Goal: Task Accomplishment & Management: Complete application form

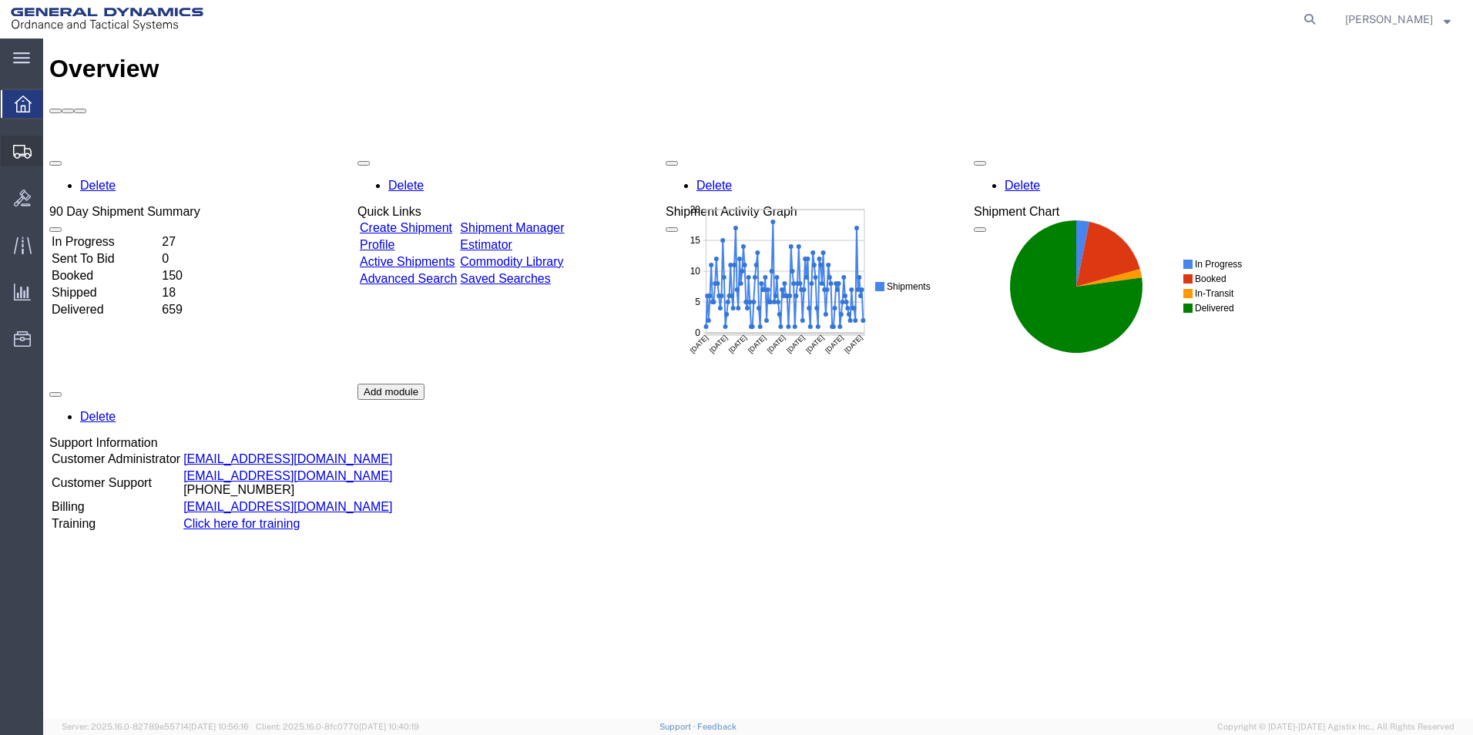
click at [0, 0] on span "Create Shipment" at bounding box center [0, 0] width 0 height 0
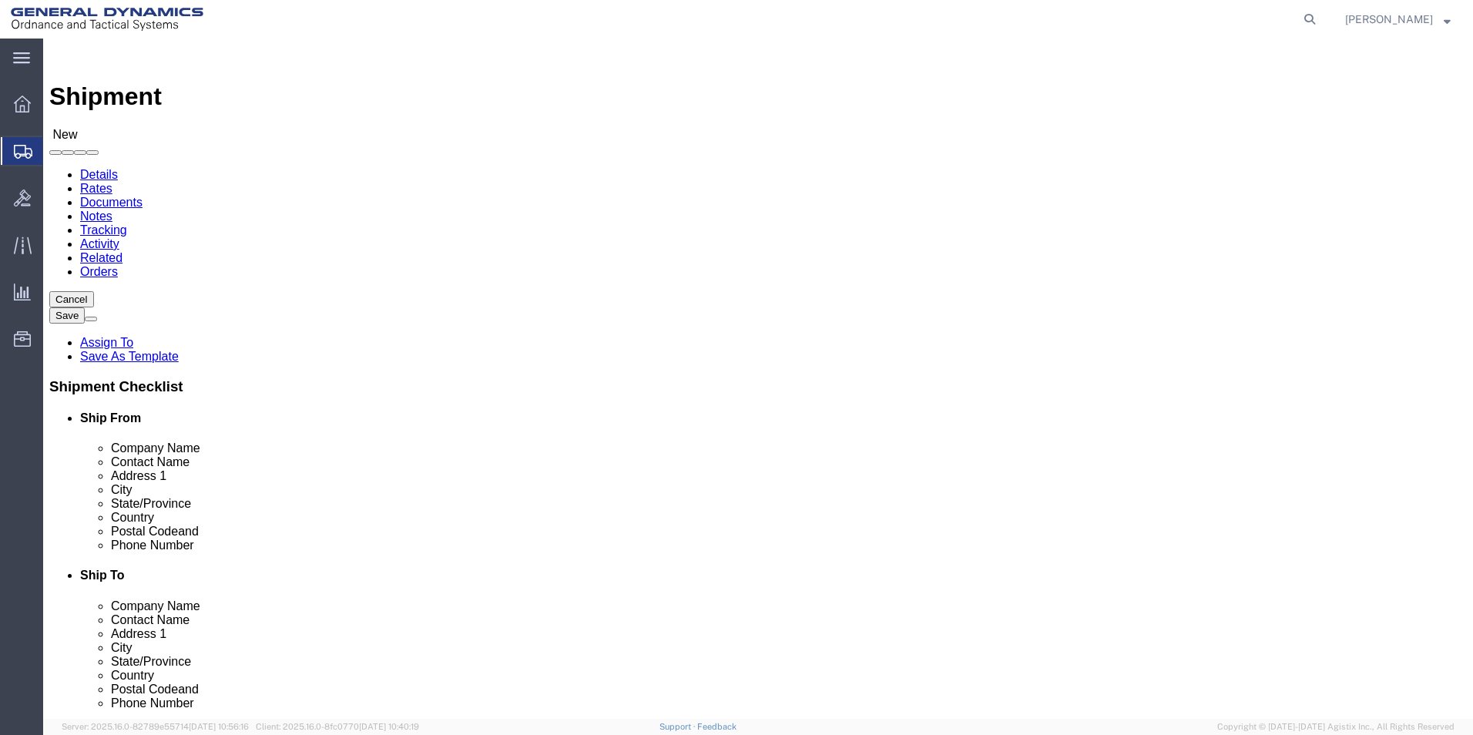
select select
select select "310"
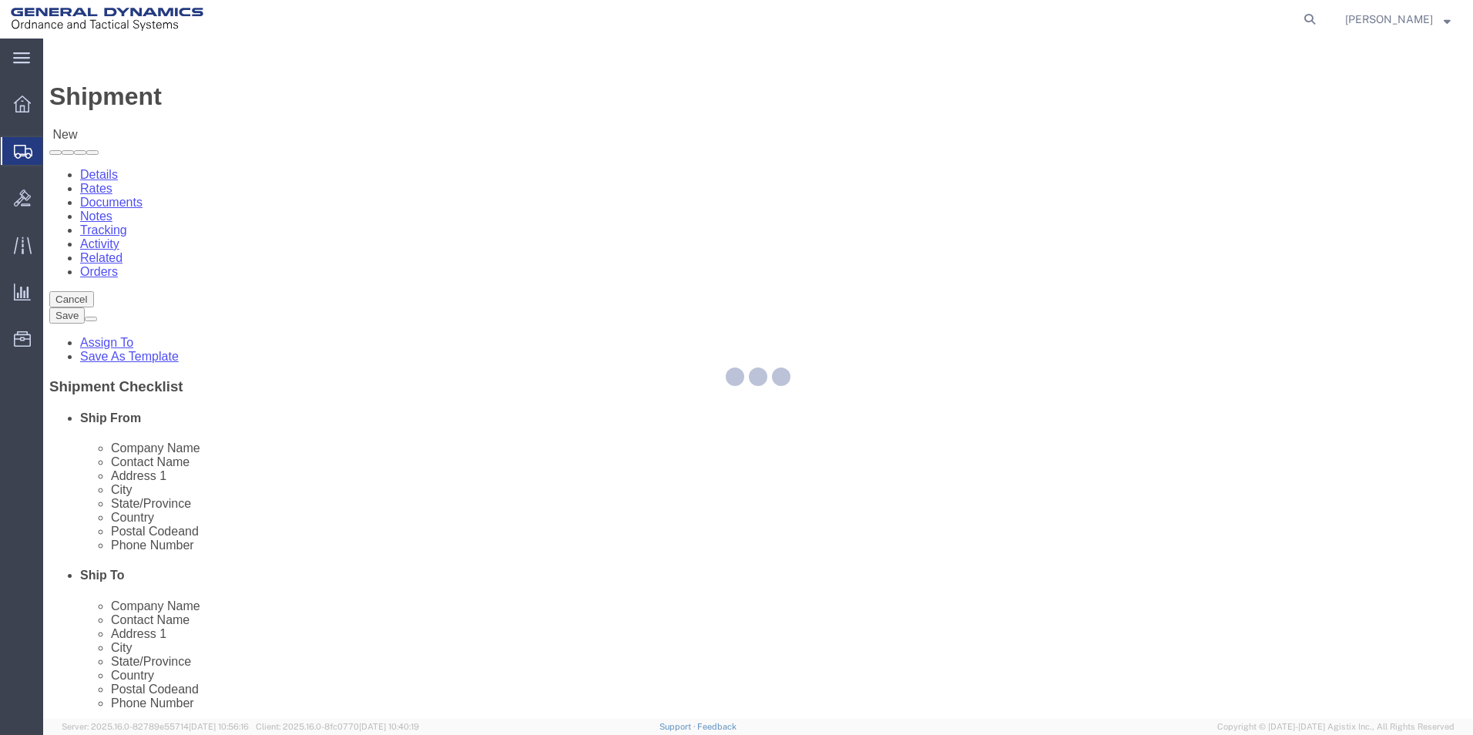
select select "PA"
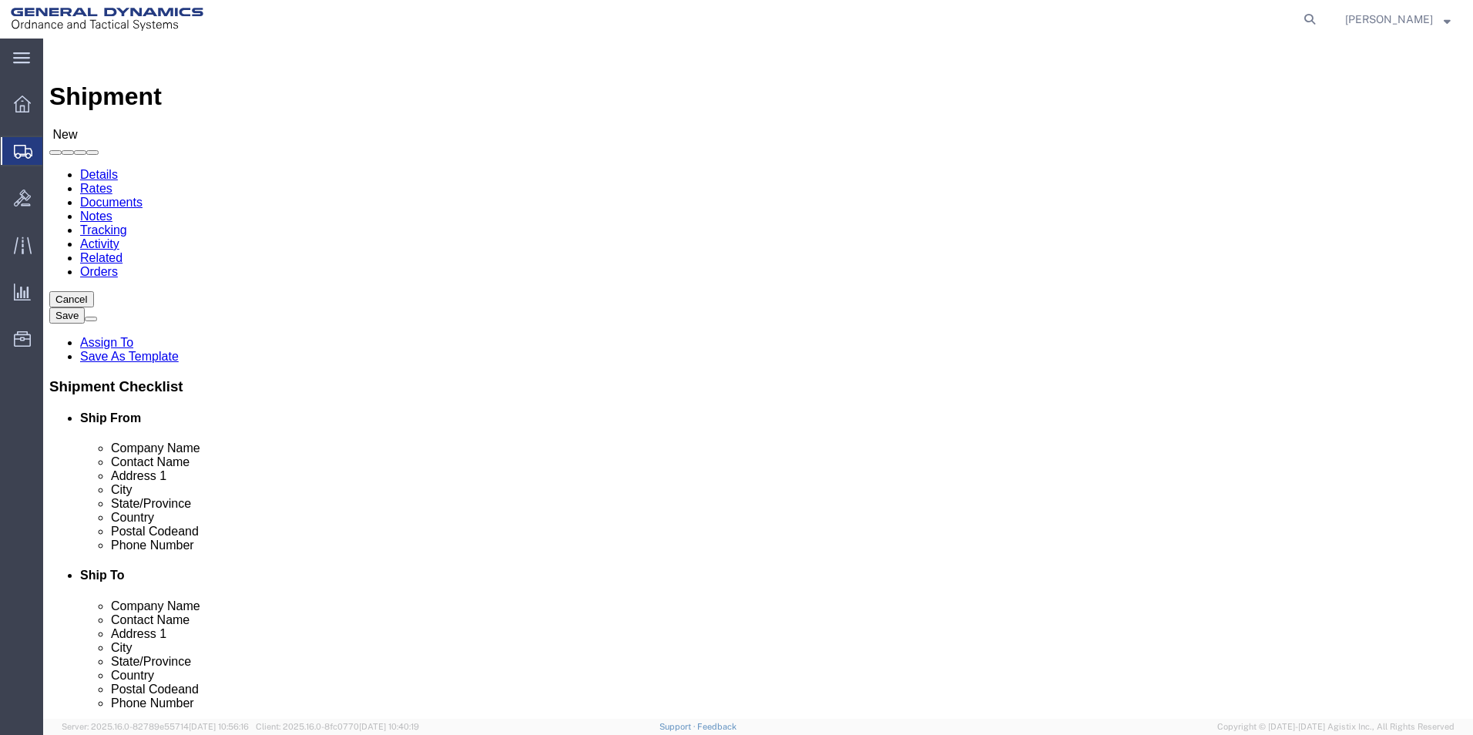
drag, startPoint x: 196, startPoint y: 273, endPoint x: 159, endPoint y: 273, distance: 37.8
click div "Location GD-OTS Red Lion My Profile Location [GEOGRAPHIC_DATA]-OTS [GEOGRAPHIC_…"
type input "\"
click input "text"
type input "[PERSON_NAME] [PERSON_NAME]"
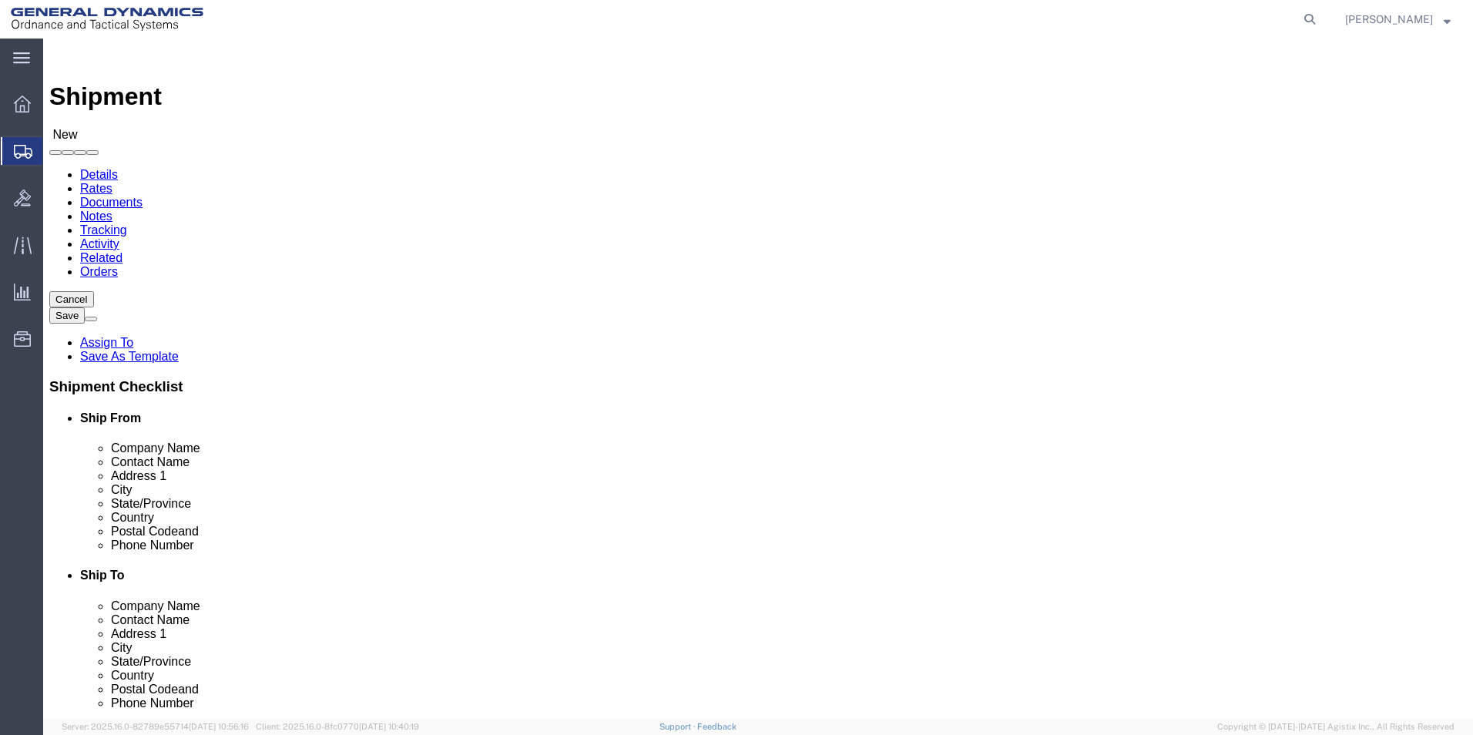
click input "text"
type input "BUILDING 1"
click input "text"
type input "[EMAIL_ADDRESS][DOMAIN_NAME]"
click input "text"
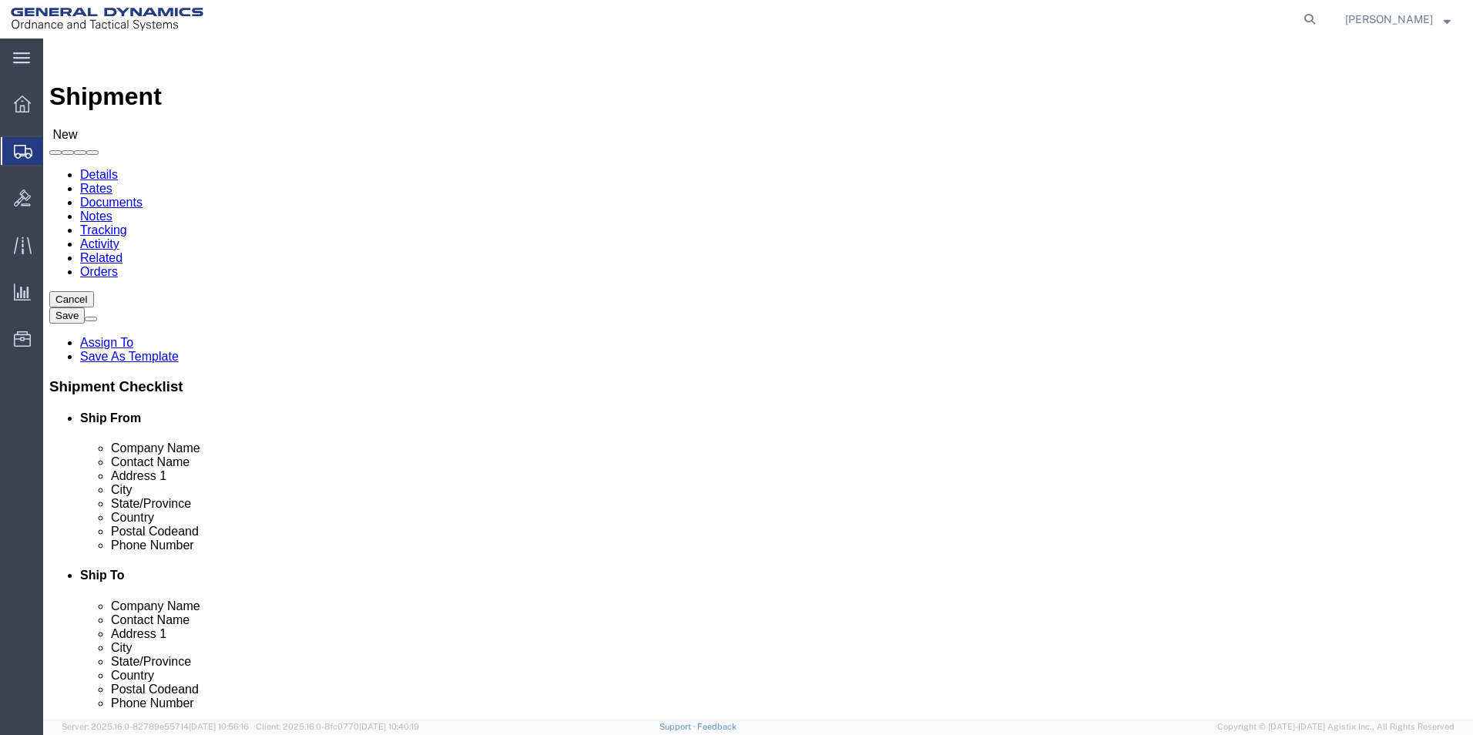
type input "[PERSON_NAME]"
click input "text"
drag, startPoint x: 771, startPoint y: 294, endPoint x: 731, endPoint y: 304, distance: 40.8
click div "Location My Profile Location GD-OTS [GEOGRAPHIC_DATA] (Commerce) GD-OTS [GEOGRA…"
click input "text"
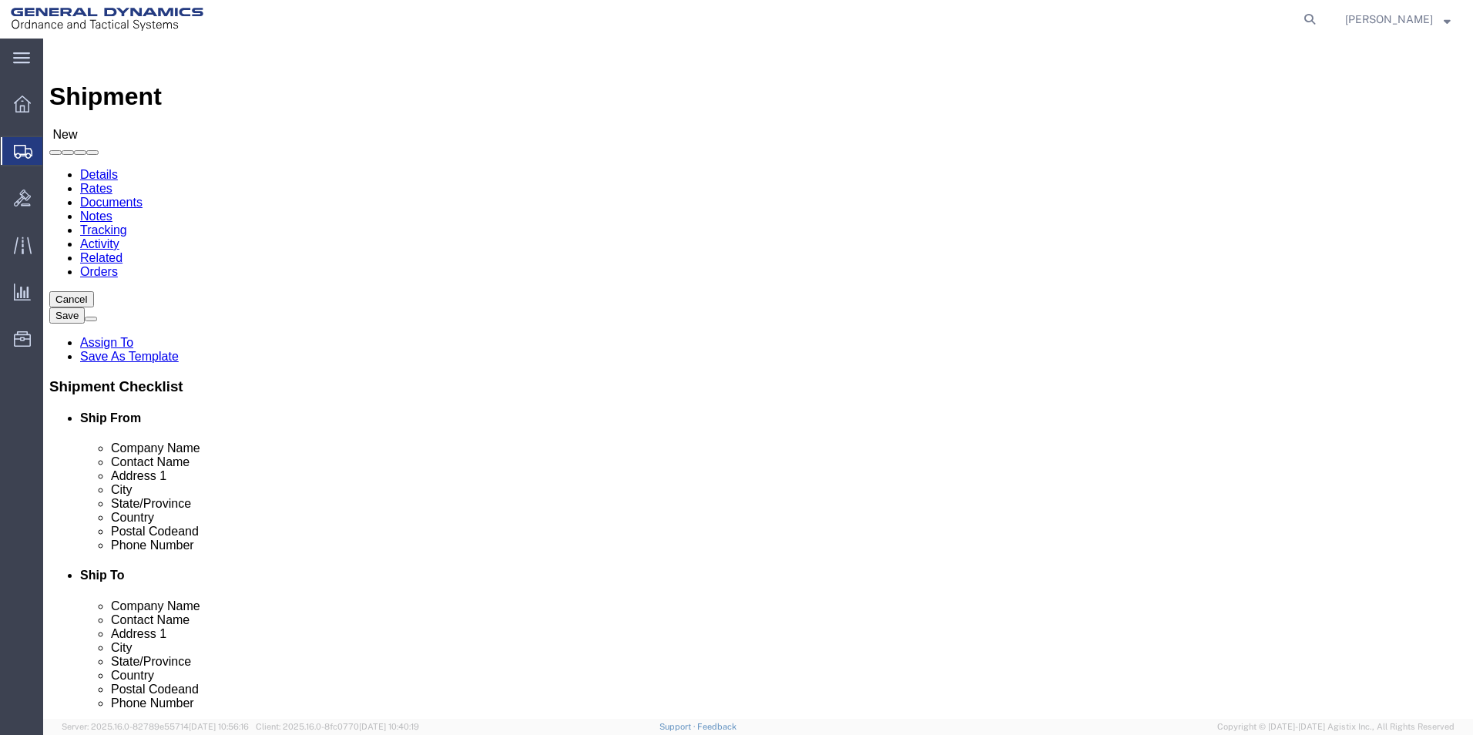
paste input "[PERSON_NAME]"
type input "[PERSON_NAME]"
drag, startPoint x: 791, startPoint y: 294, endPoint x: 602, endPoint y: 287, distance: 188.9
click div "Company Name ABDELLAH LAFRIDI"
type input "SUBCOM"
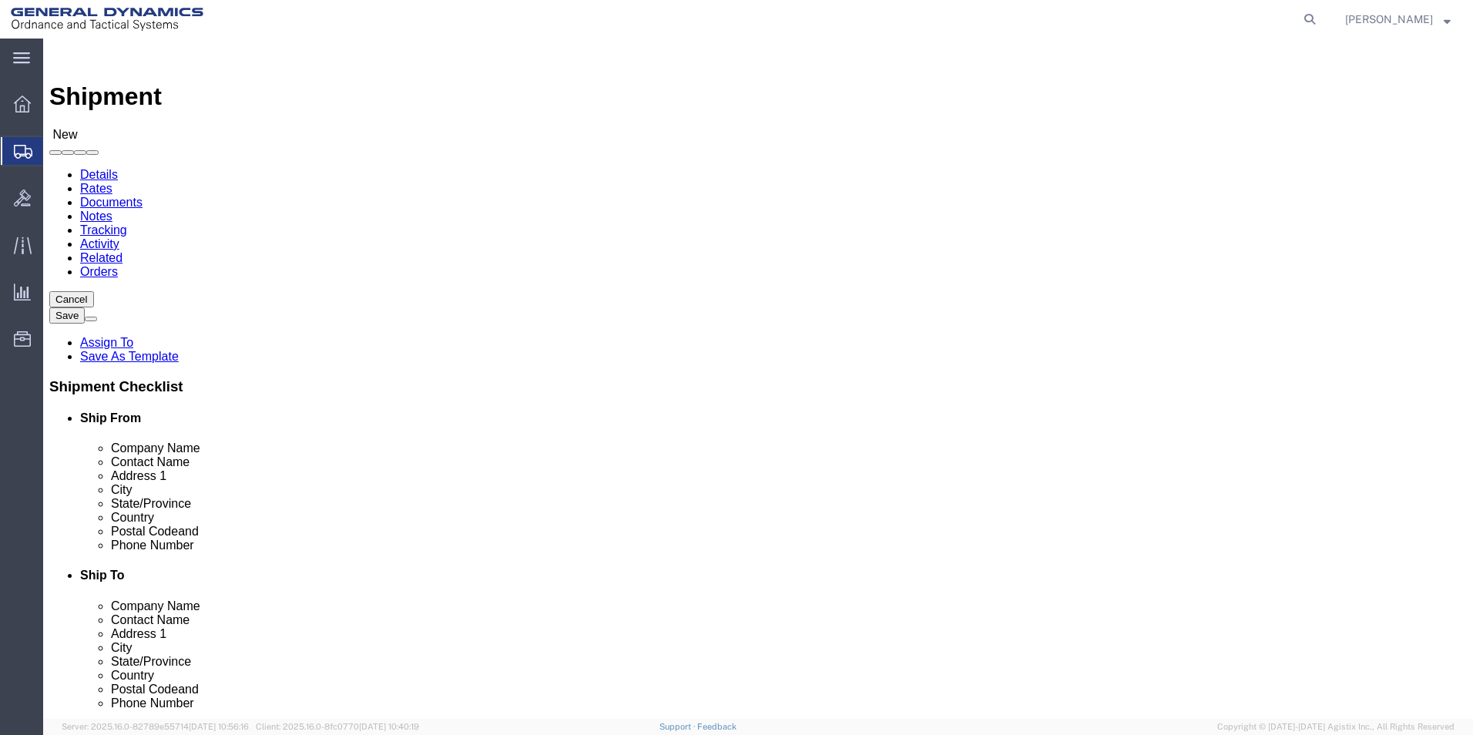
click p "- SUBCOM - (ABDELLAH LAFRIDI) 100 PISCATAQUA DRIVE, NEWINGTON, NH, 03801-2875, …"
select select "NH"
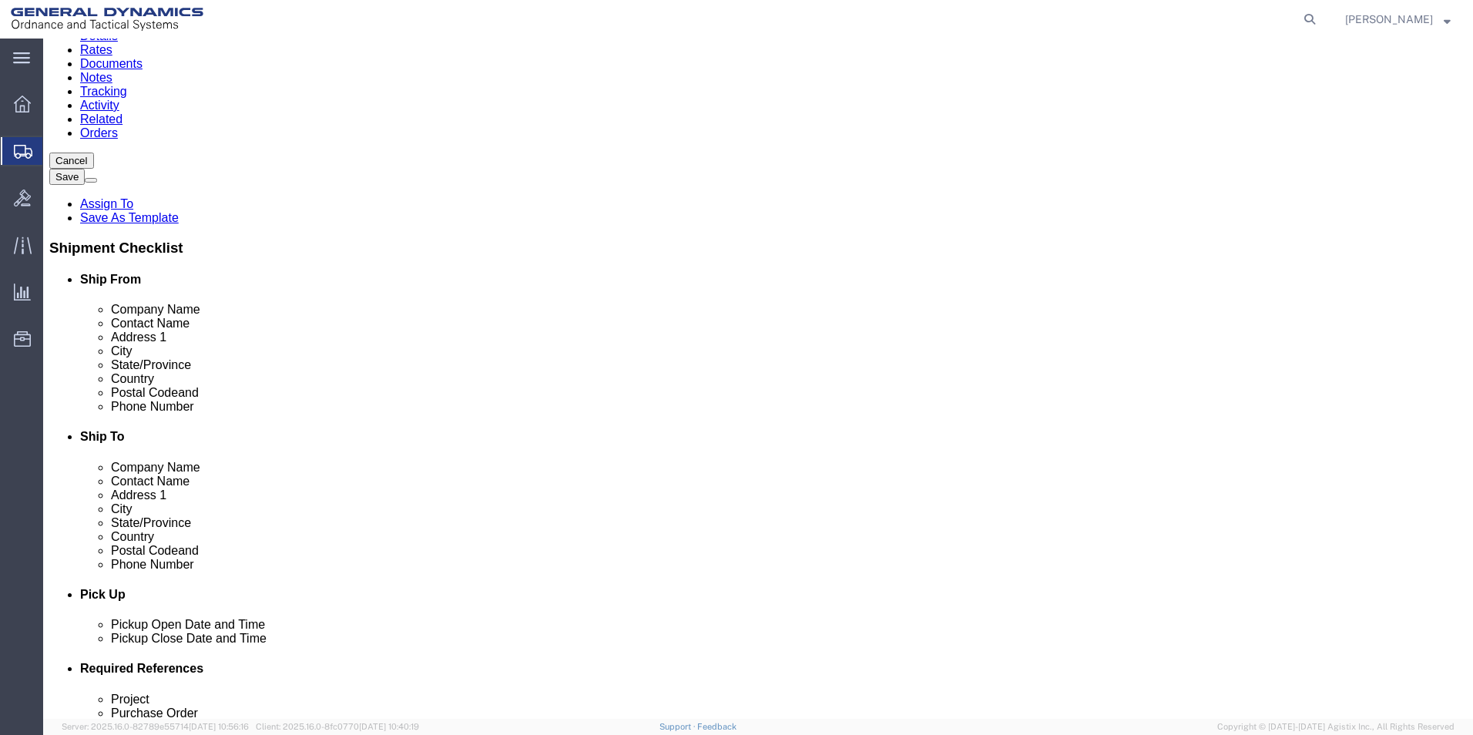
scroll to position [154, 0]
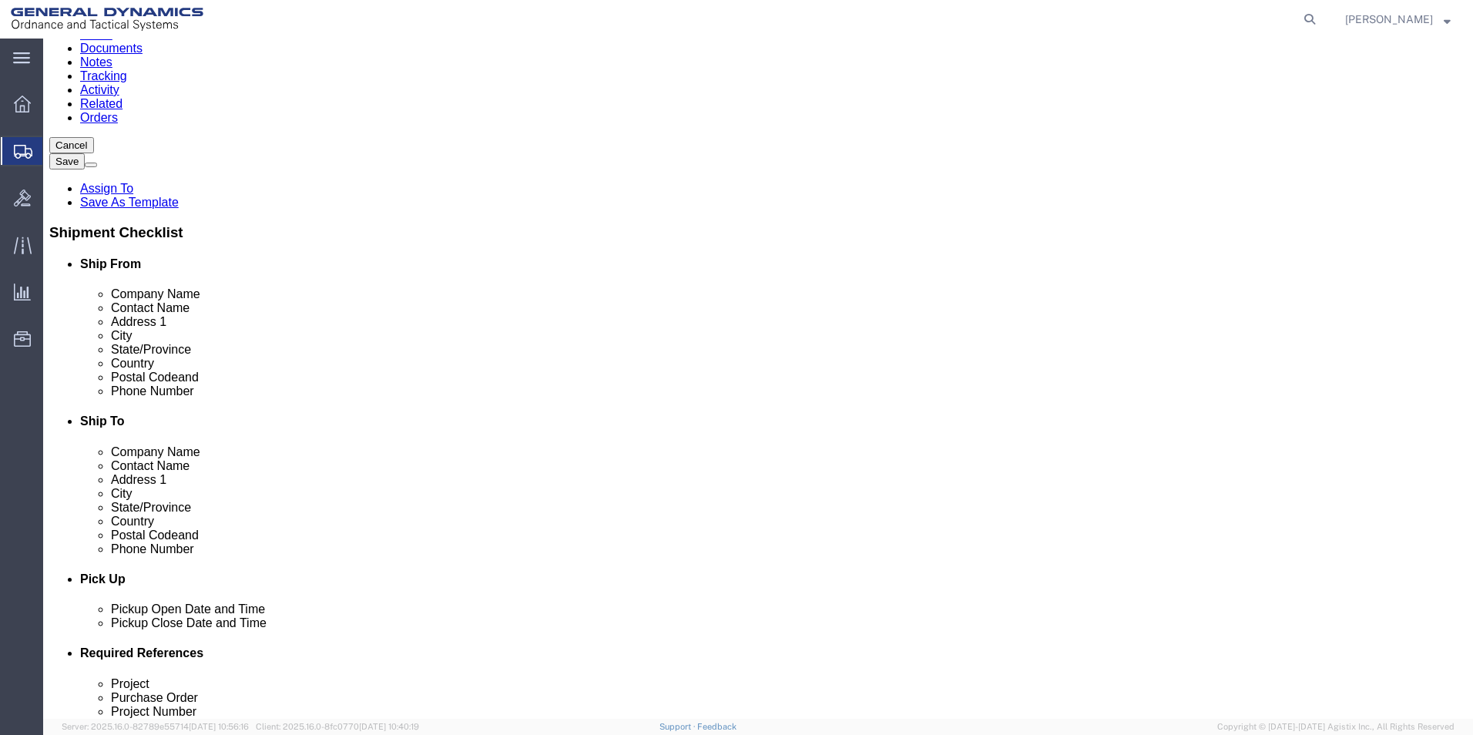
type input "SUBCOM"
click input "text"
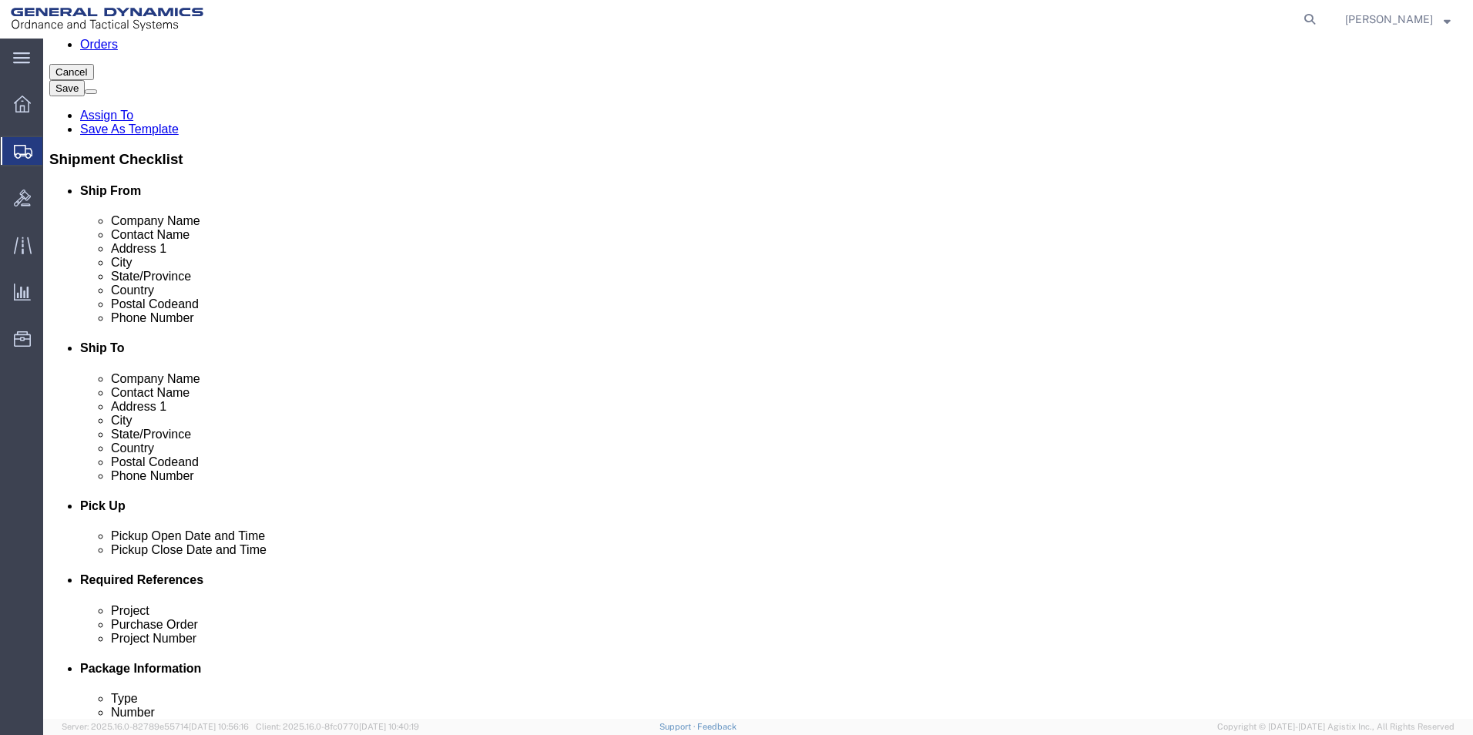
scroll to position [308, 0]
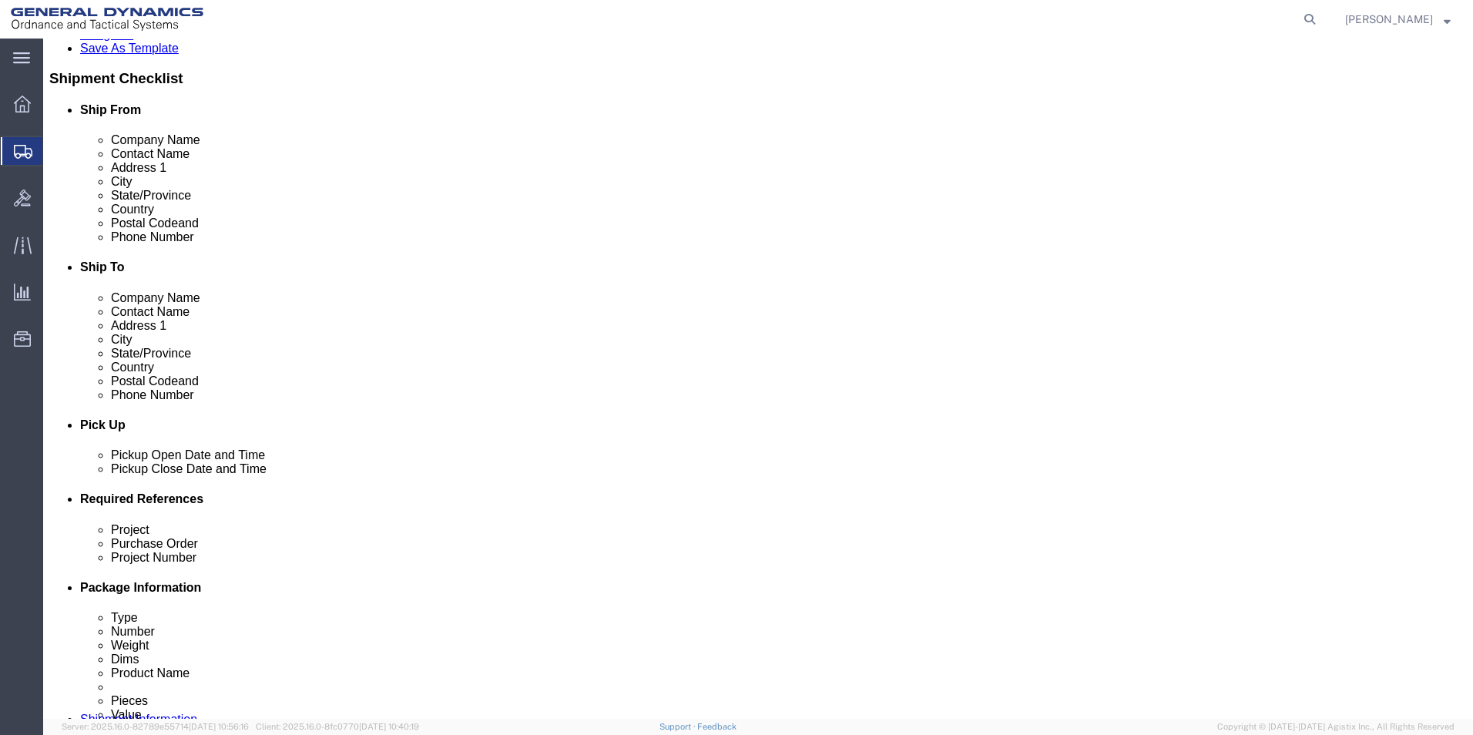
type input "603-424-0701"
click div "Aug 11 2025 12:00 PM"
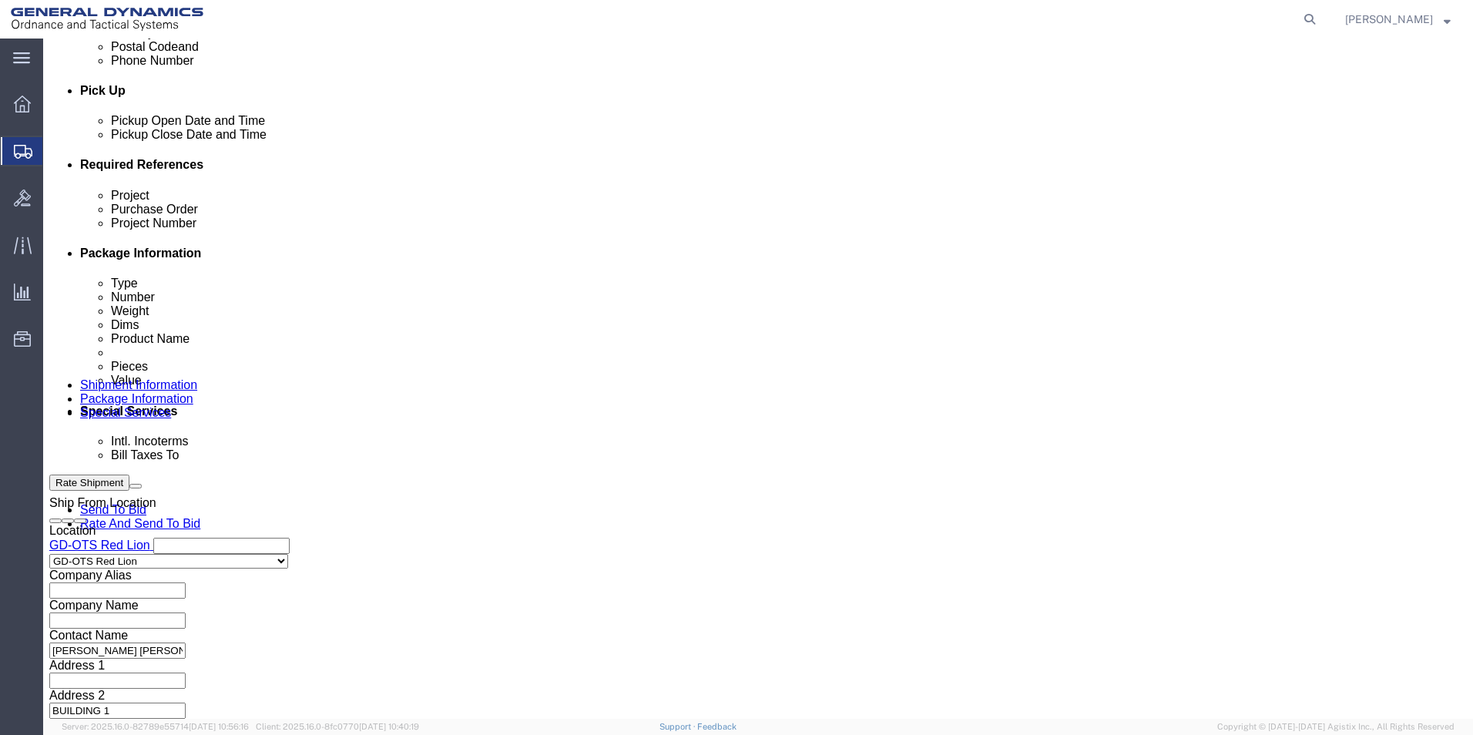
click input "4:00 PM"
type input "4:30PM"
click button "Apply"
click input "text"
type input "64360-900"
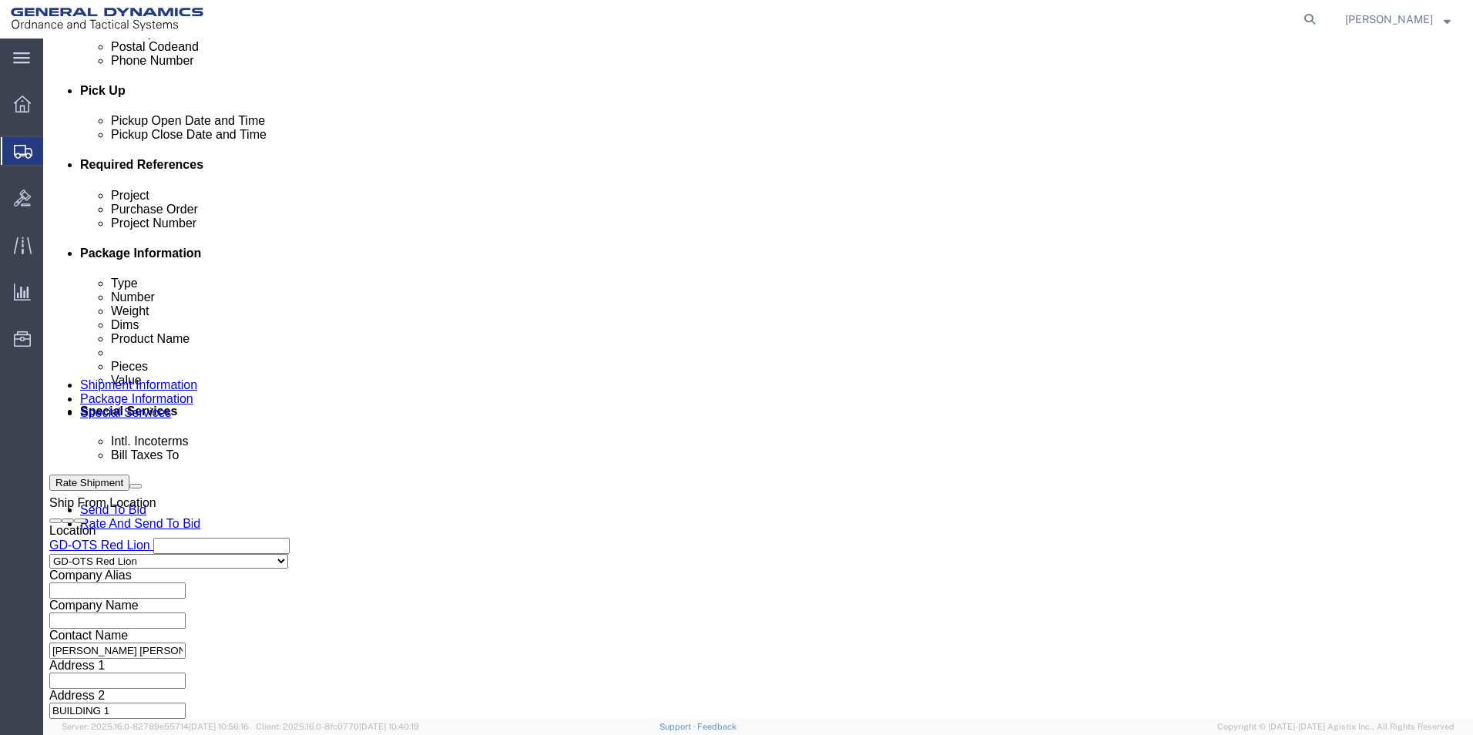
click input "text"
type input "109151"
click input "text"
type input "64360-900"
click button "Continue"
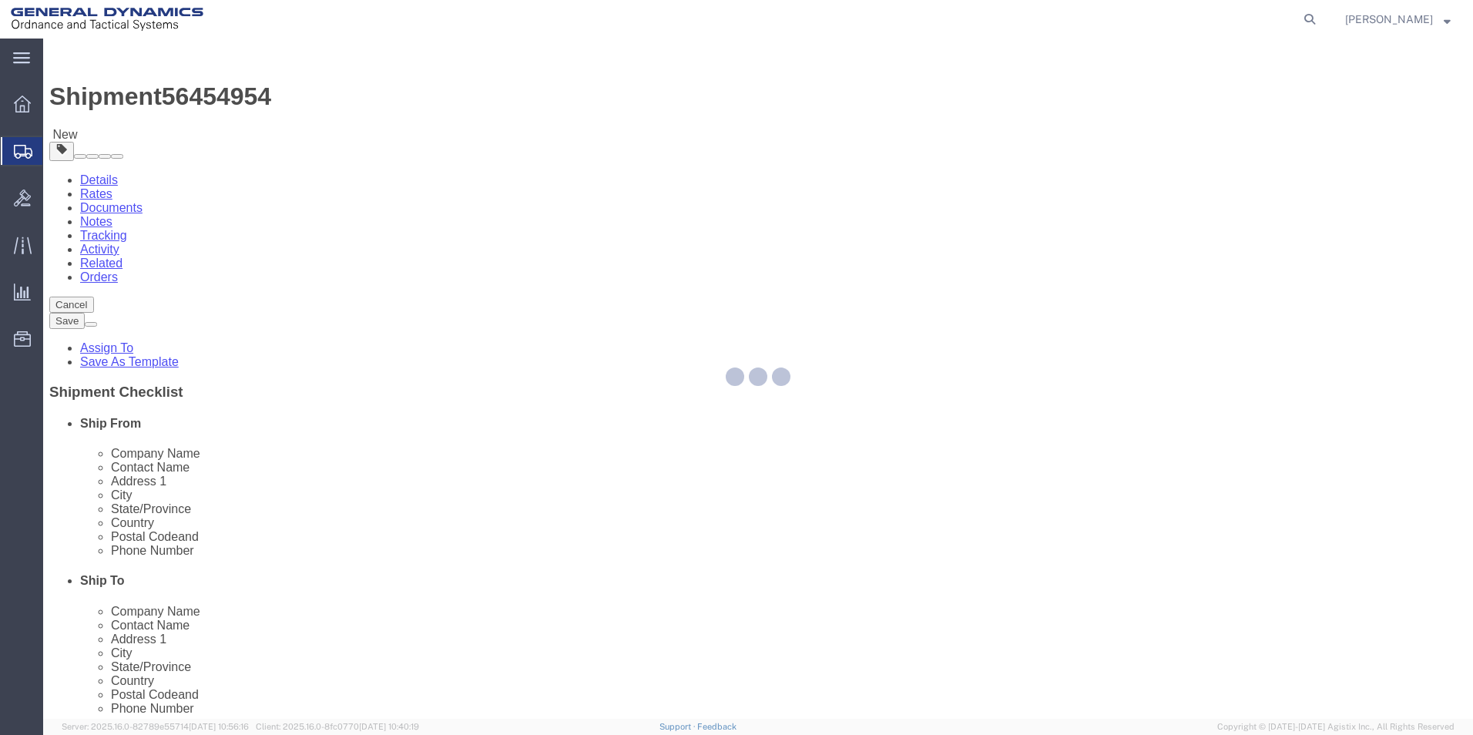
select select "CBOX"
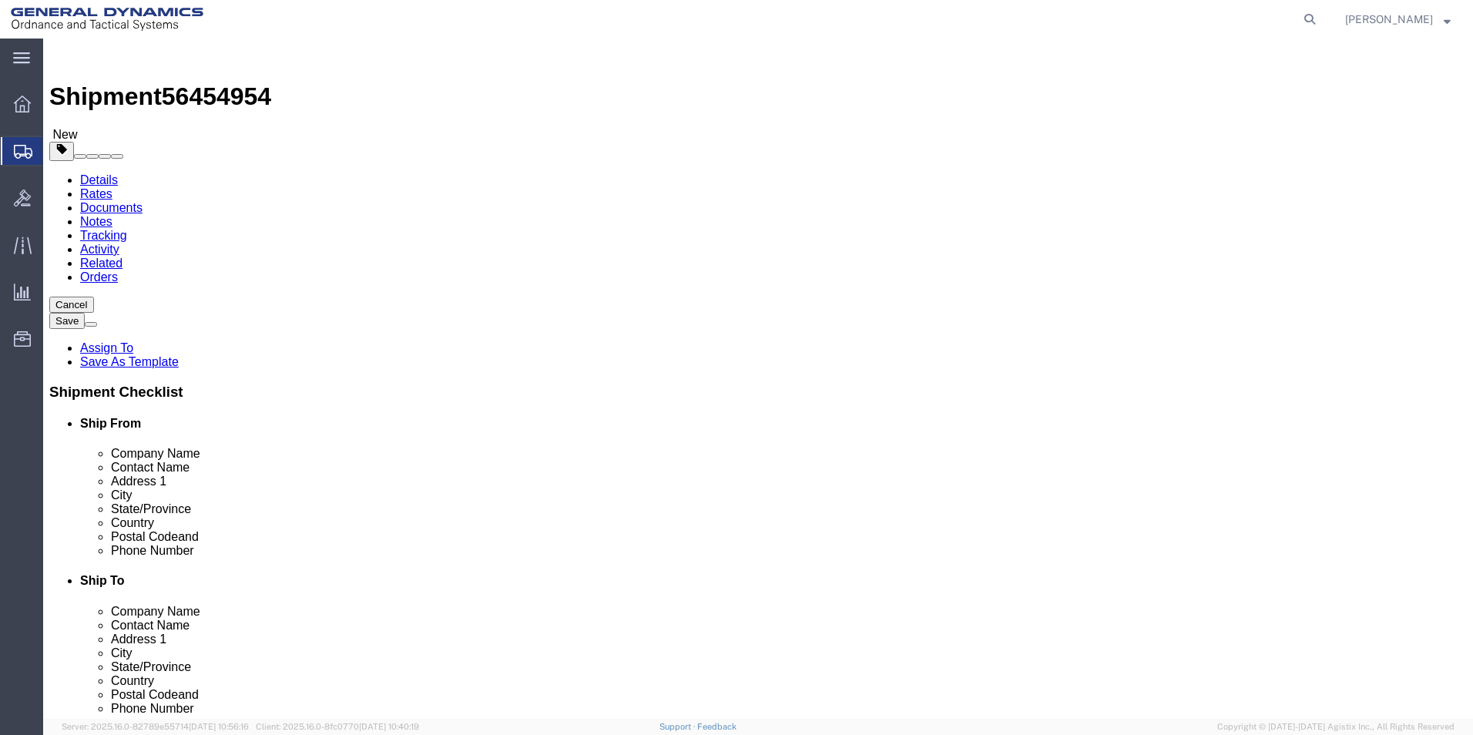
click input "text"
type input "12"
click input "text"
type input "12"
click input "text"
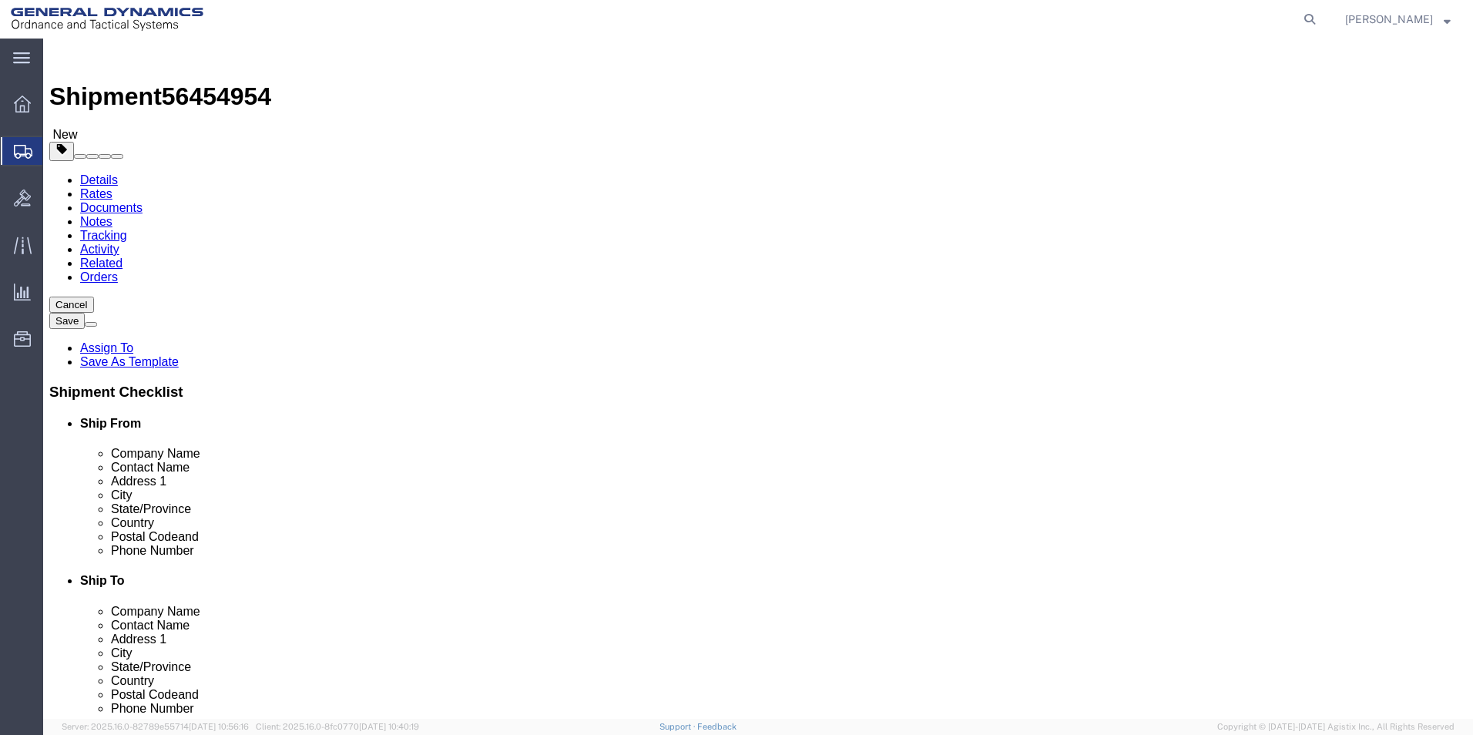
type input "12"
drag, startPoint x: 220, startPoint y: 358, endPoint x: 189, endPoint y: 363, distance: 31.3
click div "Weight 0.00 Select kgs lbs Ship. t°"
type input "19.00"
click link "Add Content"
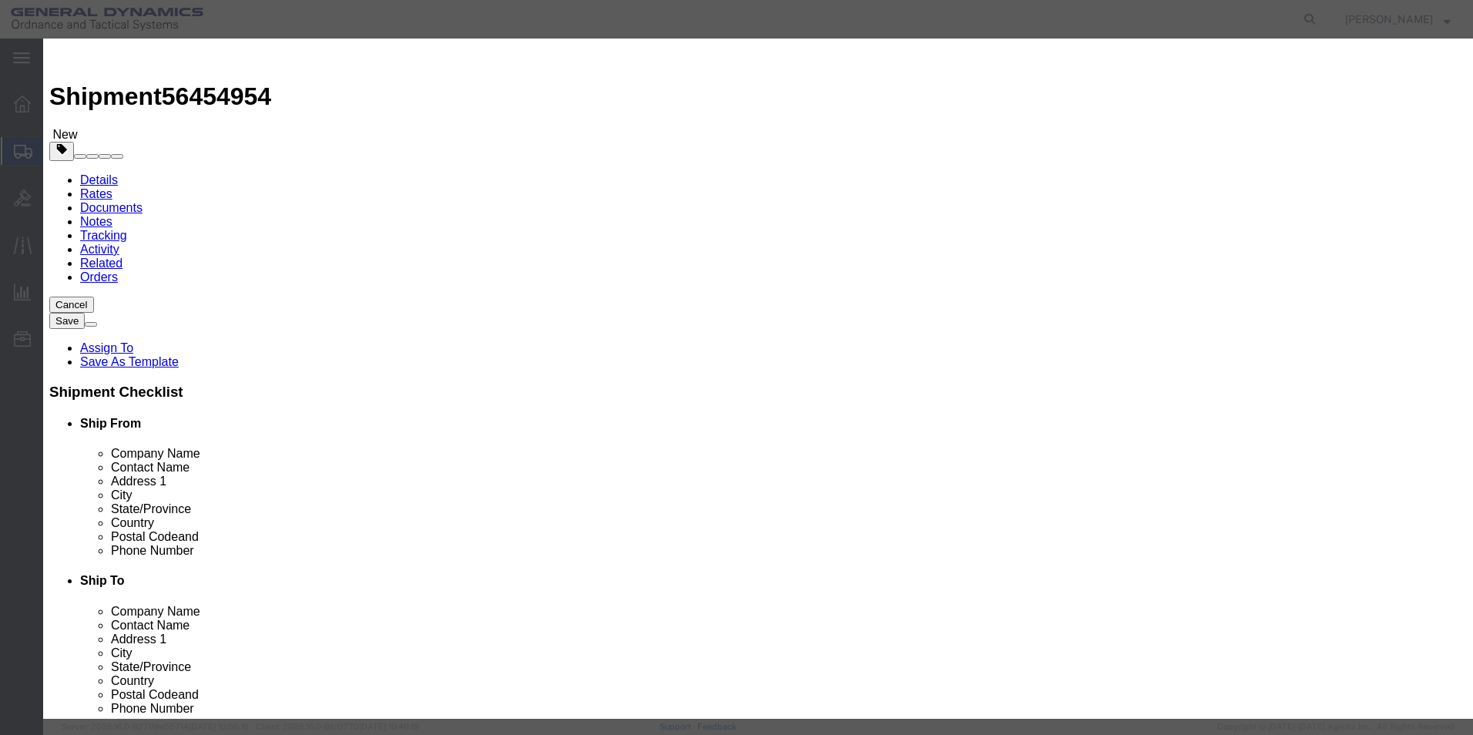
click input "text"
type input "WEDGE MOUNTING BLOCK"
select select "US"
drag, startPoint x: 455, startPoint y: 148, endPoint x: 416, endPoint y: 142, distance: 39.0
click div "Pieces 0 Select Bag Barrels 100Board Feet Bottle Box Blister Pack Carats Can Ca…"
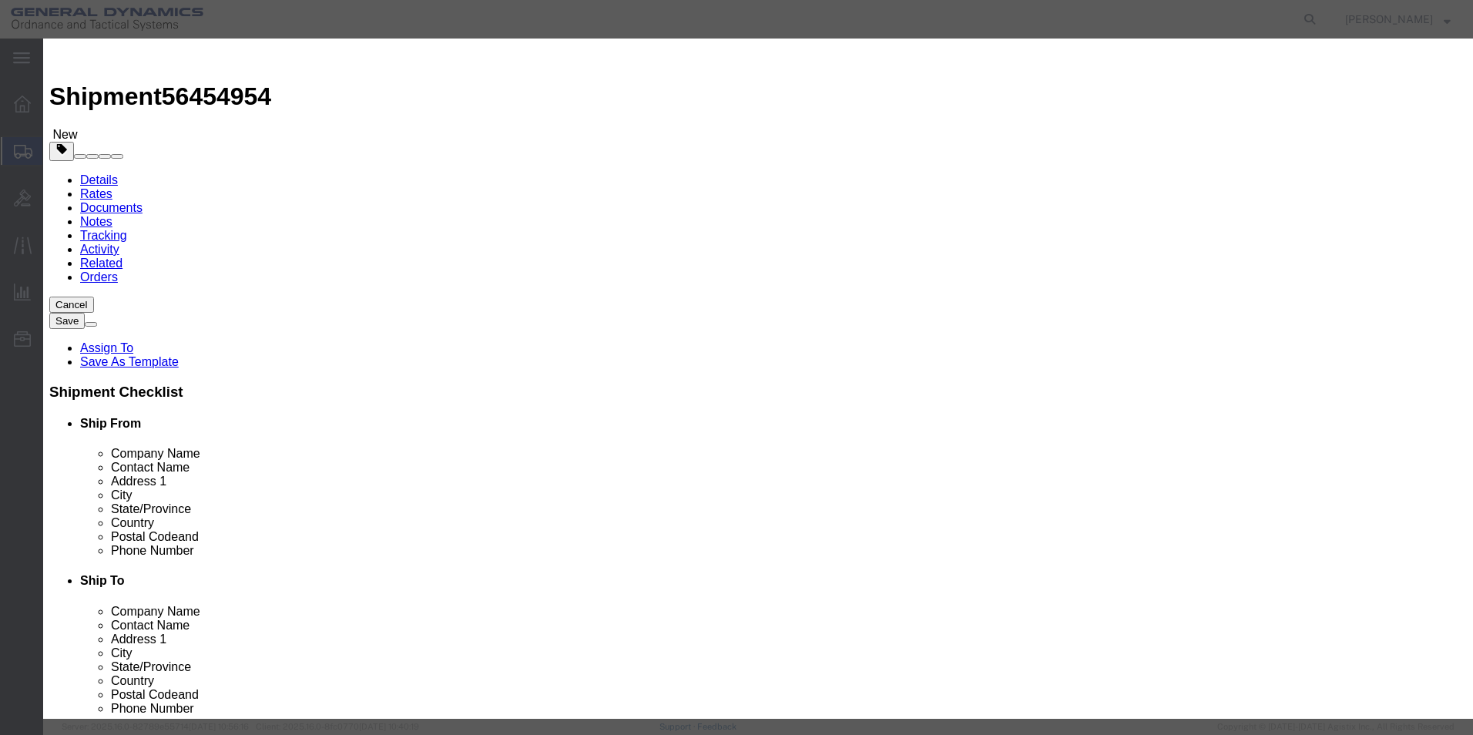
type input "51"
click div "Commodity library"
drag, startPoint x: 482, startPoint y: 174, endPoint x: 502, endPoint y: 167, distance: 21.2
click input "text"
type input "100"
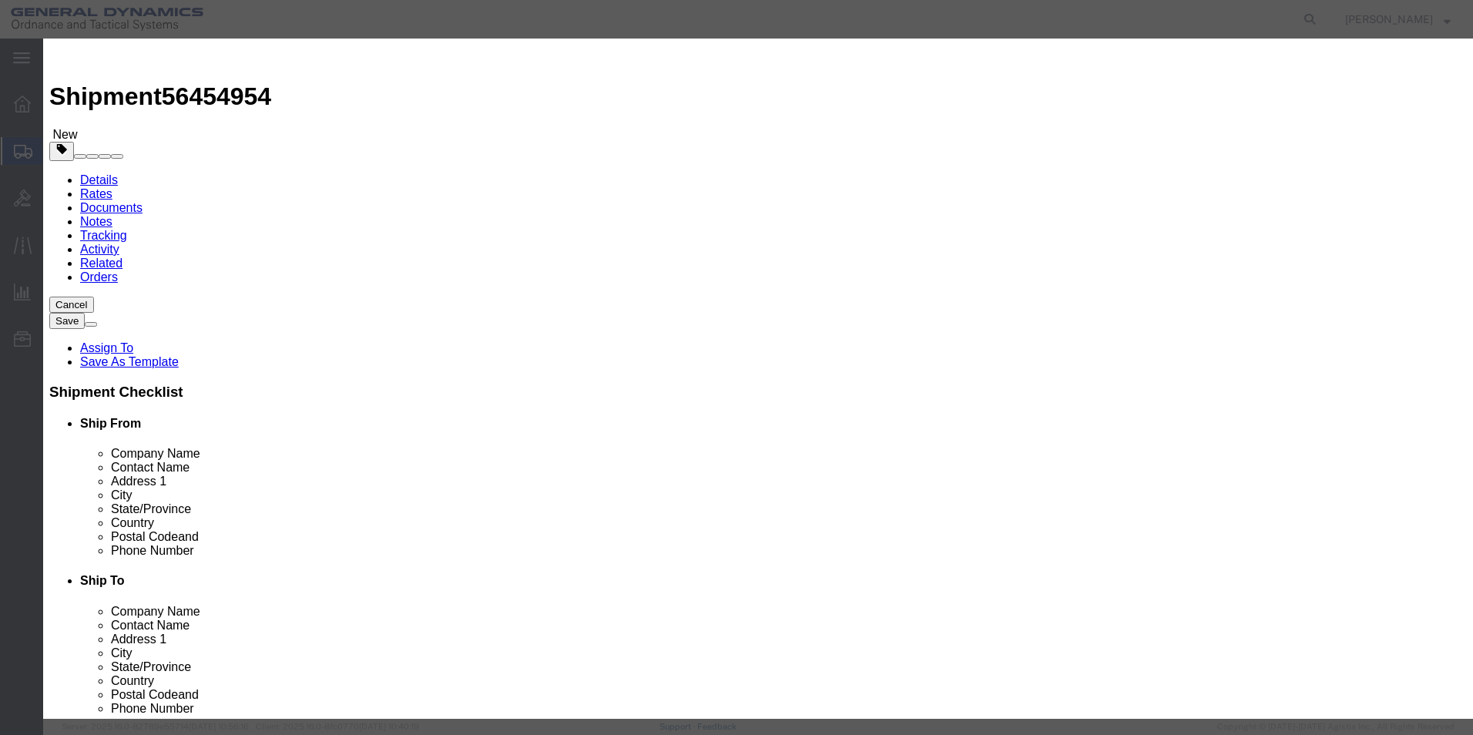
click h3 "Add content"
click button "Save & Close"
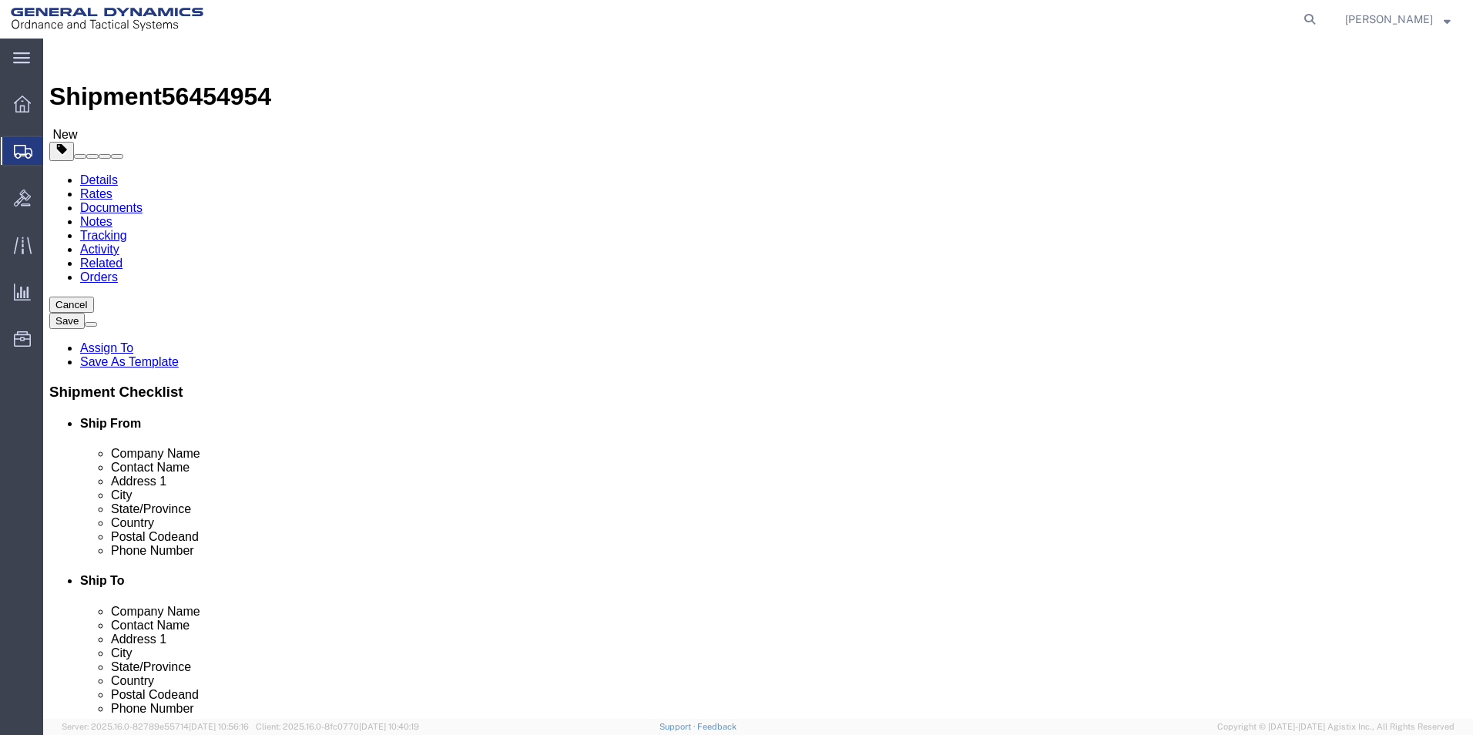
click span "button"
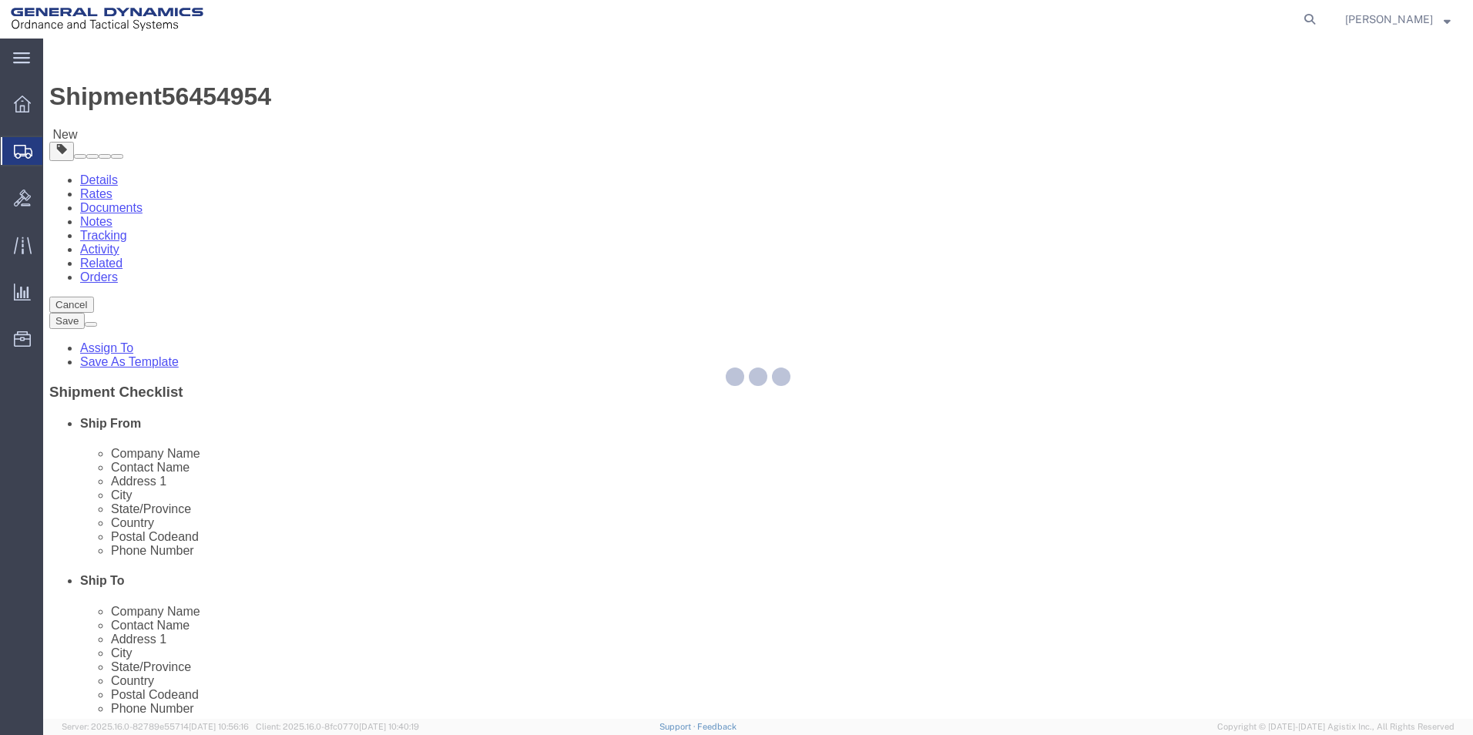
select select "CBOX"
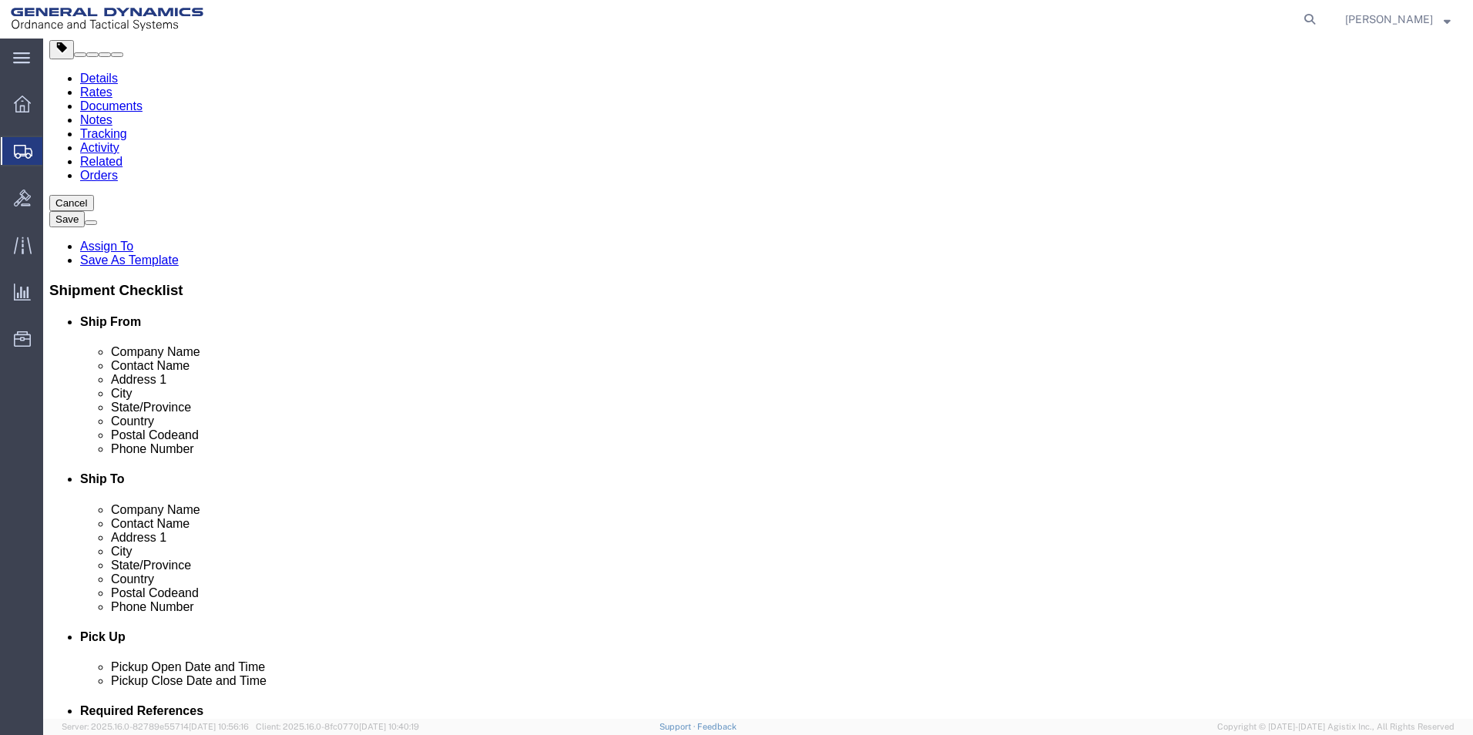
scroll to position [102, 0]
click button "Continue"
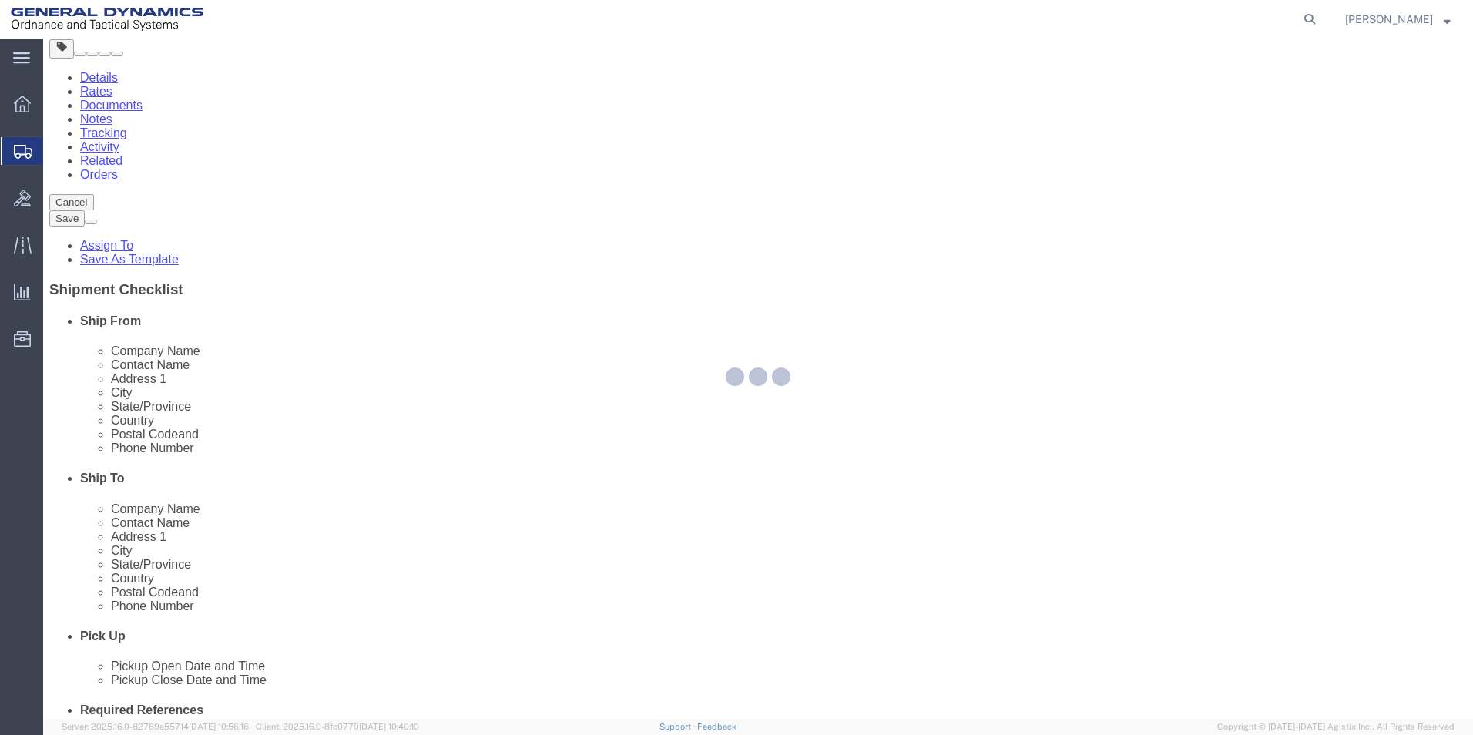
select select
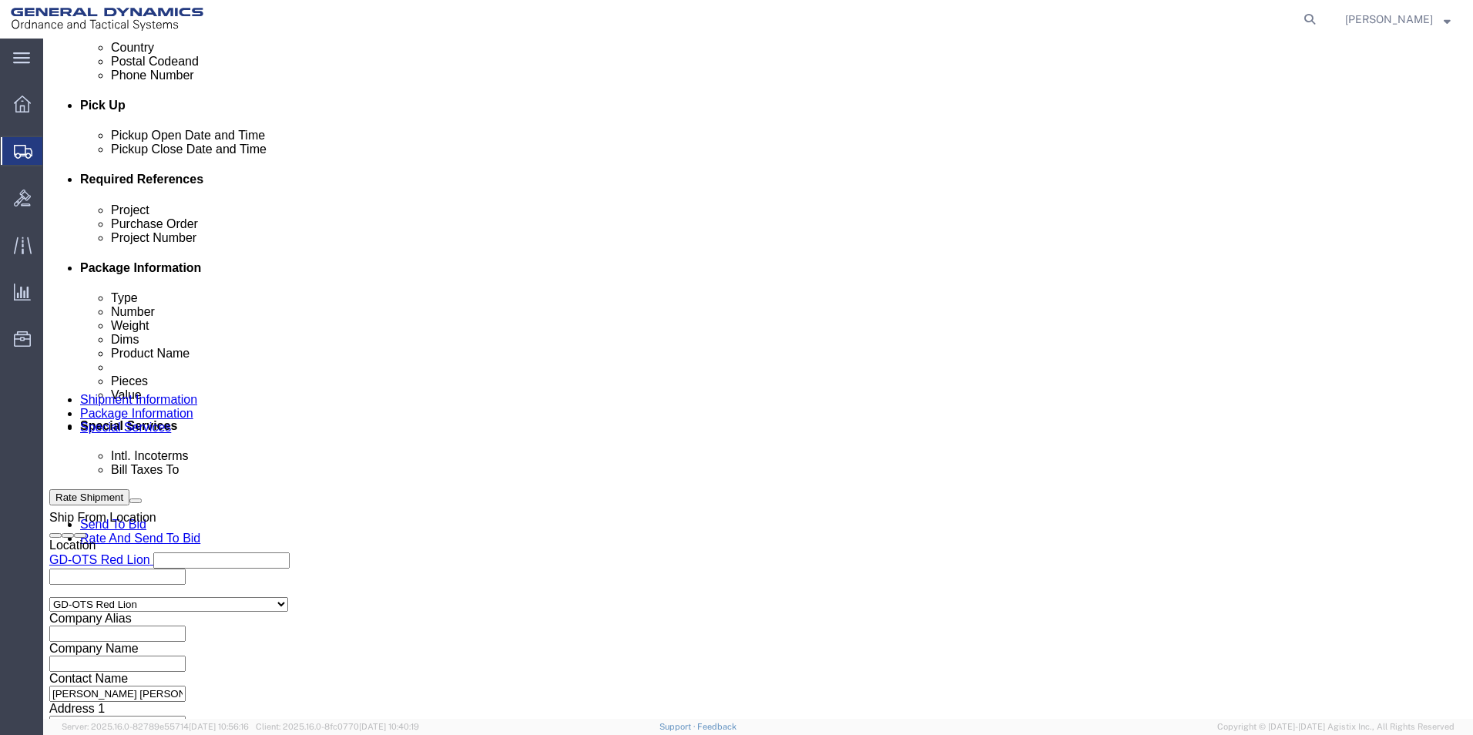
scroll to position [642, 0]
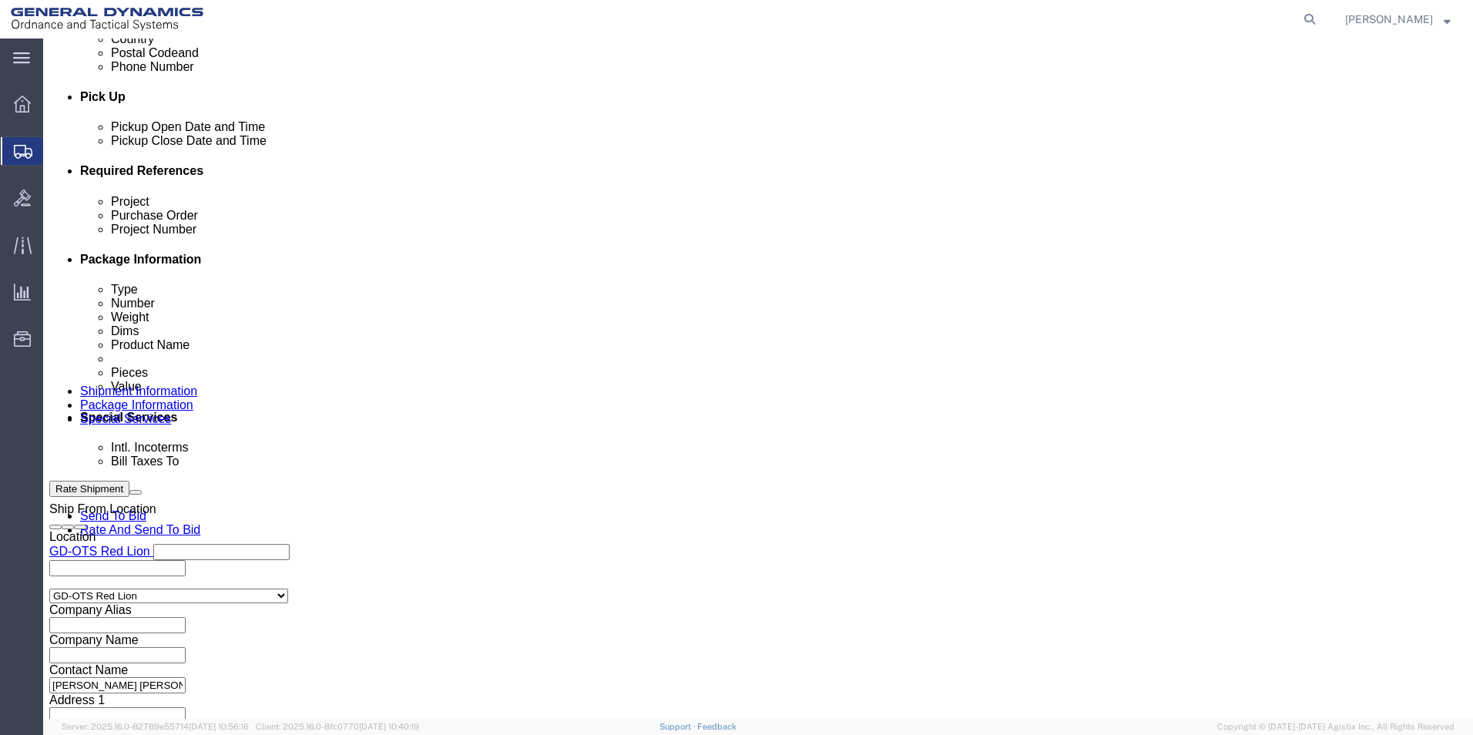
click select "Select Recipient Account Sender/Shipper Third Party Account"
select select "RCPN"
click select "Select Recipient Account Sender/Shipper Third Party Account"
type input "SUBCOM"
type input "100 PISCATAQUA DRIVE"
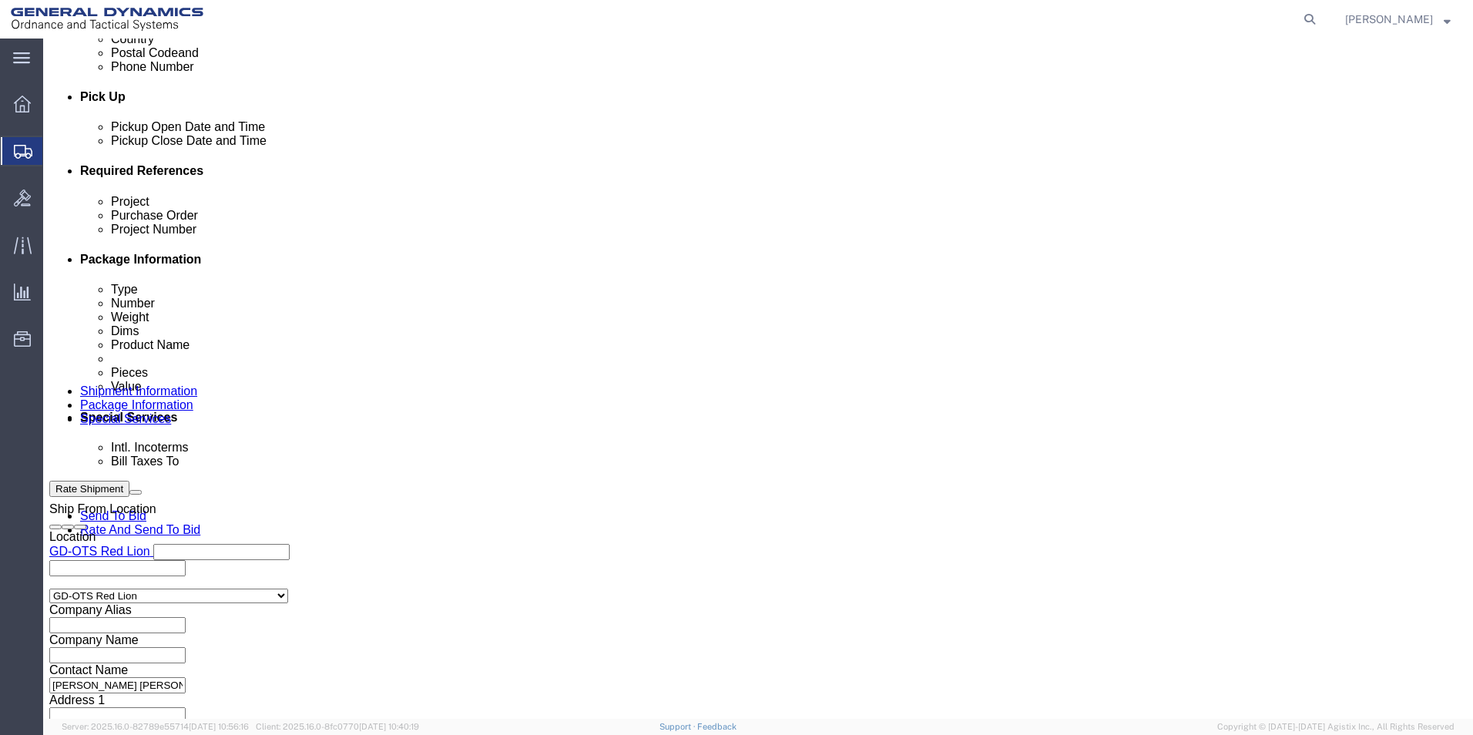
select select "US"
select select "NH"
type input "603-424-0701"
type input "ABDELLAH LAFRIDI"
type input "NEWINGTON"
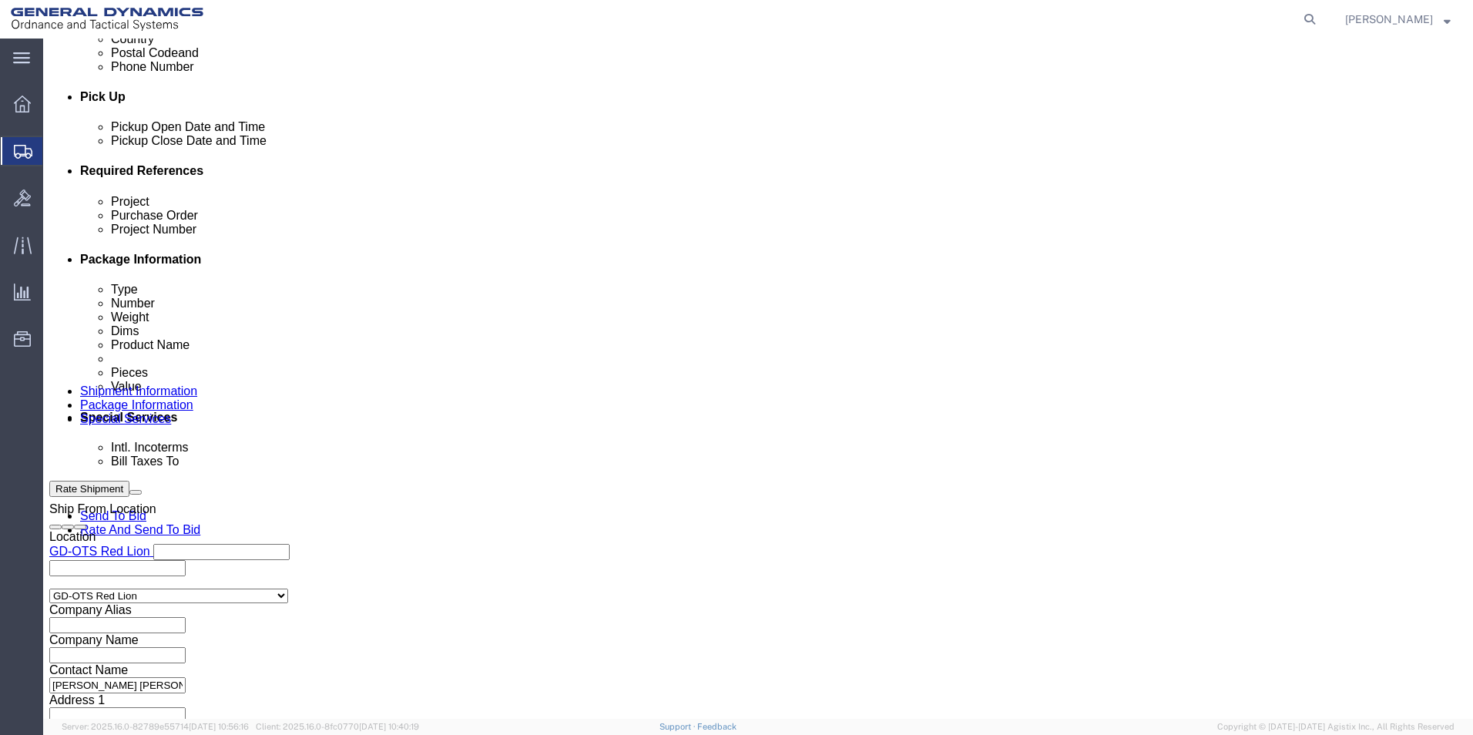
type input "03801-2875"
click select "Select DHL FedEx Express UPS"
select select "FedEx Express"
click select "Select DHL FedEx Express UPS"
click input "text"
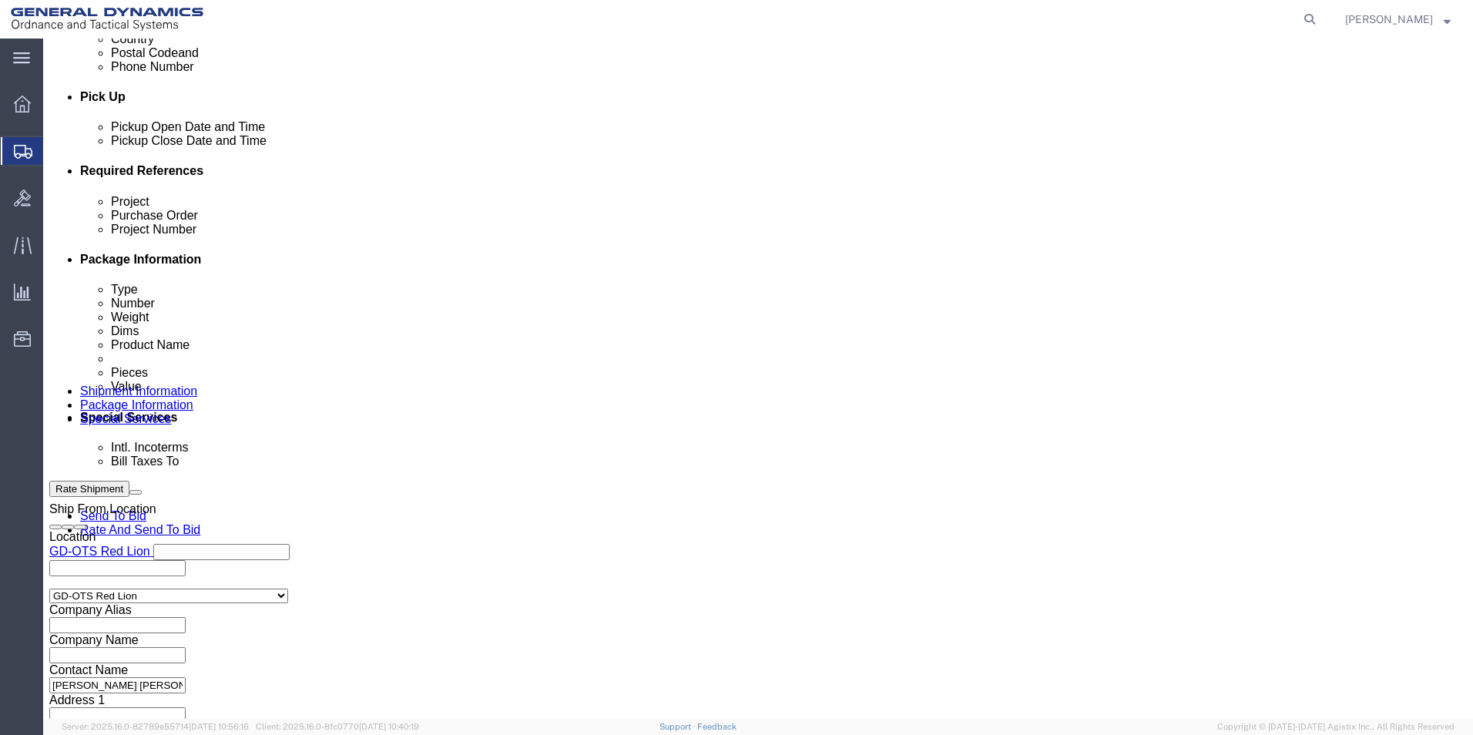
type input "003105903"
click div "Billing Location Select Select My Profile Location GD-OTS Anniston (Commerce) G…"
click button "Rate Shipment"
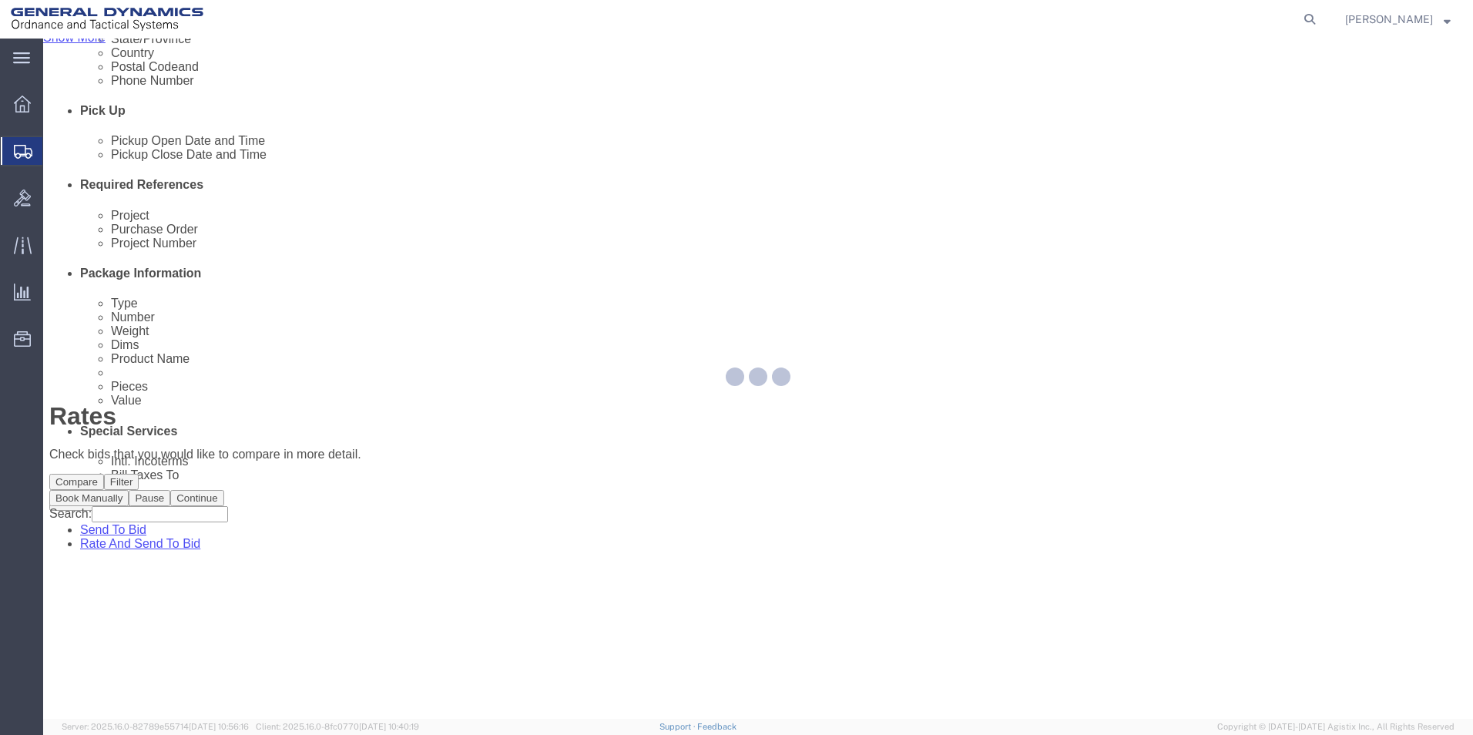
scroll to position [0, 0]
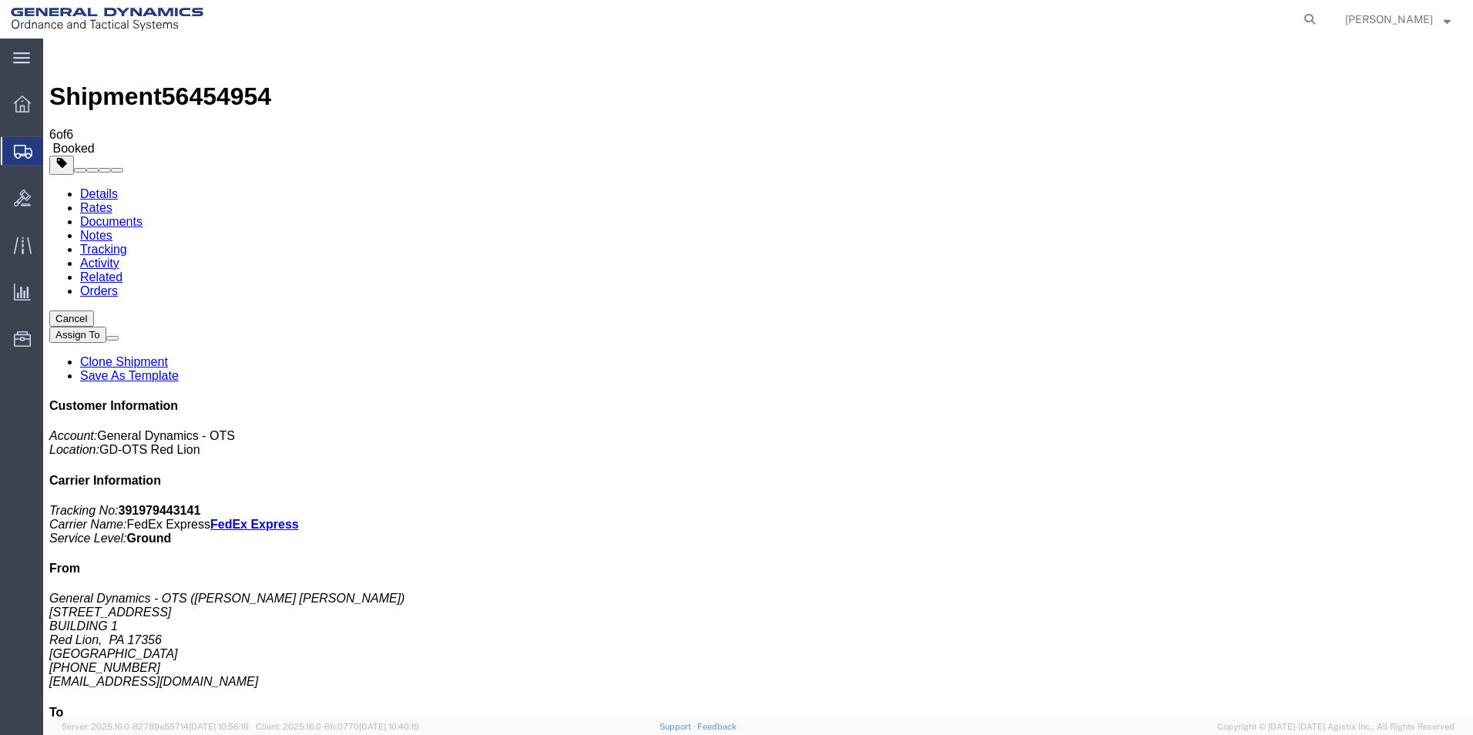
click at [0, 0] on span "Create Shipment" at bounding box center [0, 0] width 0 height 0
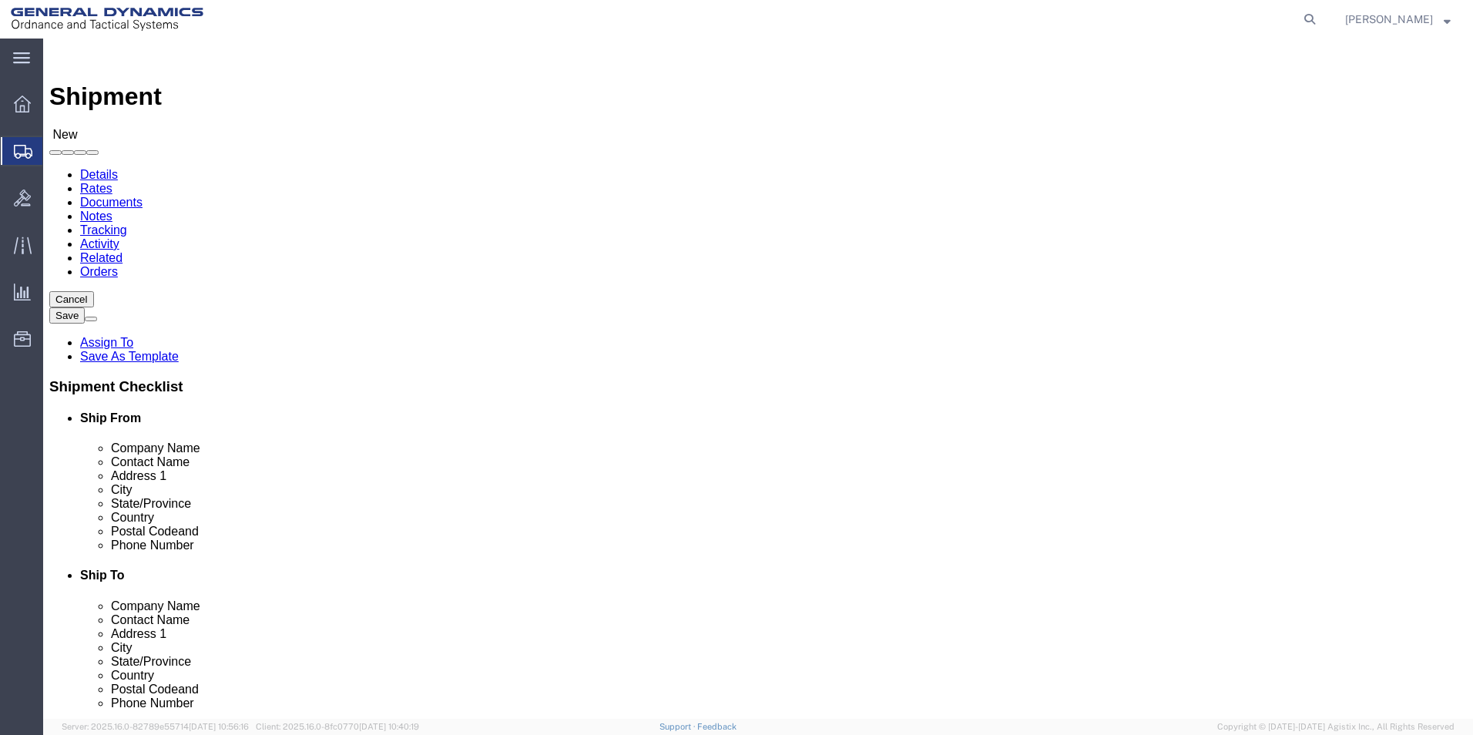
scroll to position [2, 0]
select select "310"
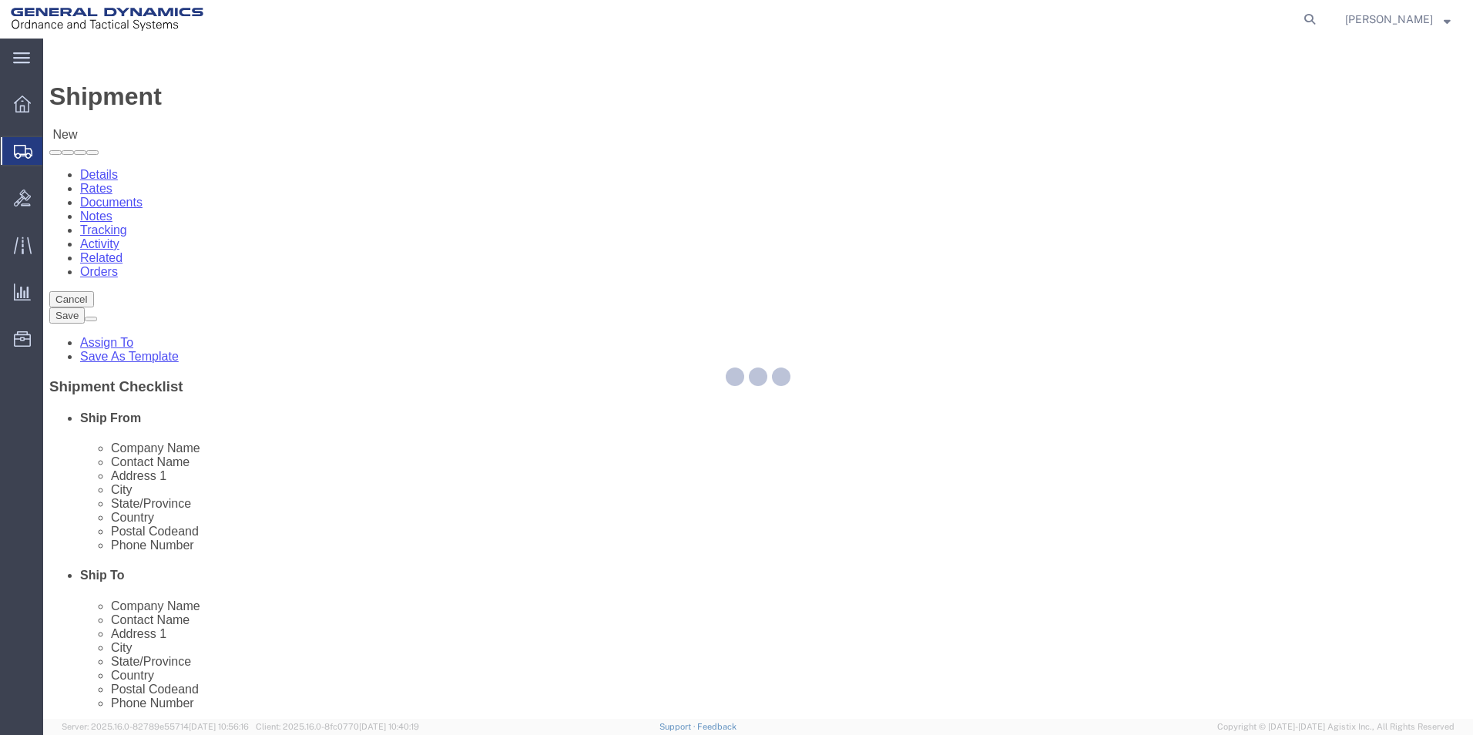
select select "PA"
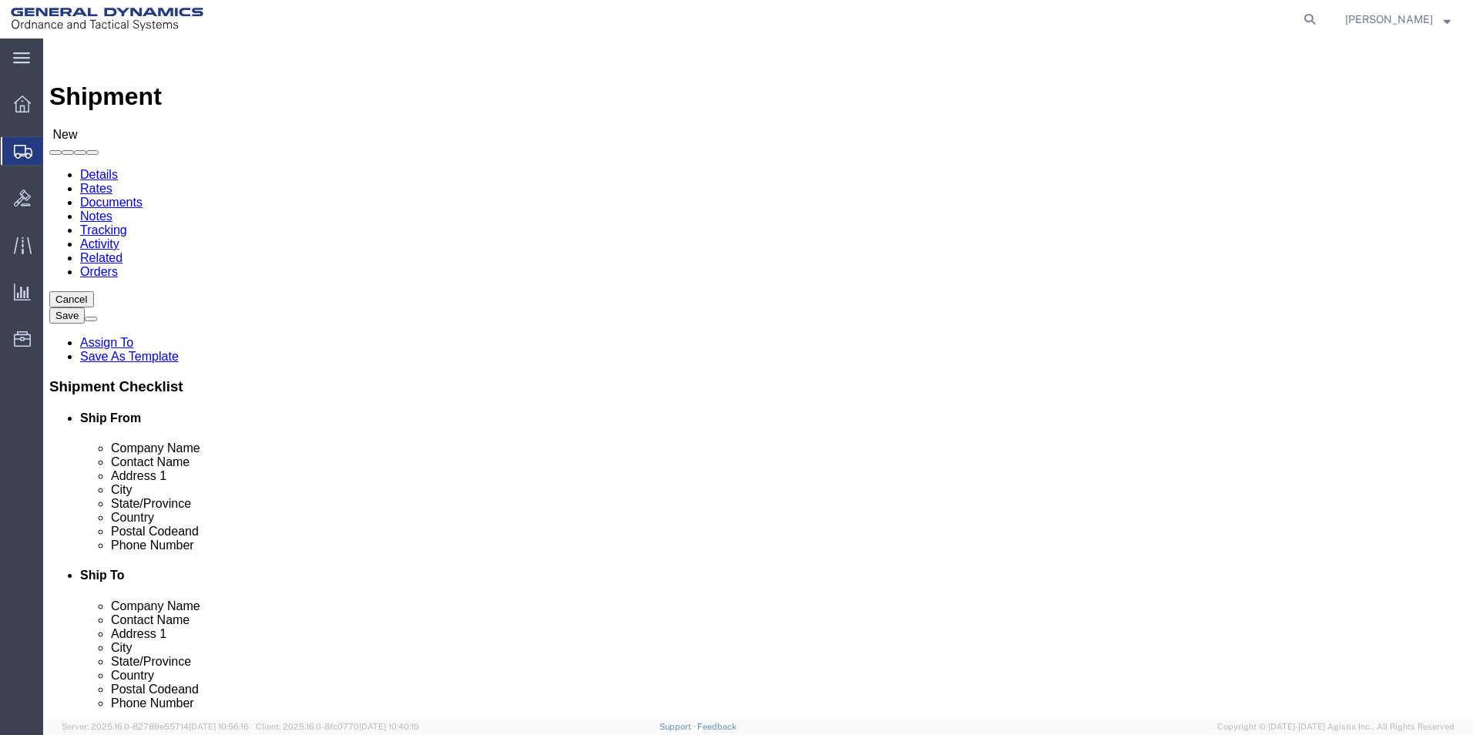
drag, startPoint x: -46, startPoint y: 233, endPoint x: 2, endPoint y: 260, distance: 54.9
click html "Shipment New Details Rates Documents Notes Tracking Activity Related Orders Can…"
type input "REDLPAHIG0"
click input "text"
type input "BRENDA ROMERO MEDINA"
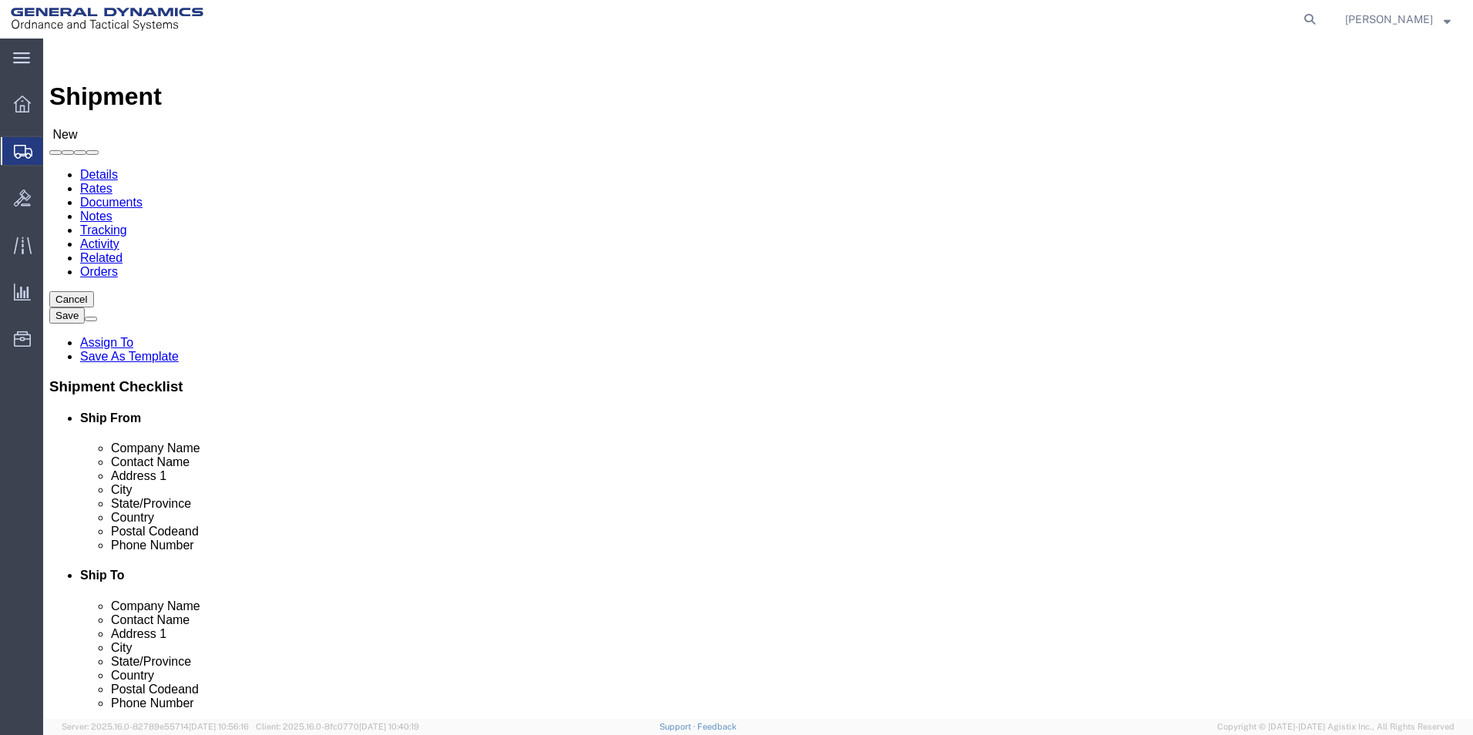
click input "text"
type input "BUILDING 1"
click input "text"
type input "RICSHIP@GD-OTS.COM"
click input "text"
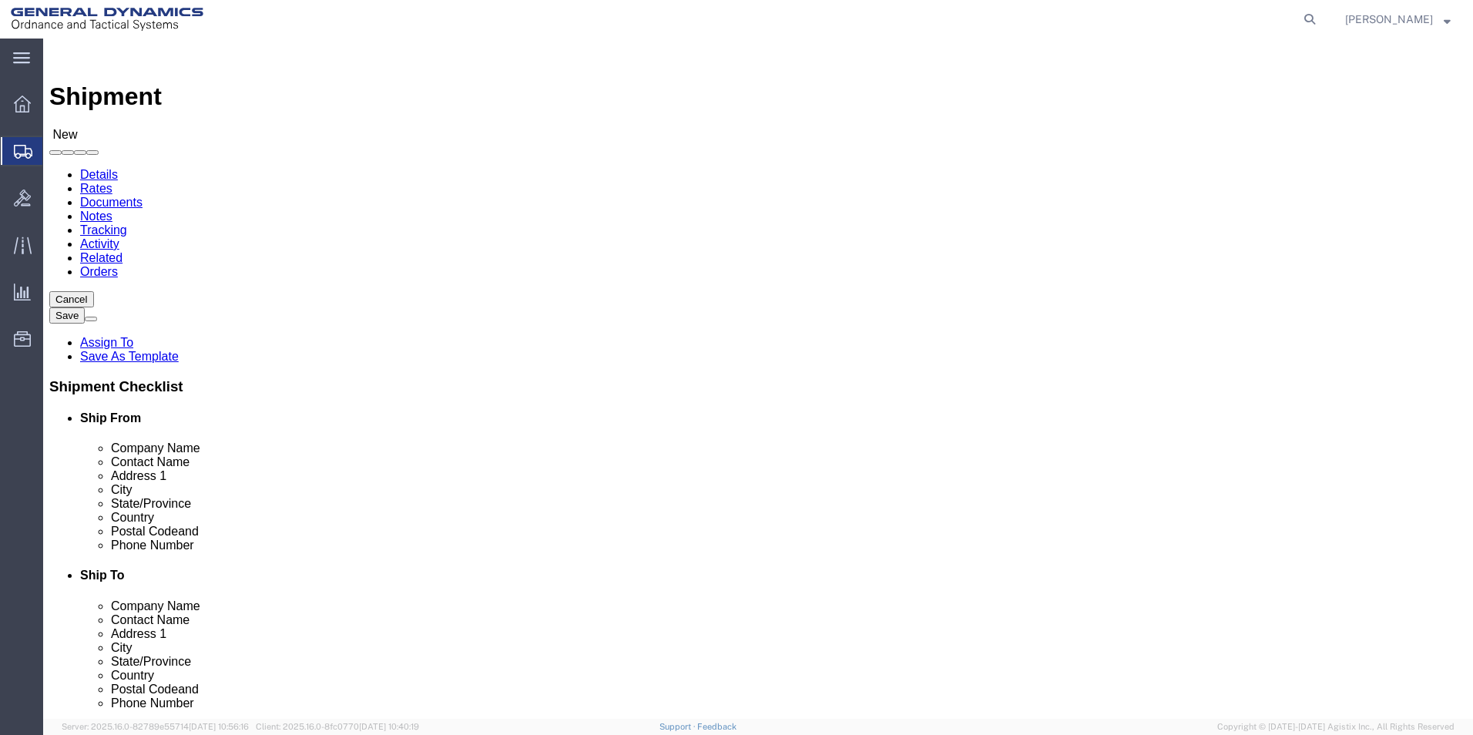
type input "SUBCOM"
click p "- SUBCOM - (ABDELLAH LAFRIDI) 100 PISCATAQUA DRIVE, NEWINGTON, NH, 03801-2875, …"
select select "NH"
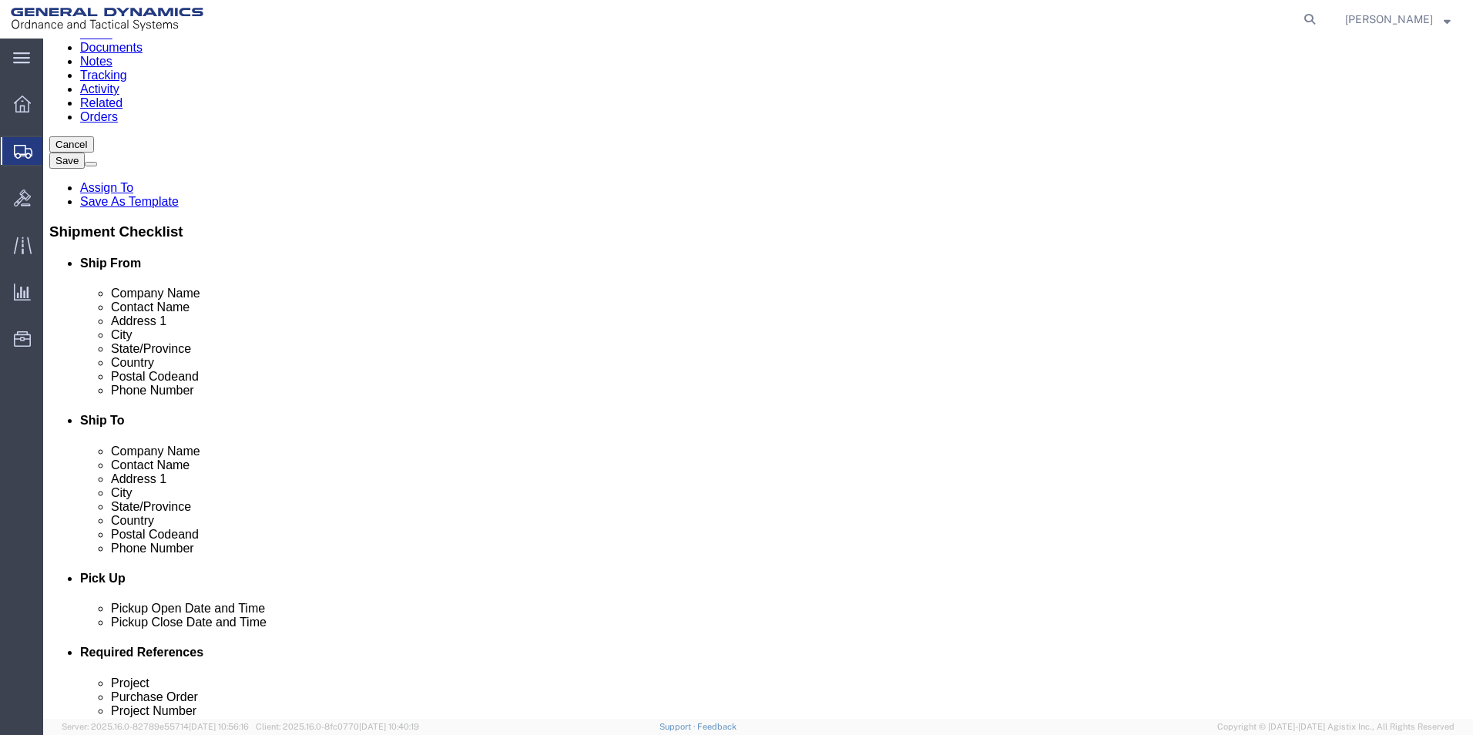
scroll to position [308, 0]
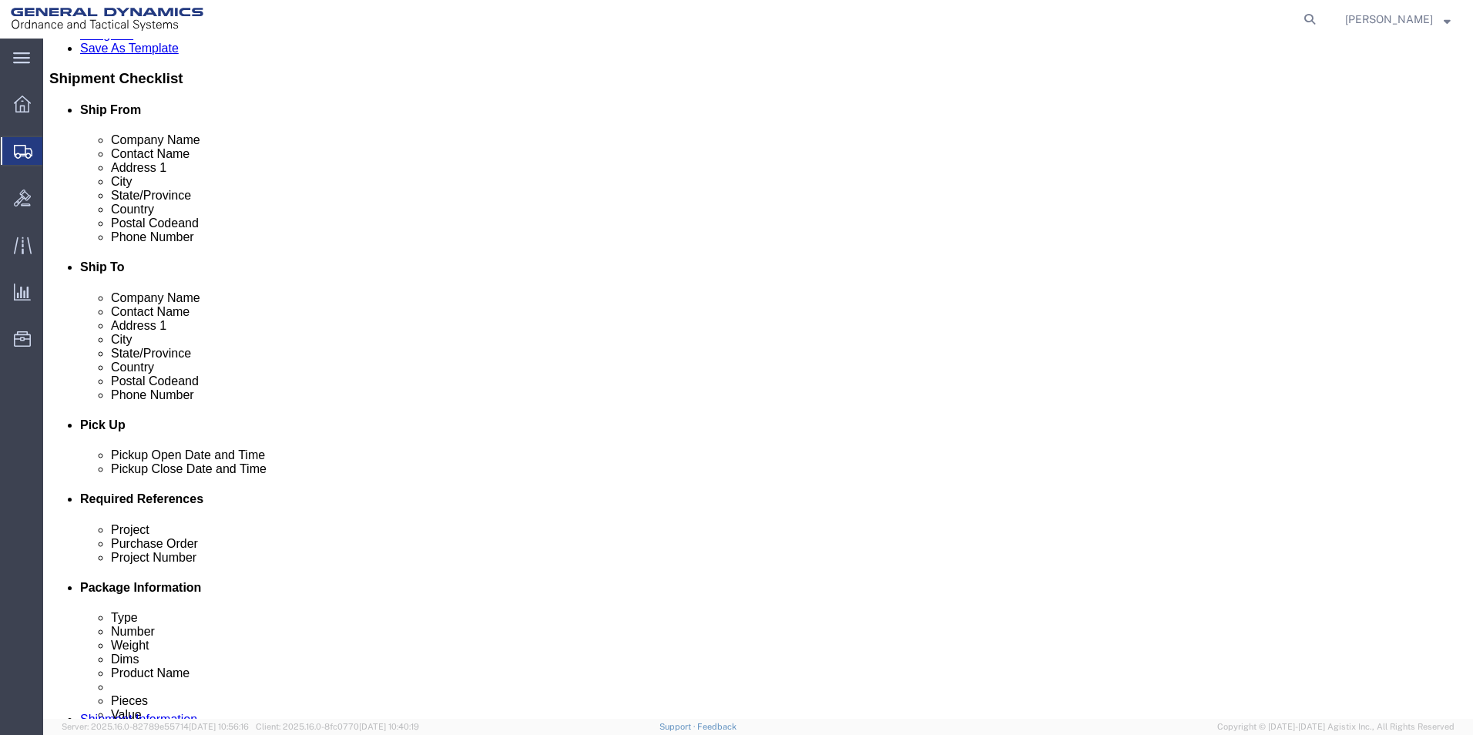
type input "SUBCOM"
click div "Aug 11 2025 12:00 PM"
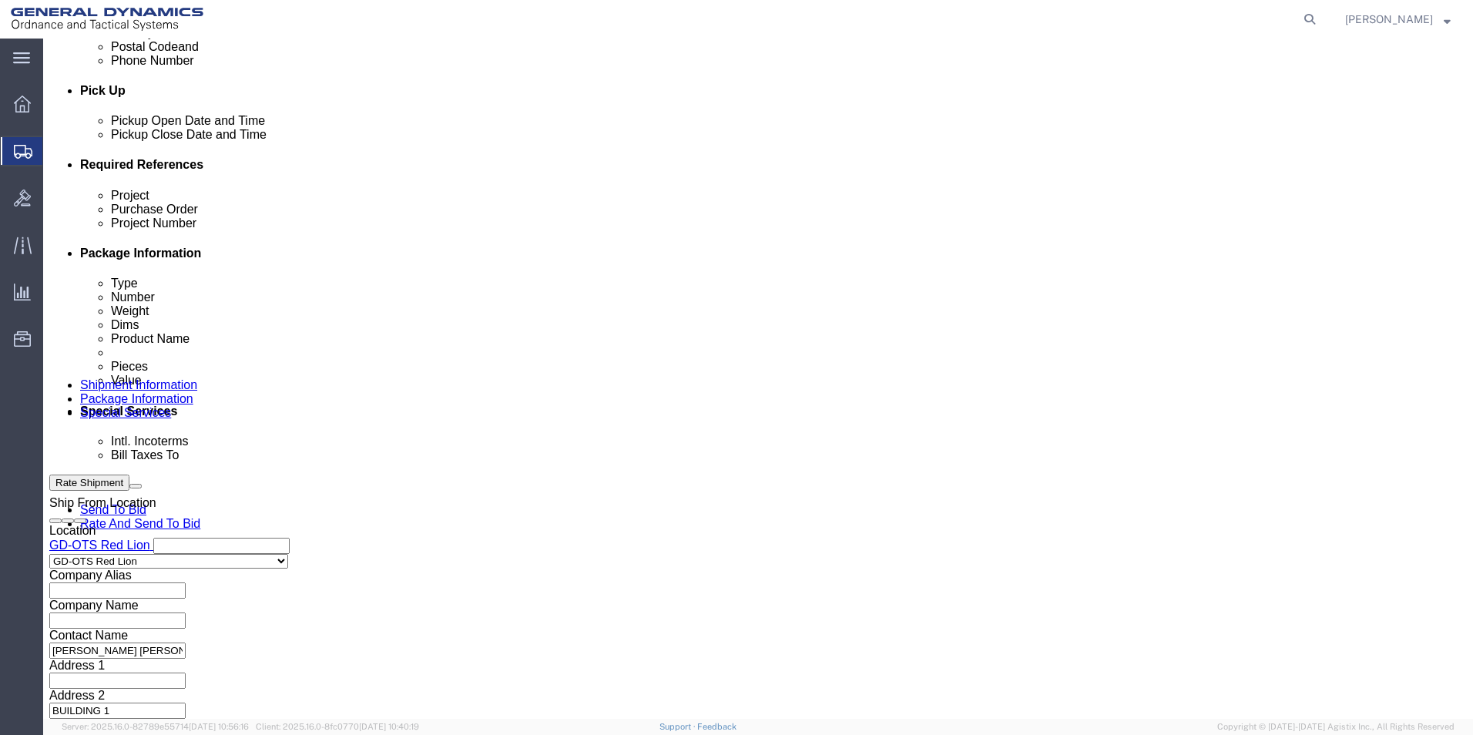
click input "4:00 PM"
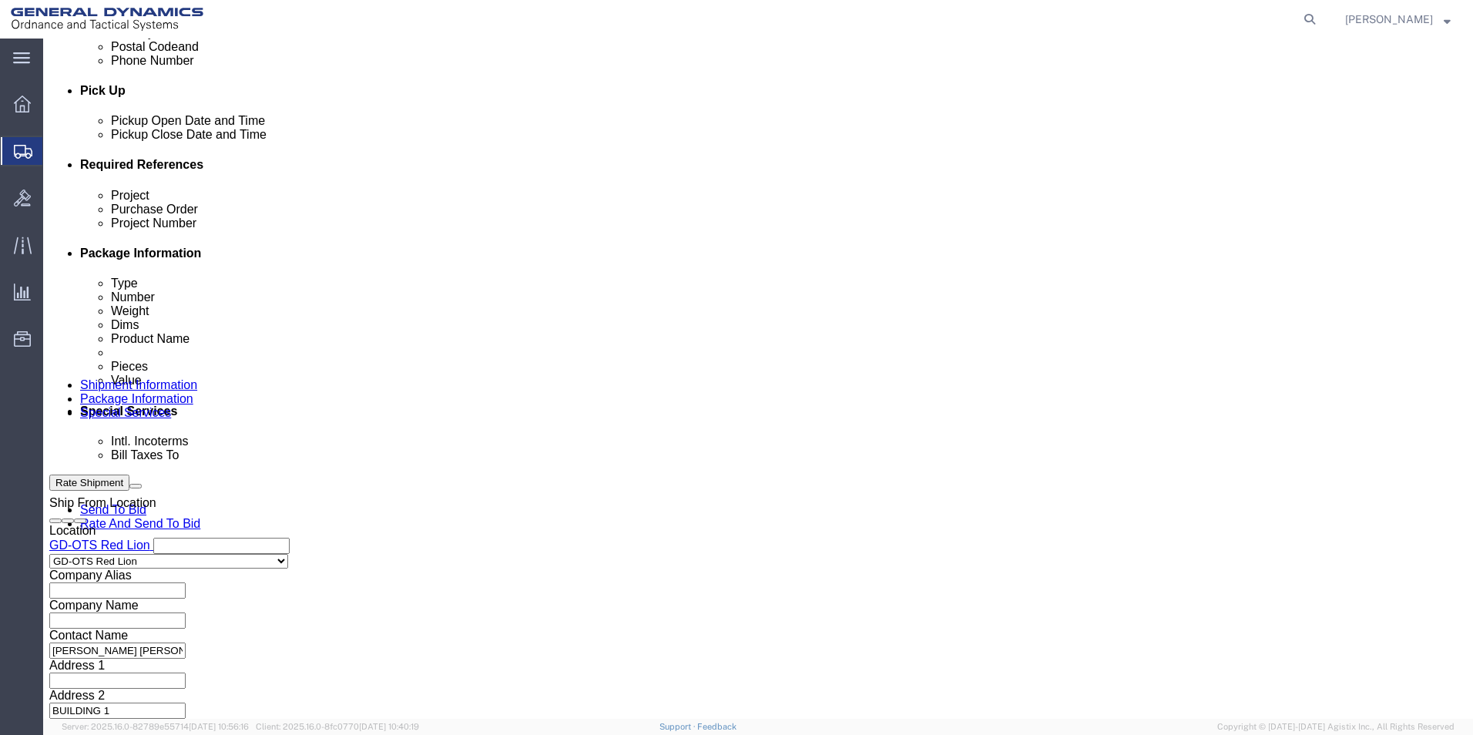
click input "4:00 PM"
type input "4:30PM"
click button "Apply"
click input "text"
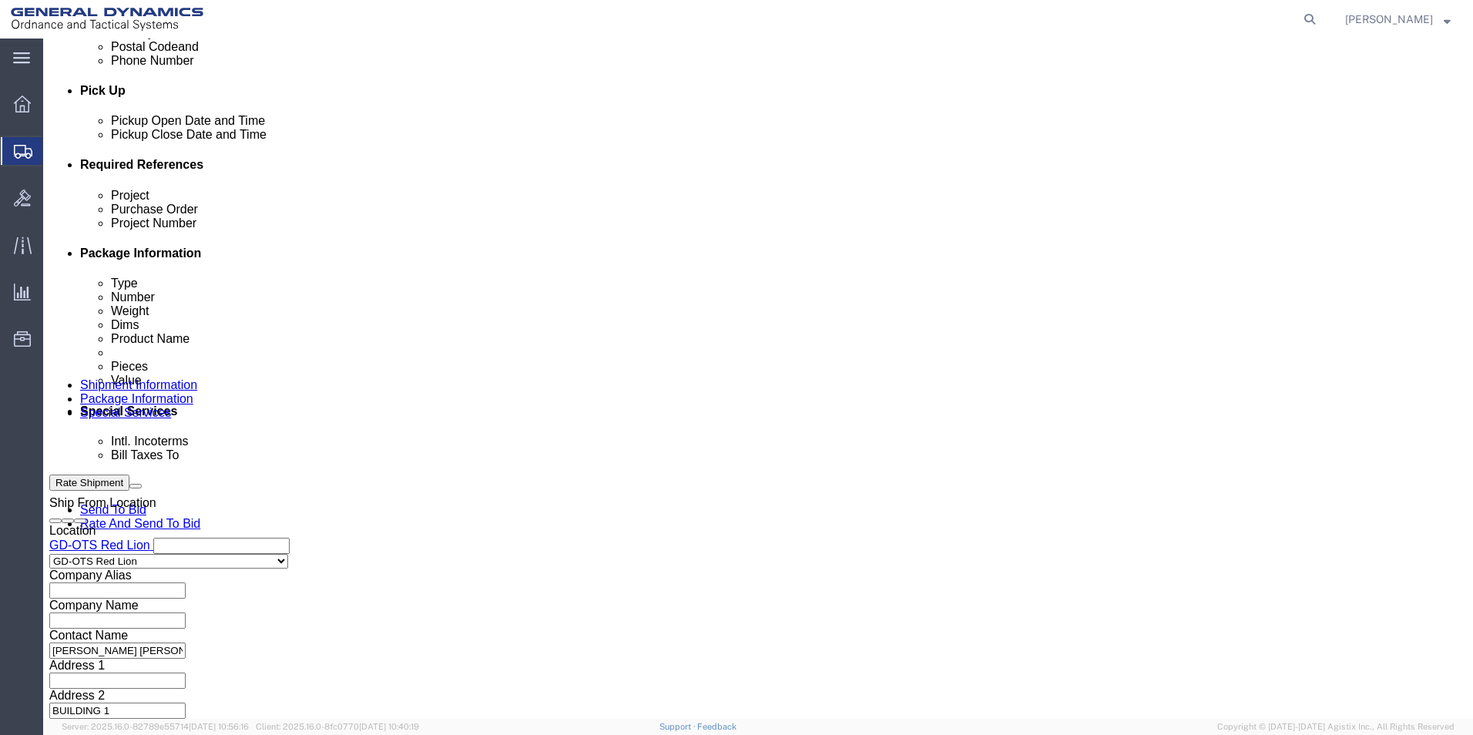
type input "64361-900"
click input "text"
type input "109152"
click input "text"
type input "64361-900"
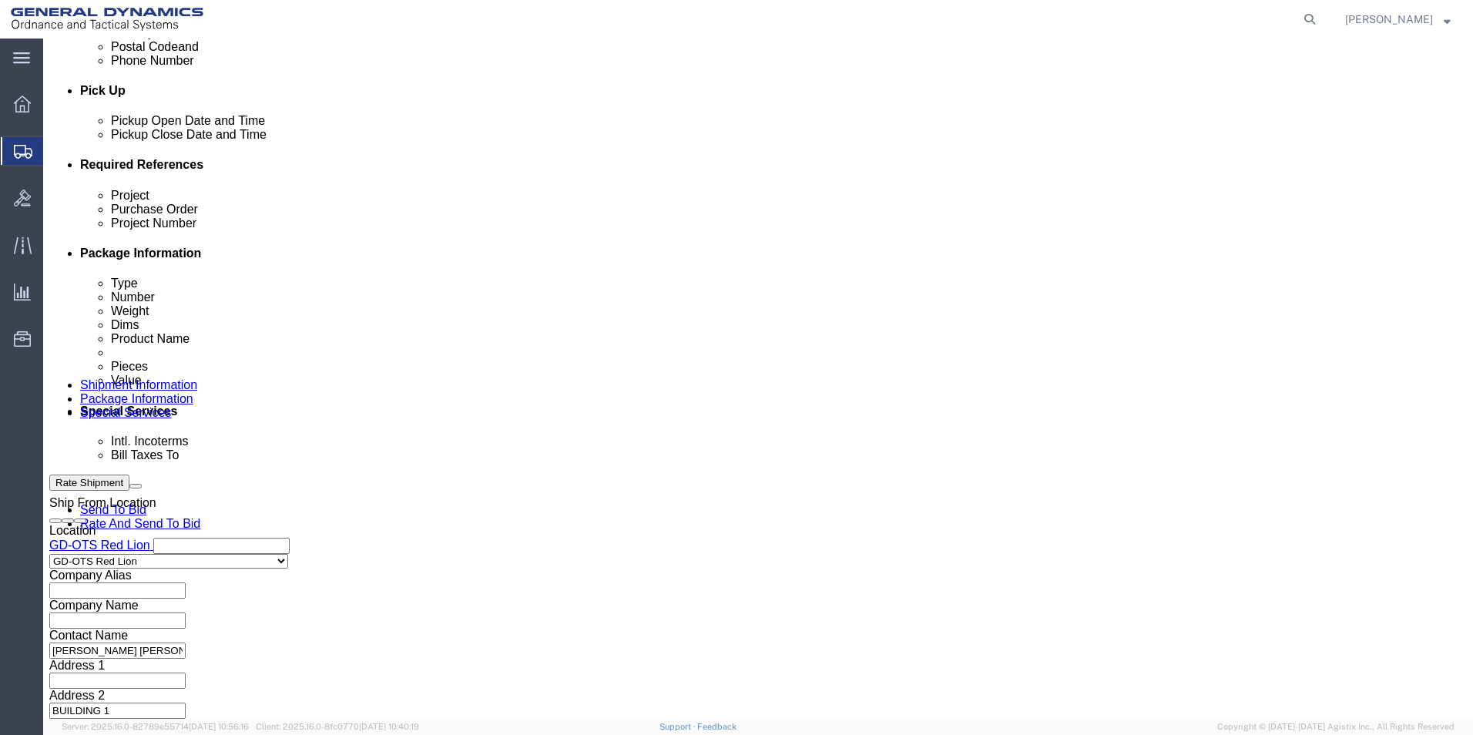
click button "Continue"
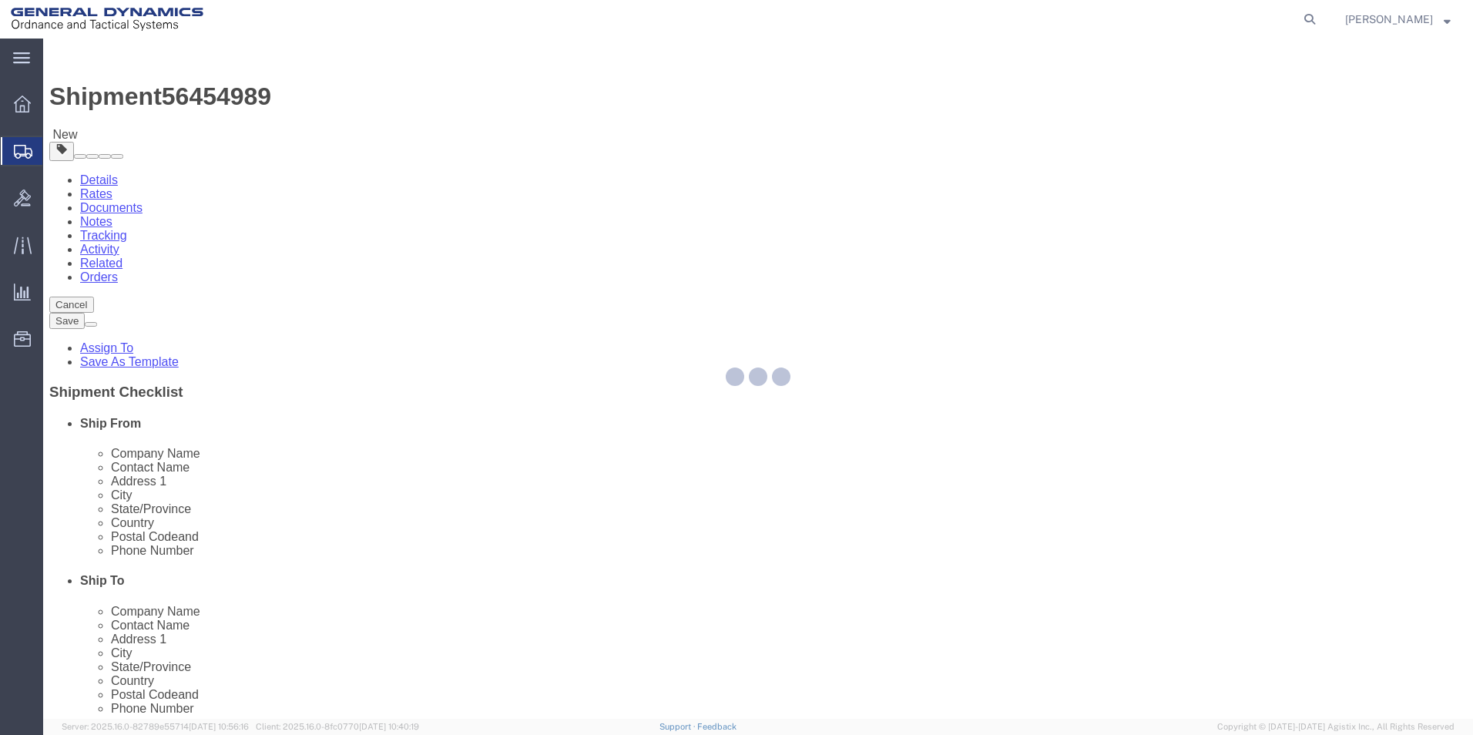
select select "CBOX"
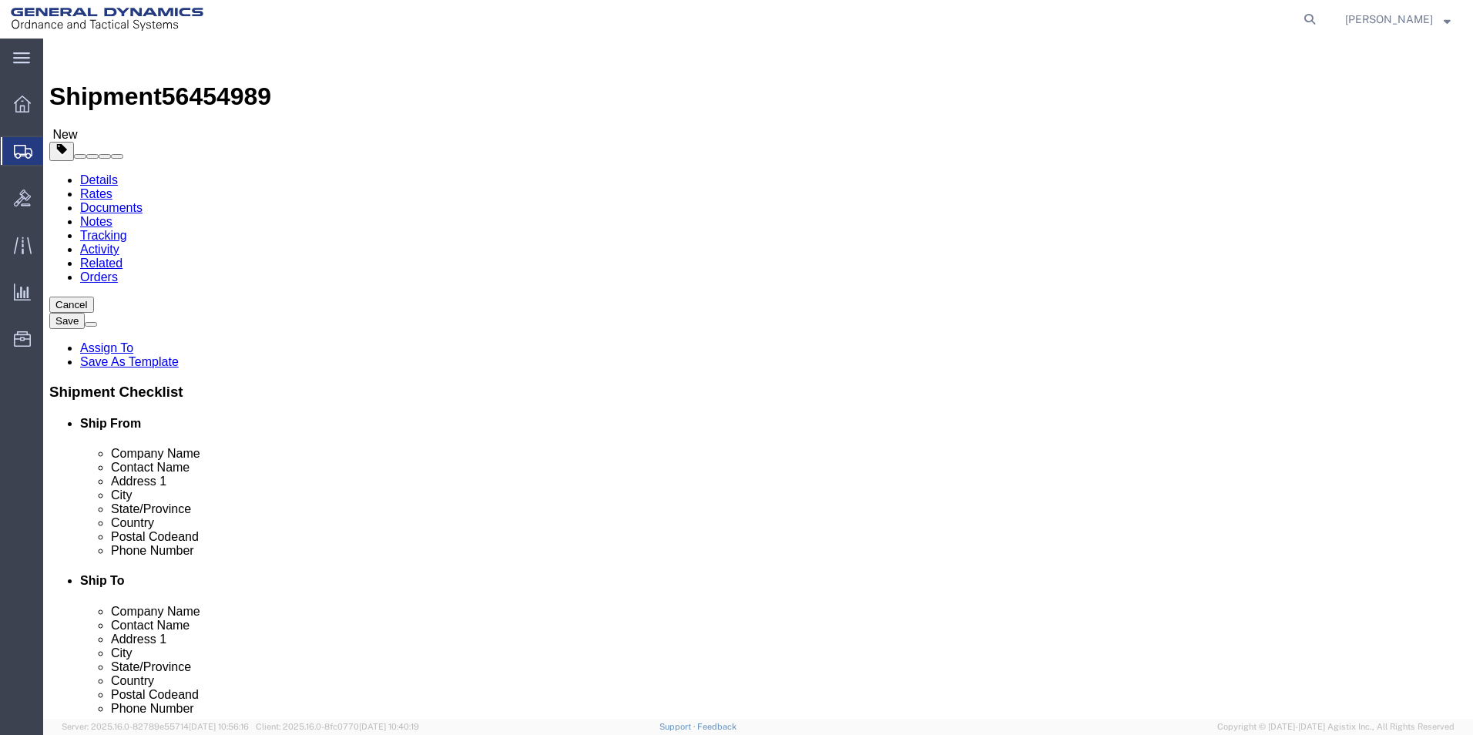
click input "text"
type input "12"
click input "text"
type input "12"
click input "text"
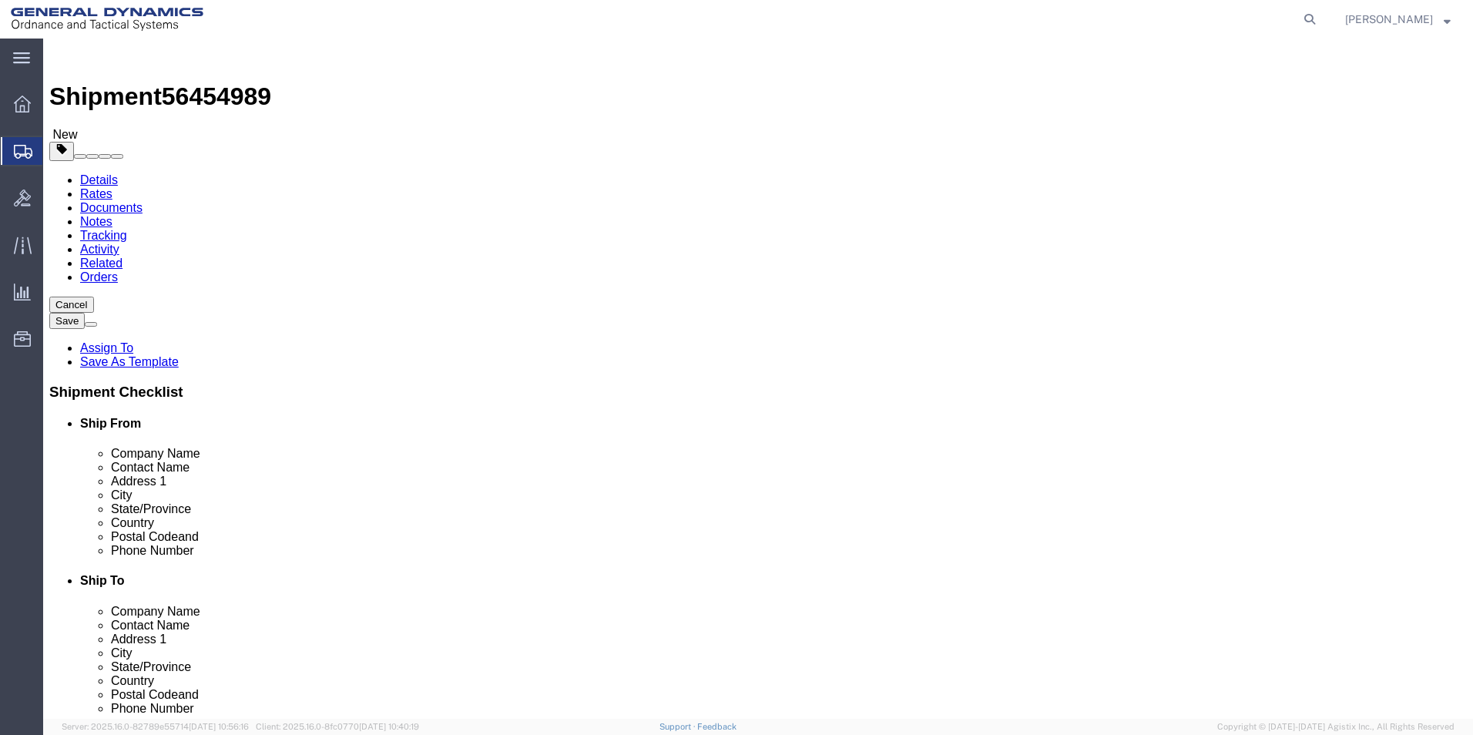
type input "12"
drag, startPoint x: 219, startPoint y: 360, endPoint x: 196, endPoint y: 368, distance: 24.4
click div "Package Type Select Bale(s) Basket(s) Bolt(s) Bottle(s) Buckets Bulk Bundle(s) …"
type input "13.00"
click link "Add Content"
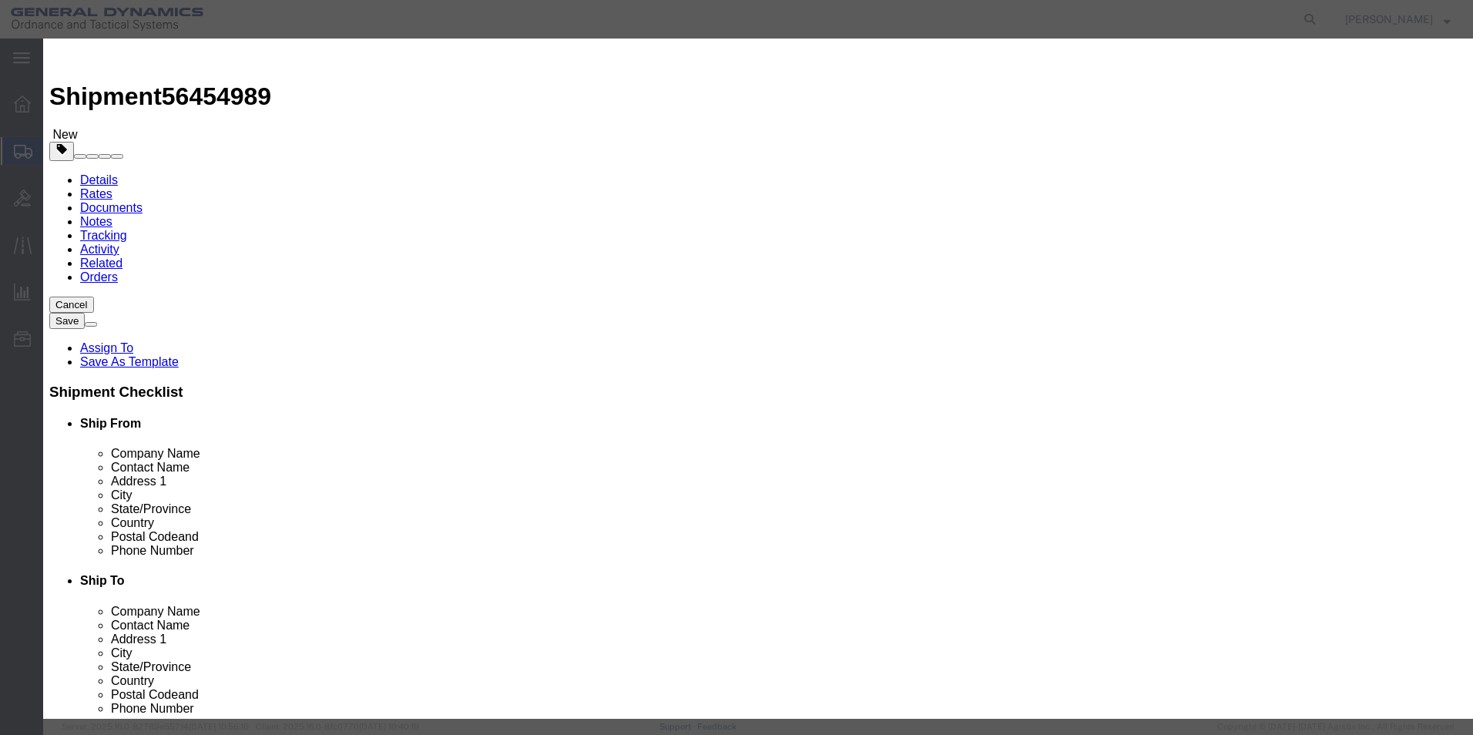
click input "text"
type input "WEDGE, ANTI-MOTION"
select select "US"
drag, startPoint x: 485, startPoint y: 145, endPoint x: 408, endPoint y: 143, distance: 77.1
drag, startPoint x: 465, startPoint y: 148, endPoint x: 418, endPoint y: 150, distance: 47.1
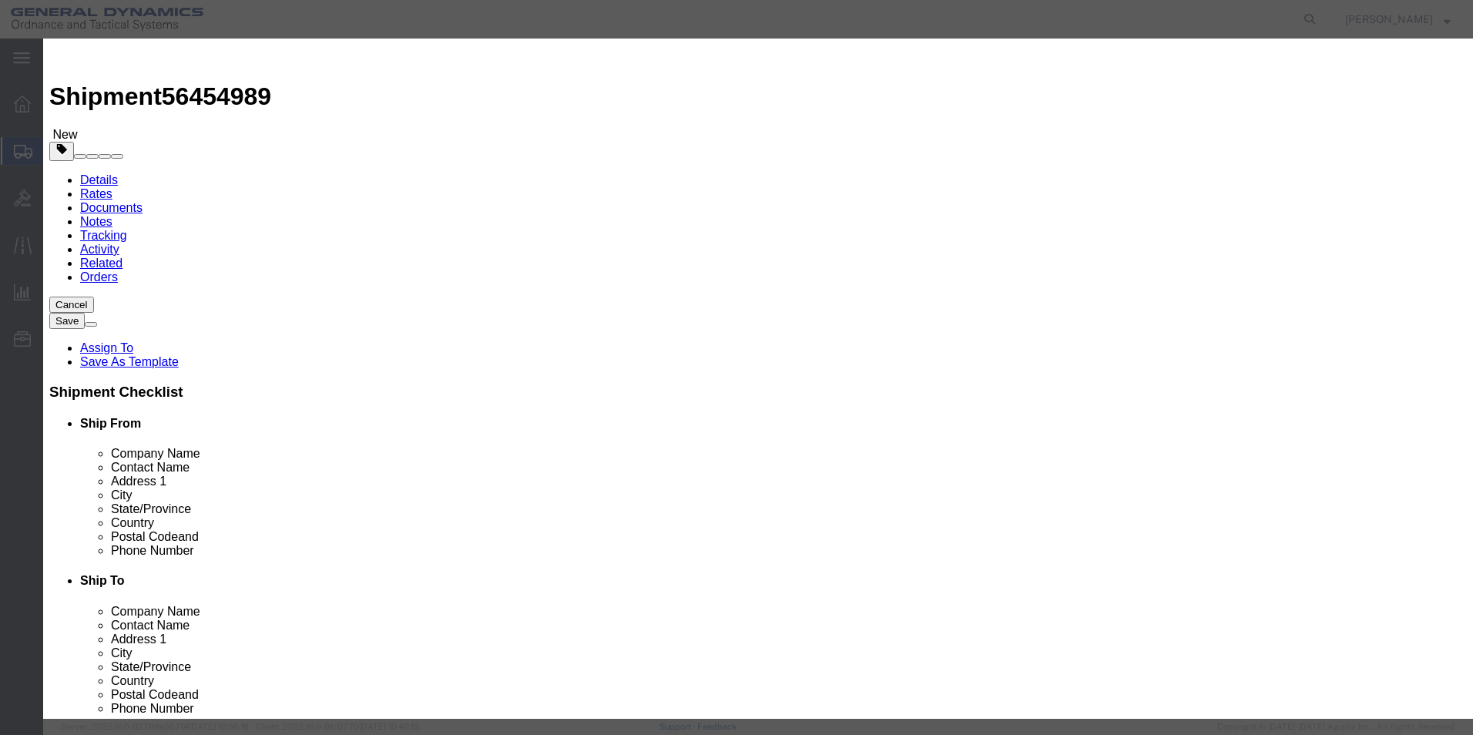
click div "Pieces 0 Select Bag Barrels 100Board Feet Bottle Box Blister Pack Carats Can Ca…"
type input "55"
click input "text"
type input "100"
click div "Save & Add Another Save & Close Close"
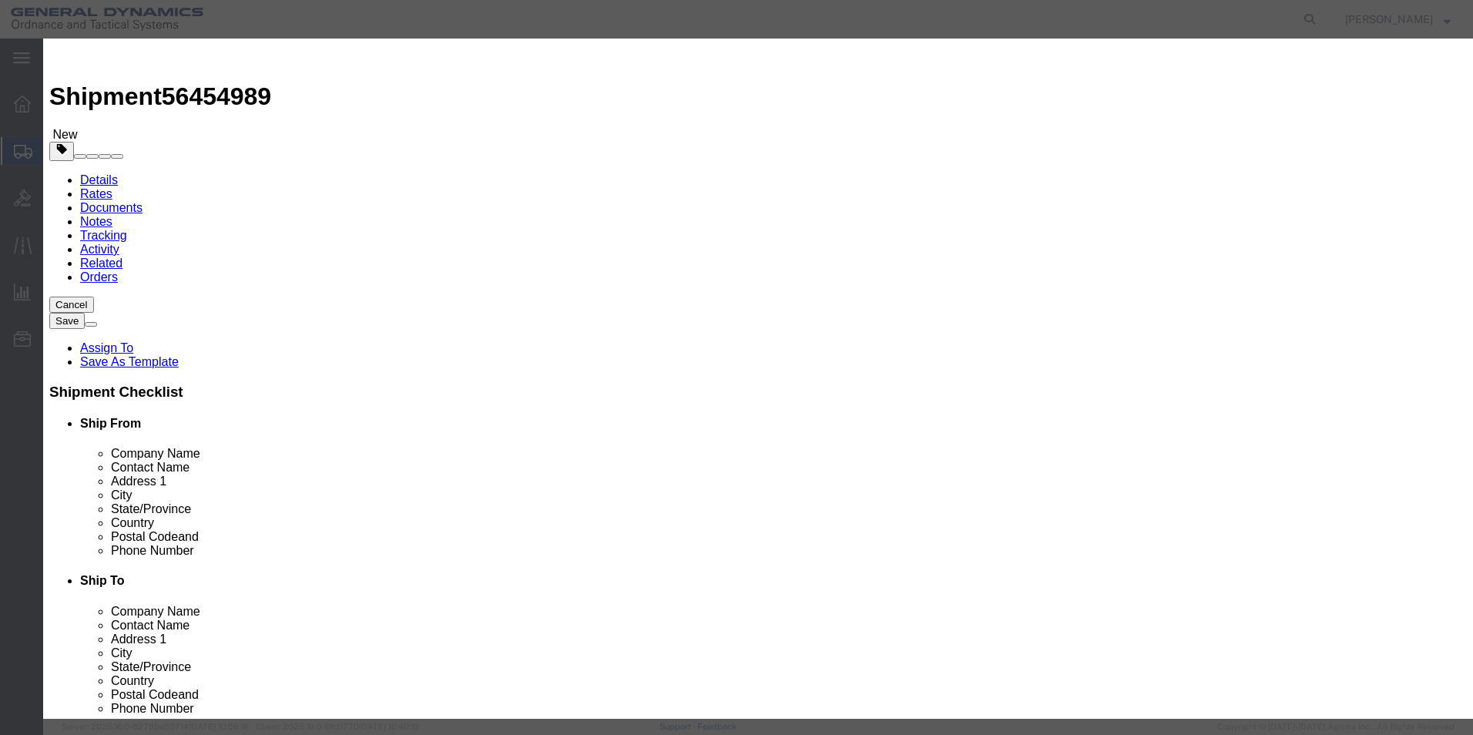
click button "Save & Close"
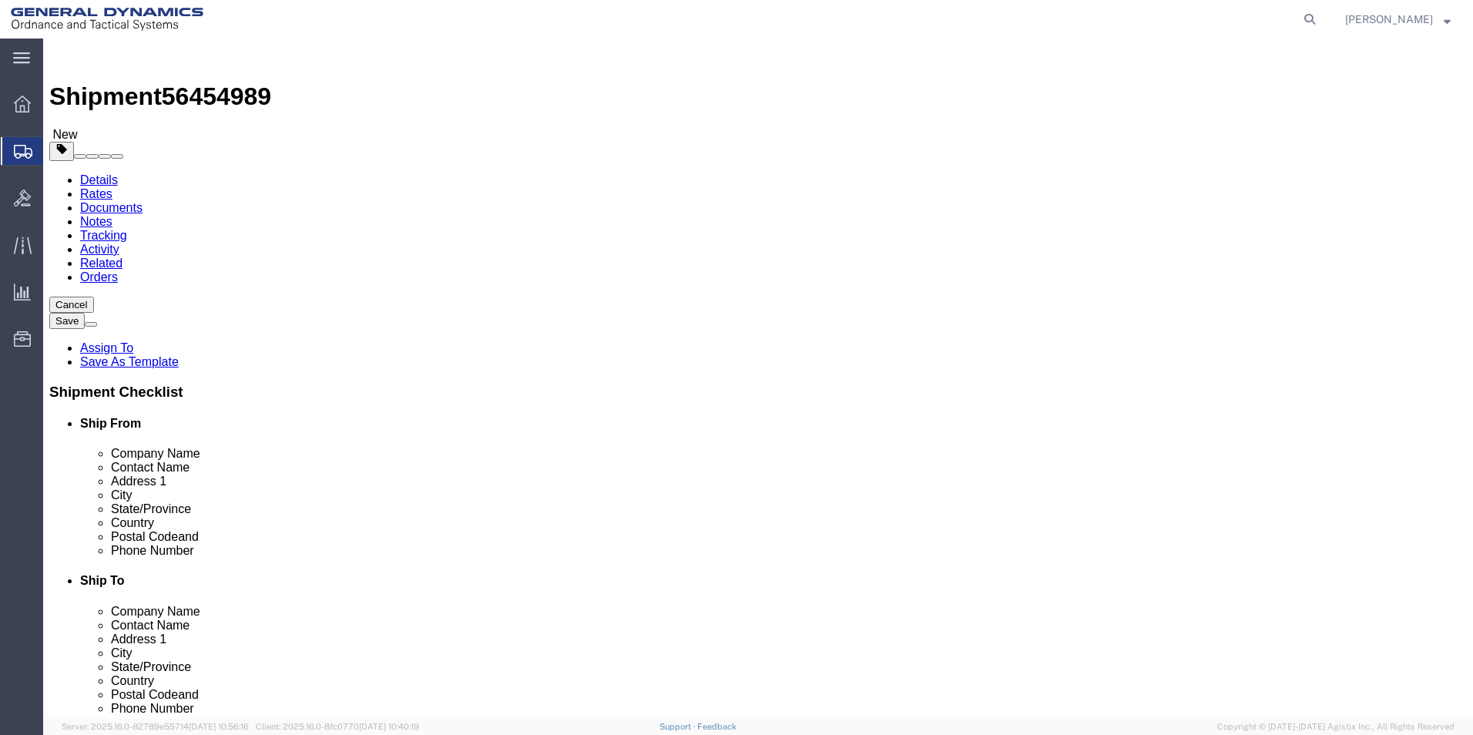
click span "button"
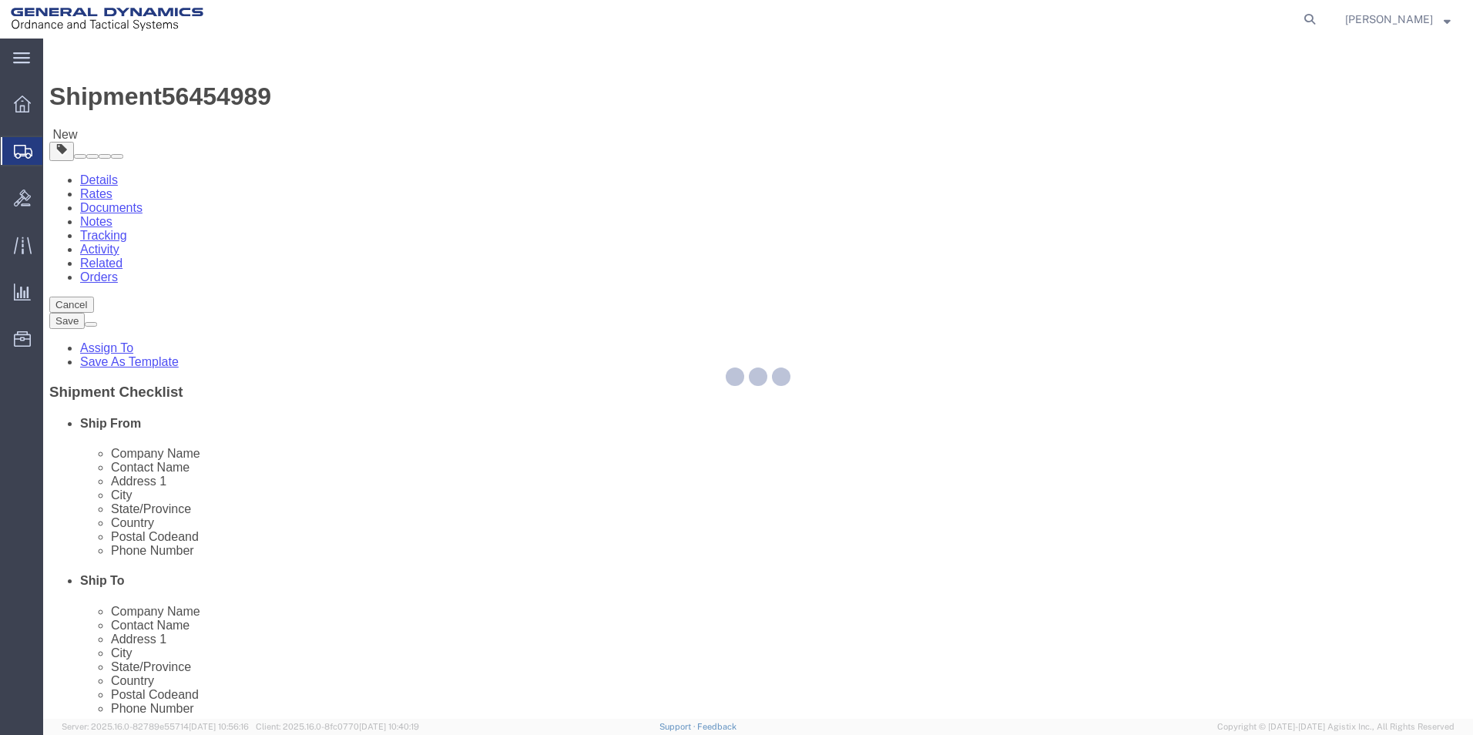
select select "CBOX"
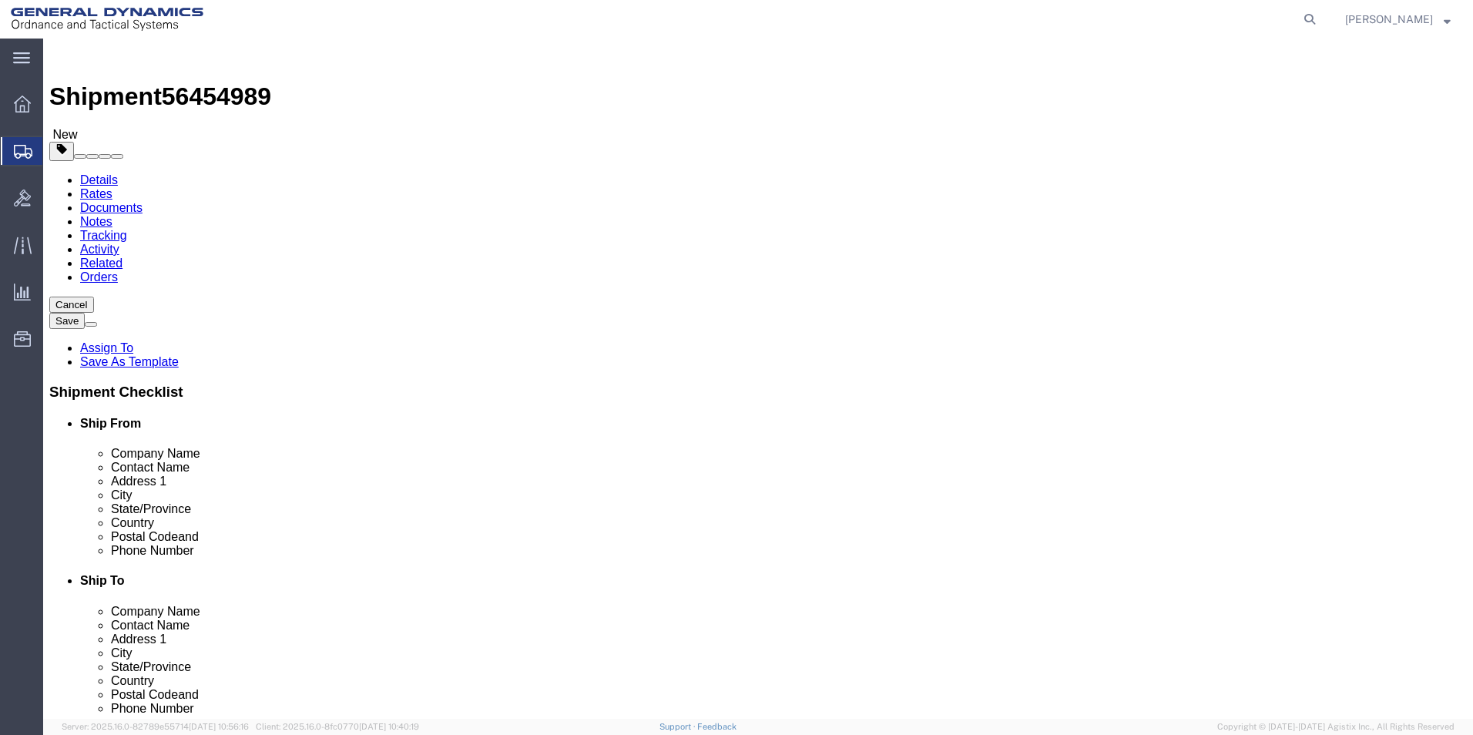
click input "13.00"
type input "11.00"
click dl "Pieces: 55.00 Each Total value: 100.00 USD"
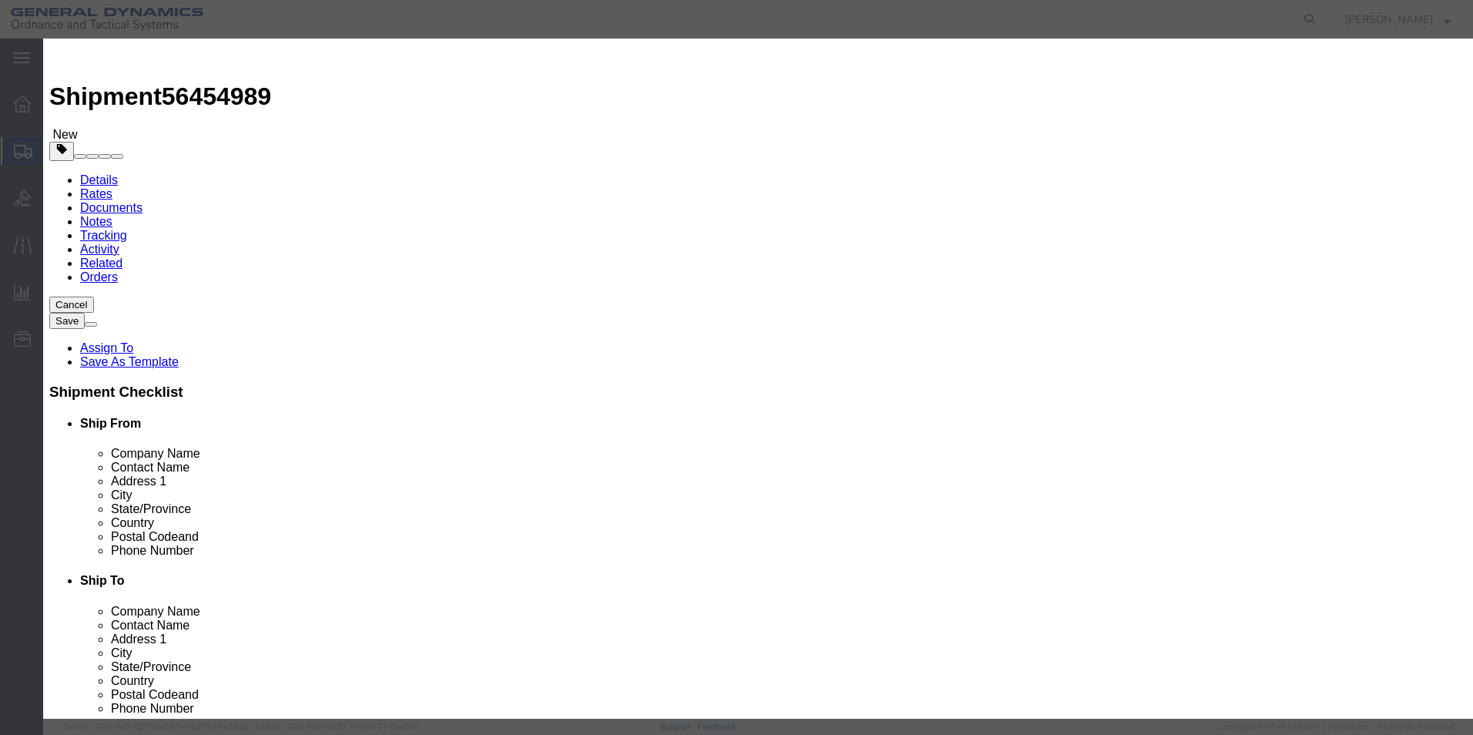
drag, startPoint x: 499, startPoint y: 152, endPoint x: 422, endPoint y: 146, distance: 77.3
click div "Pieces 55.00 Select Bag Barrels 100Board Feet Bottle Box Blister Pack Carats Ca…"
type input "50"
click div "Commodity library"
click input "90.91"
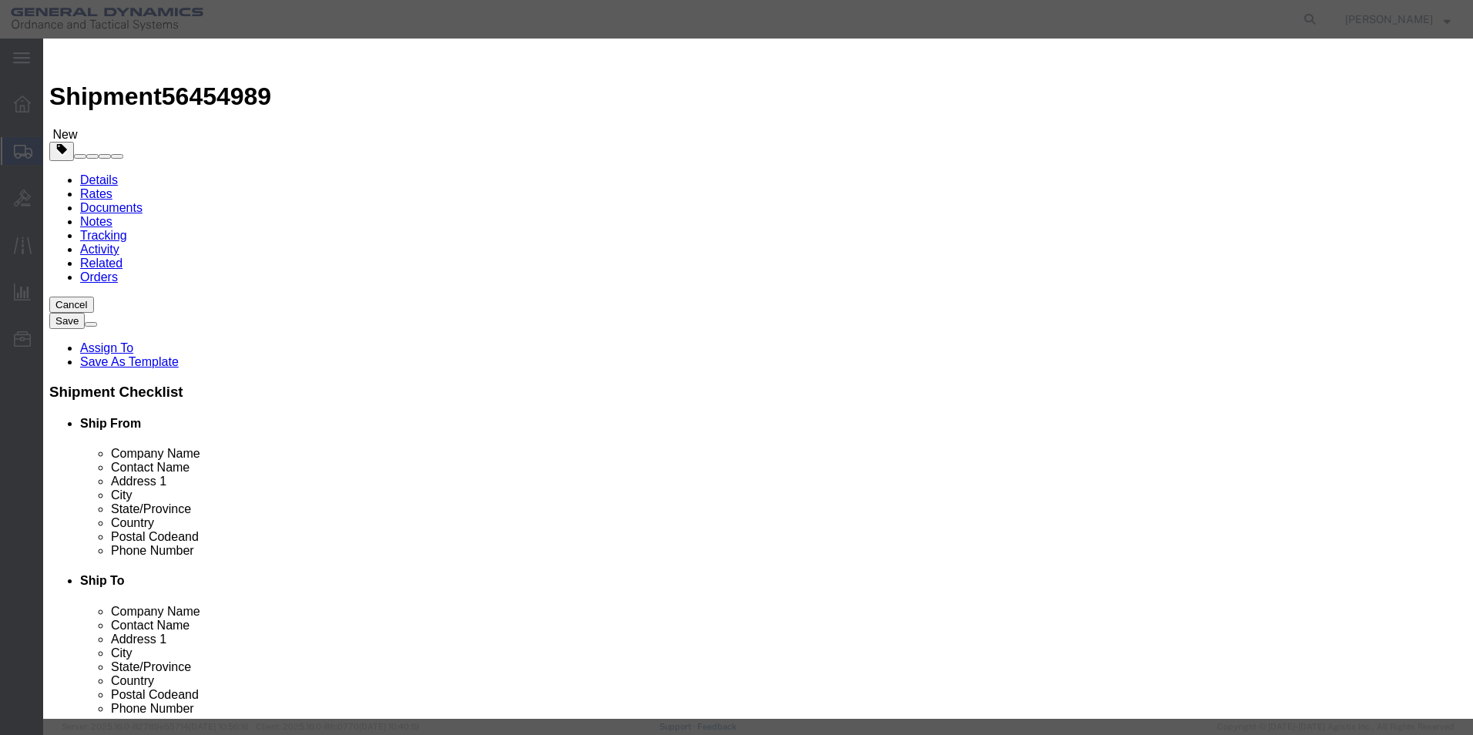
type input "9"
type input "100"
click h3 "Edit content"
click button "Save & Close"
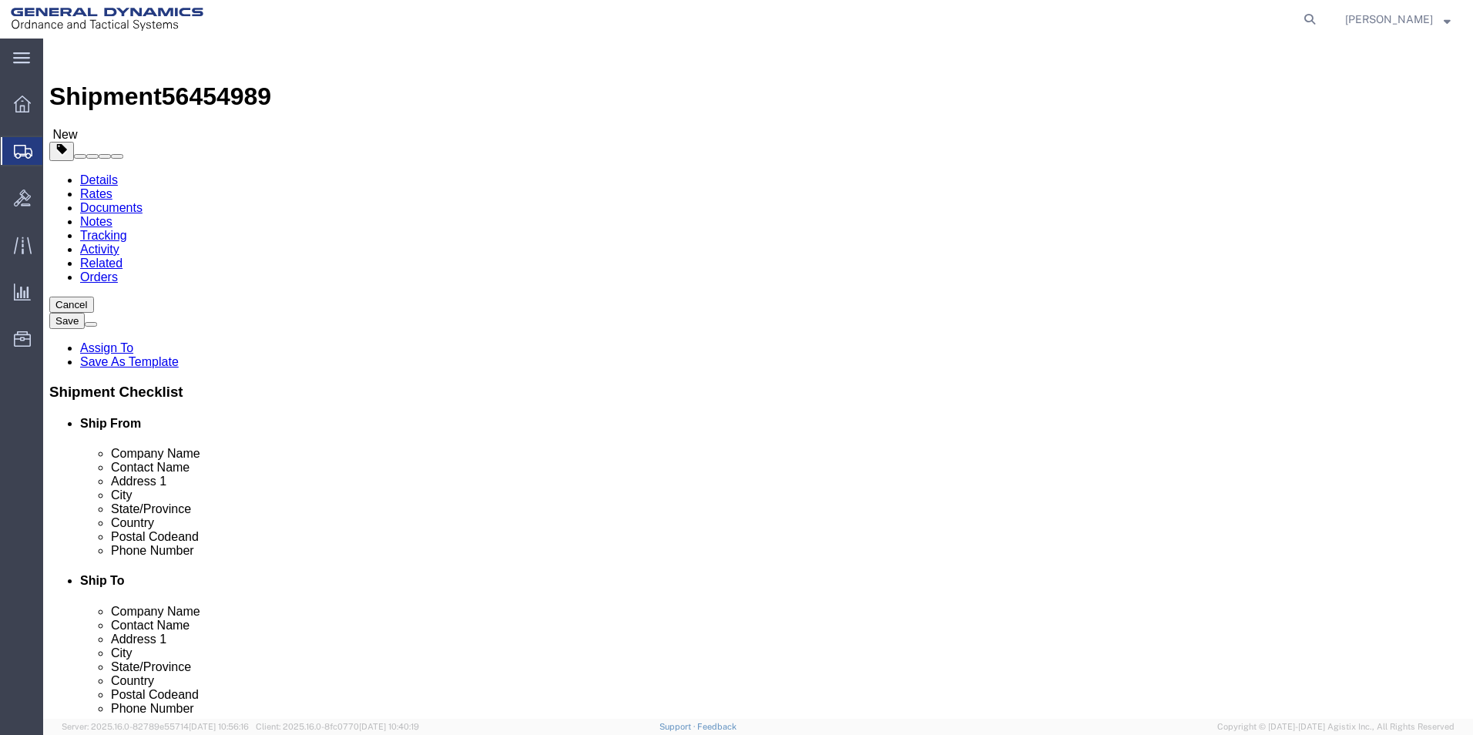
scroll to position [102, 0]
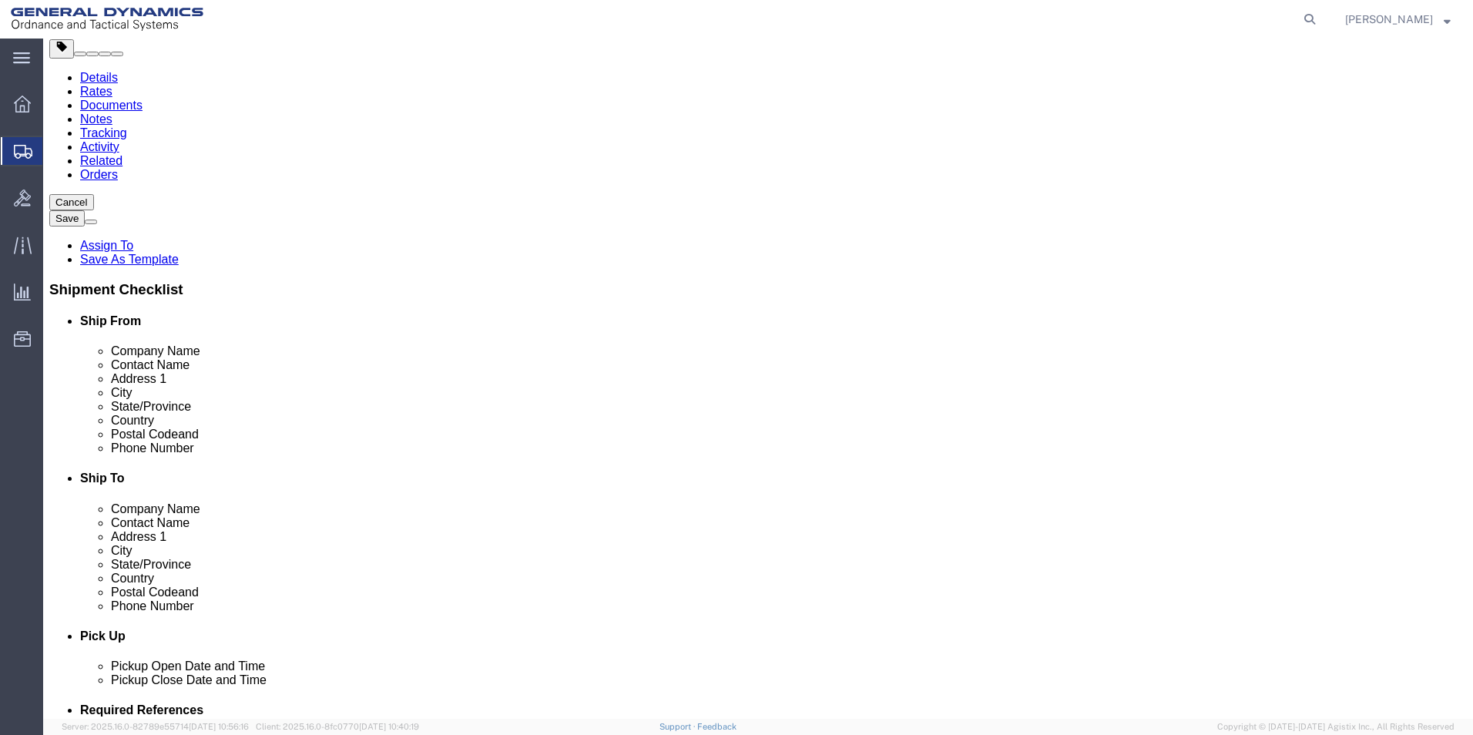
click button "Continue"
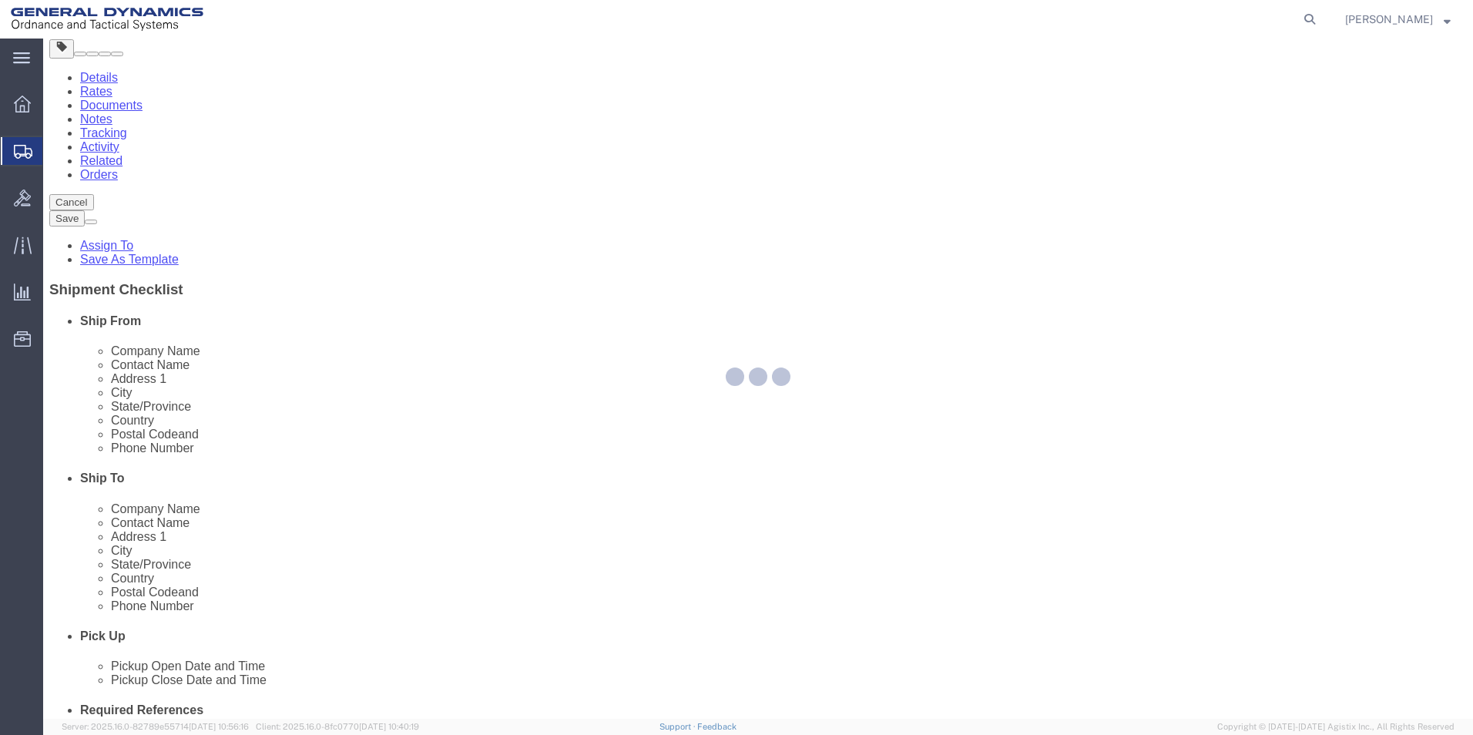
select select
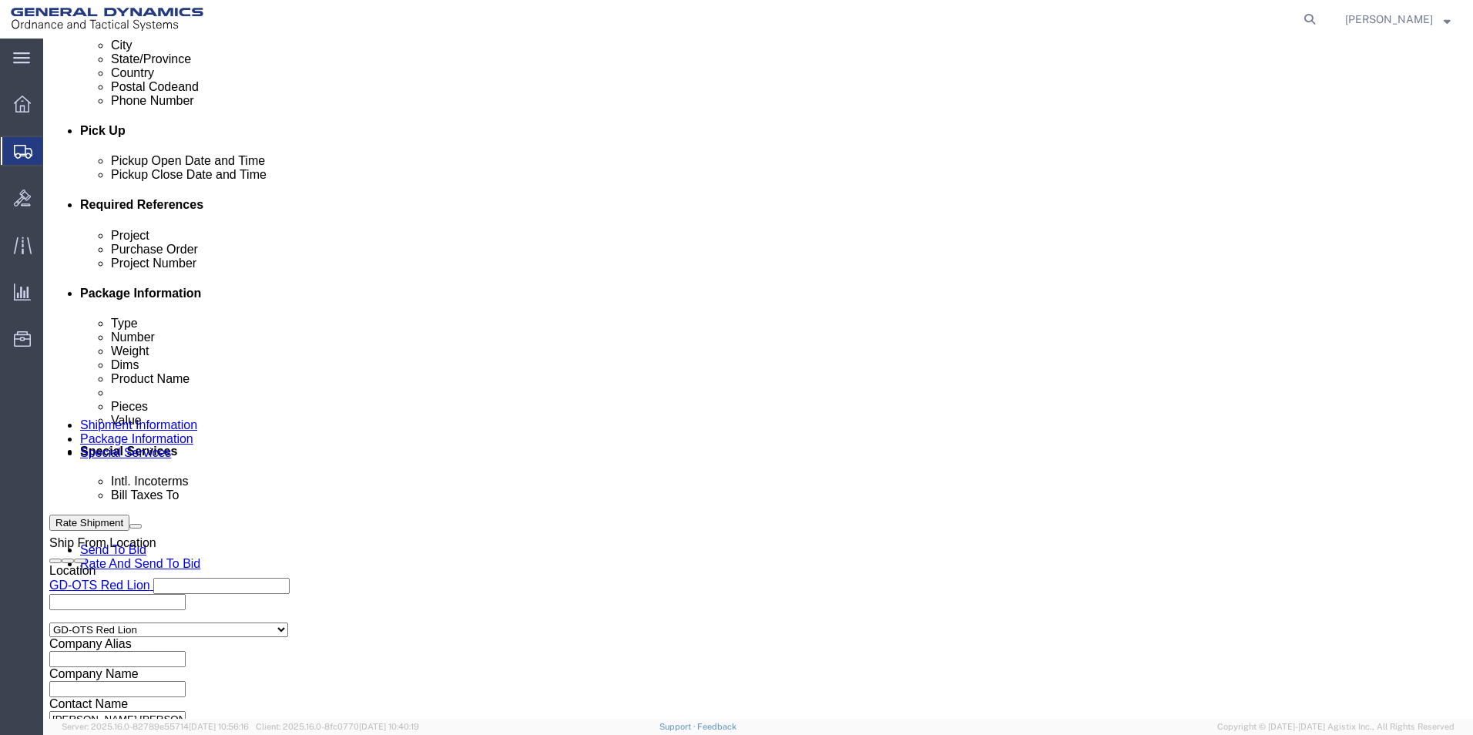
scroll to position [796, 0]
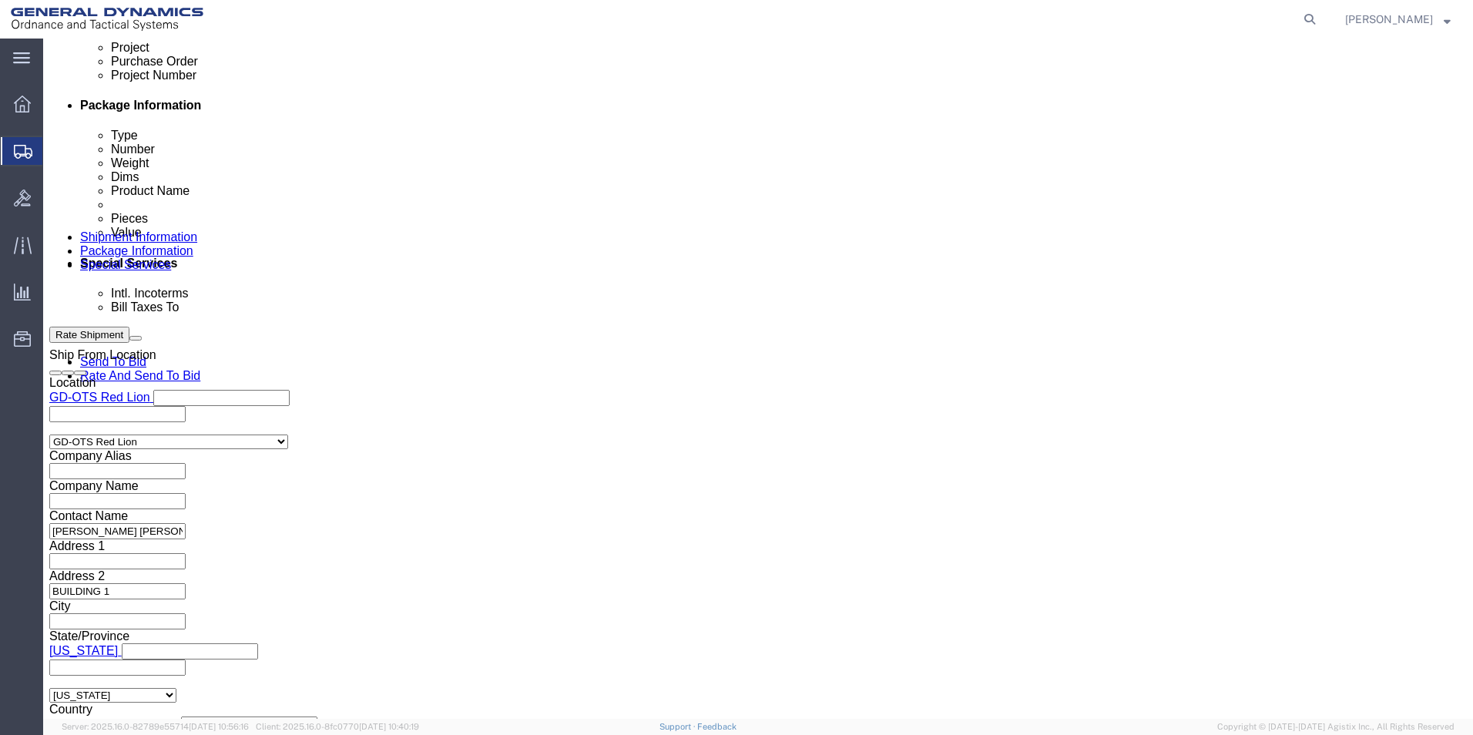
click select "Select Recipient Account Sender/Shipper Third Party Account"
select select "RCPN"
click select "Select Recipient Account Sender/Shipper Third Party Account"
type input "SUBCOM"
type input "100 PISCATAQUA DRIVE"
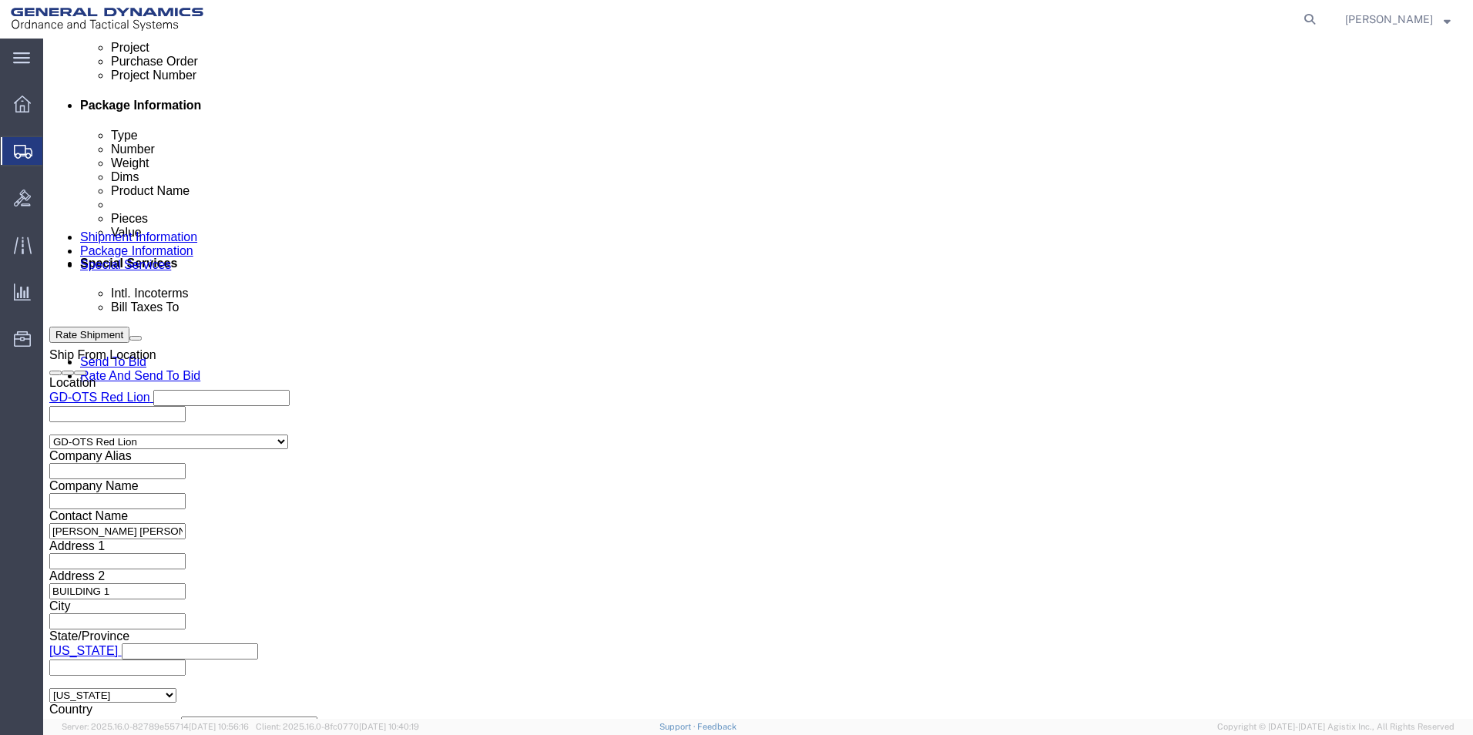
select select "US"
select select "NH"
type input "ABDELLAH LAFRIDI"
type input "NEWINGTON"
type input "03801-2875"
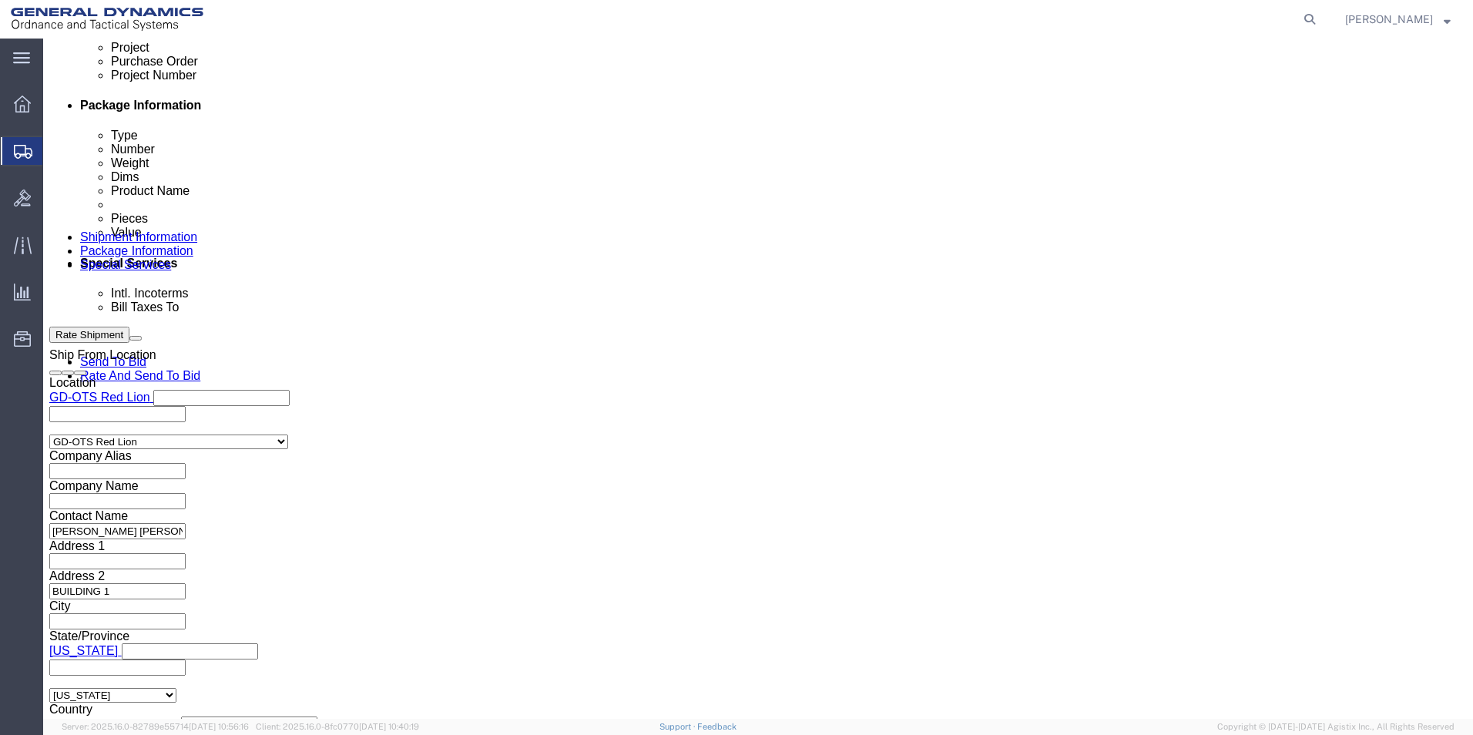
drag, startPoint x: 533, startPoint y: 252, endPoint x: 472, endPoint y: 258, distance: 61.2
click select "Select DHL FedEx Express UPS"
select select "FedEx Express"
click select "Select DHL FedEx Express UPS"
click input "text"
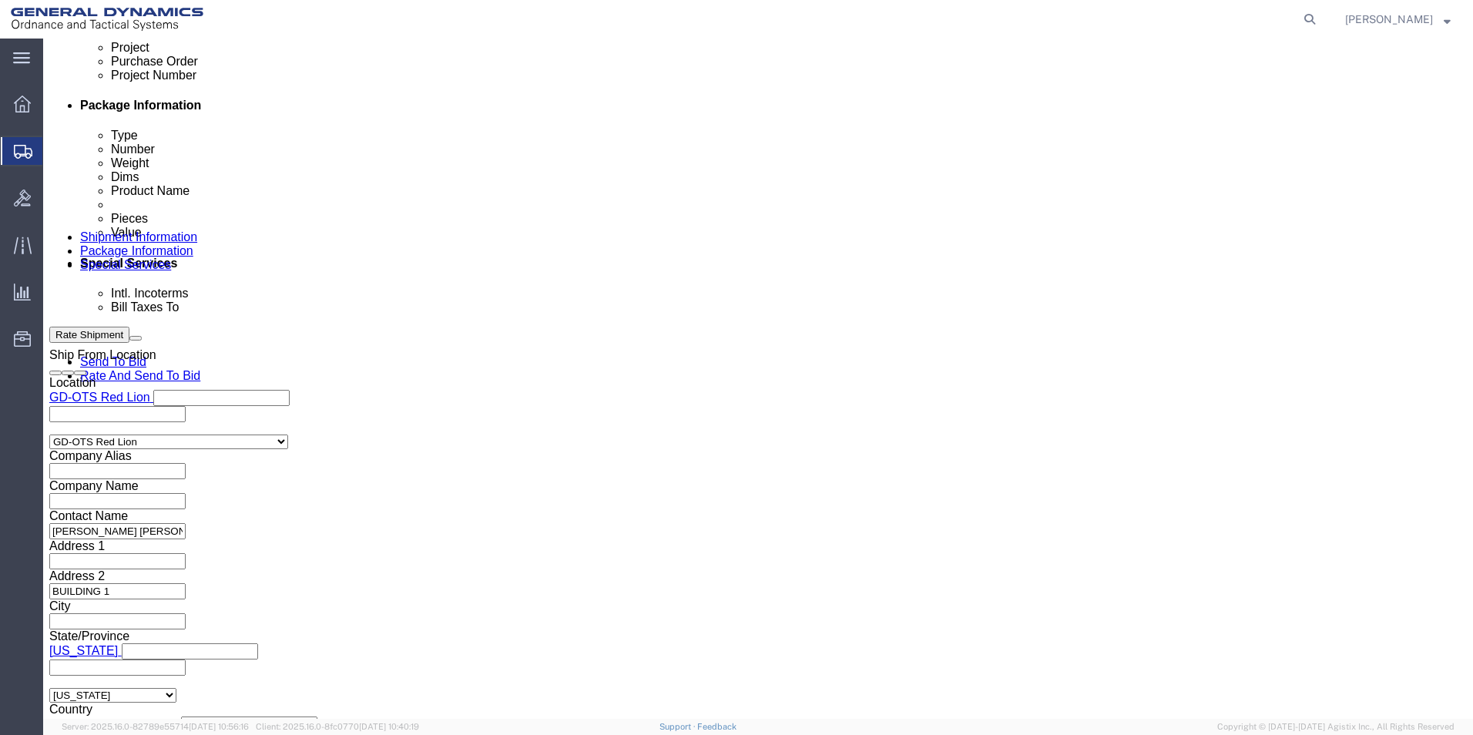
type input "003105903"
click div "Billing Location Select Select My Profile Location GD-OTS Anniston (Commerce) G…"
click button "Rate Shipment"
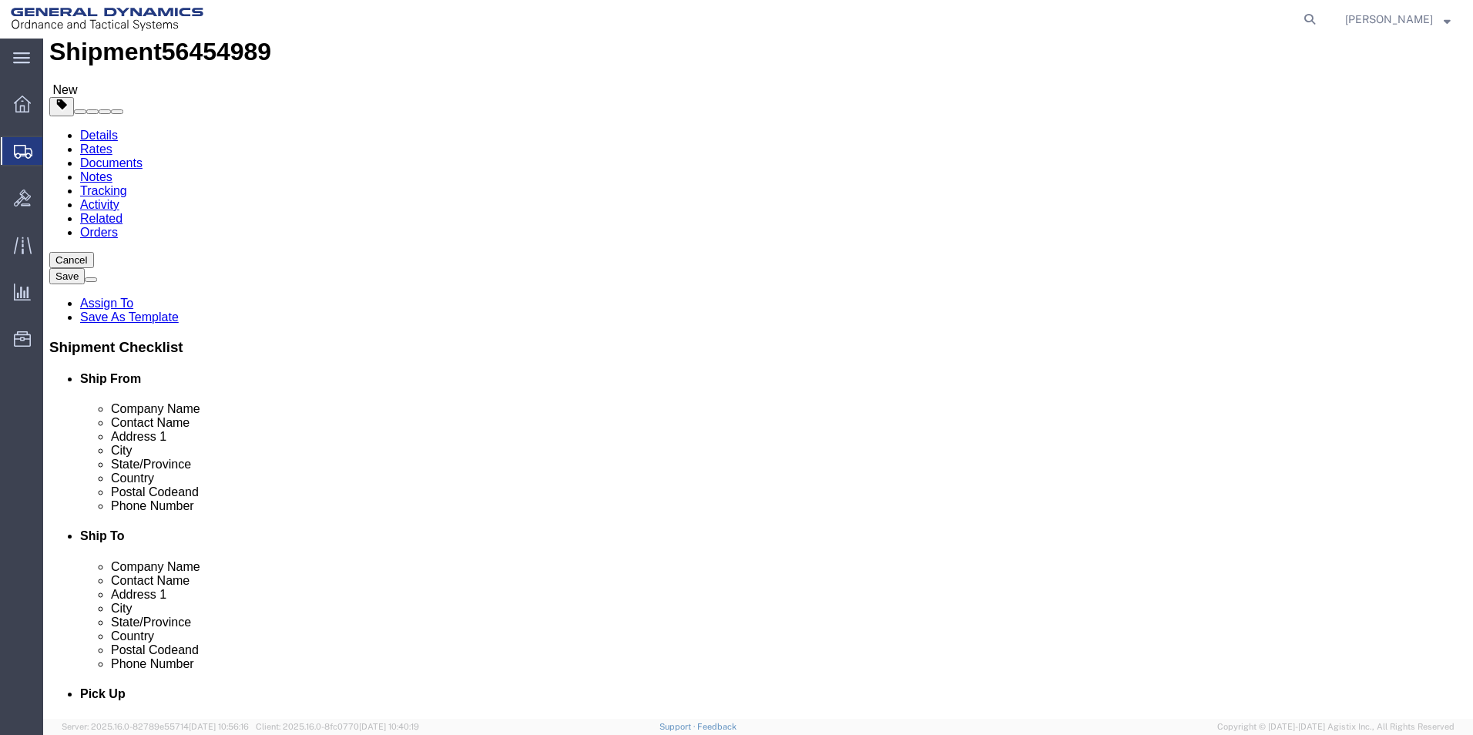
scroll to position [0, 0]
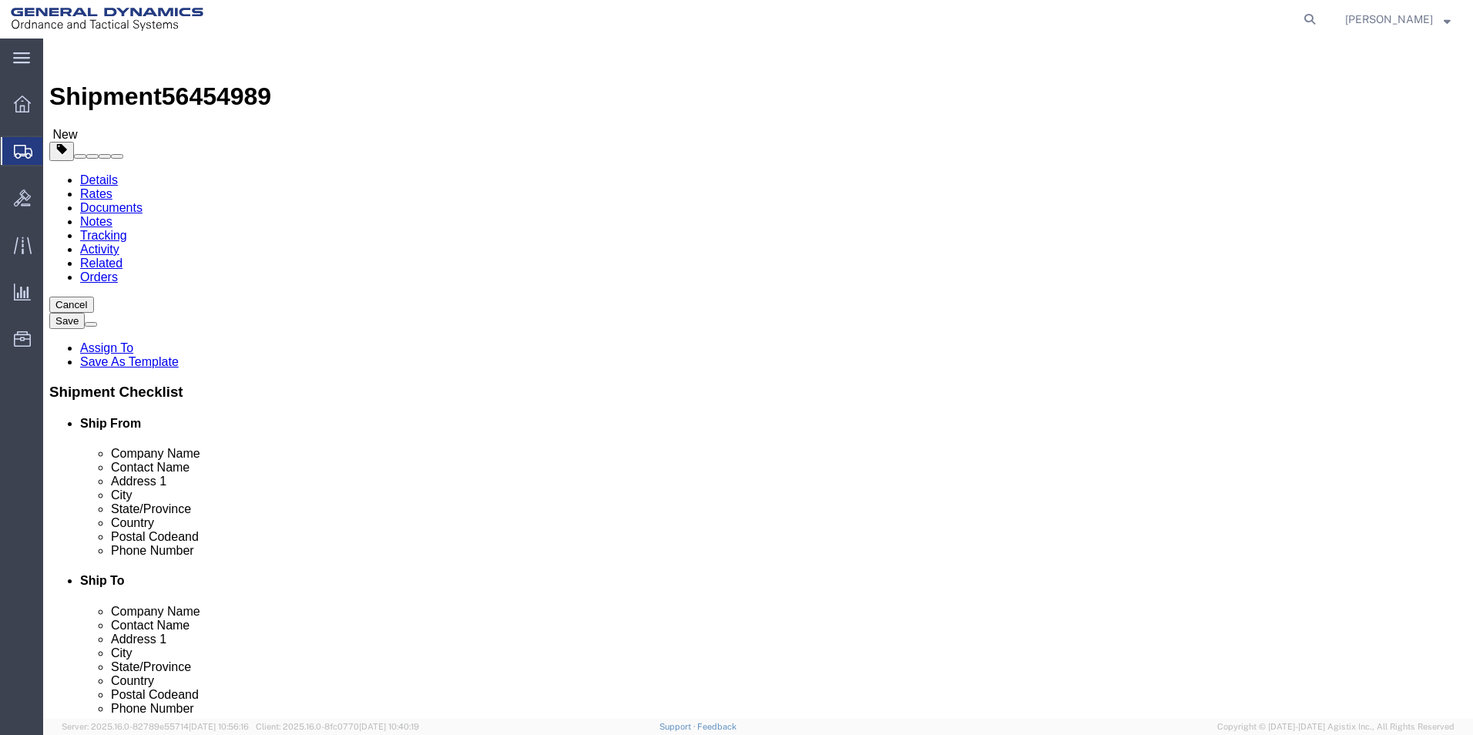
click link "Shipment Information"
click input "Ship To Location / Phone Number : This field is required."
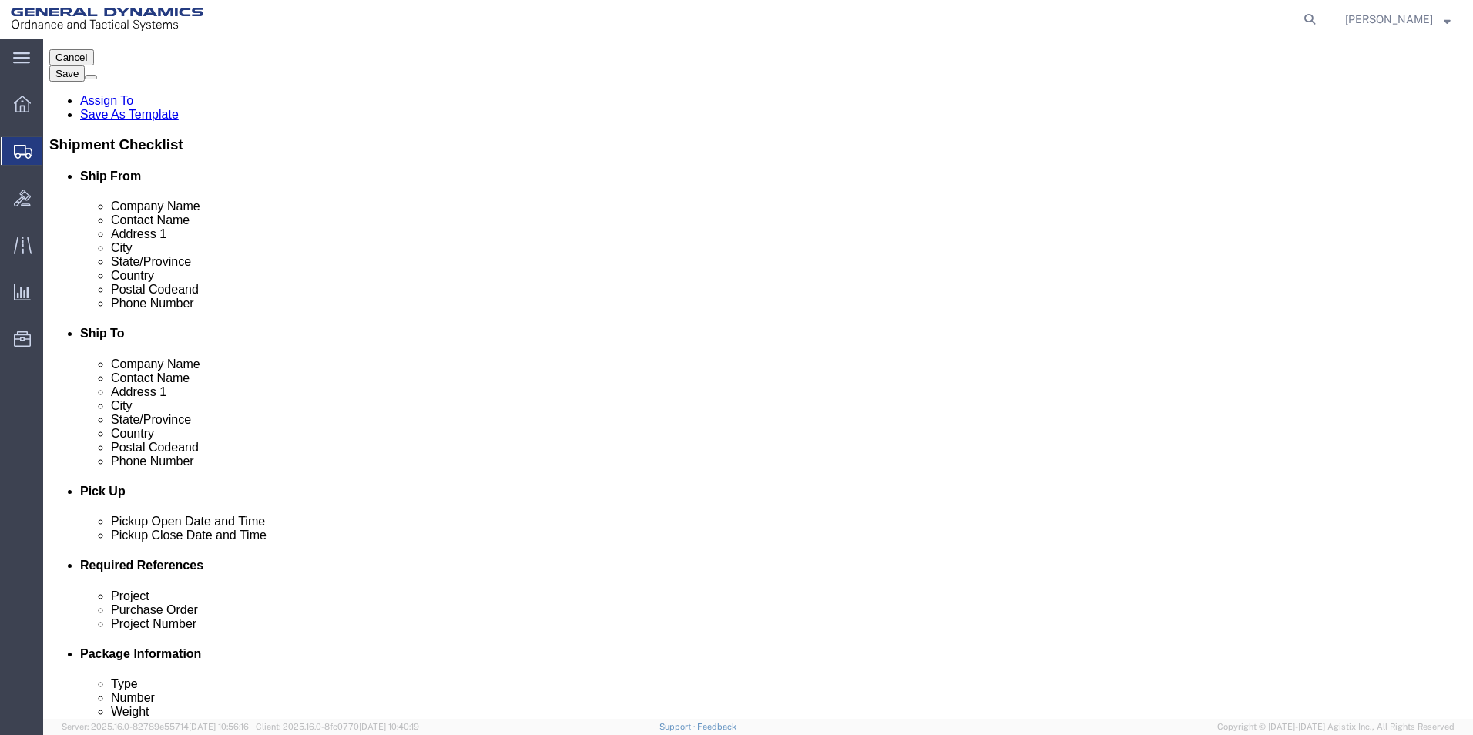
scroll to position [308, 0]
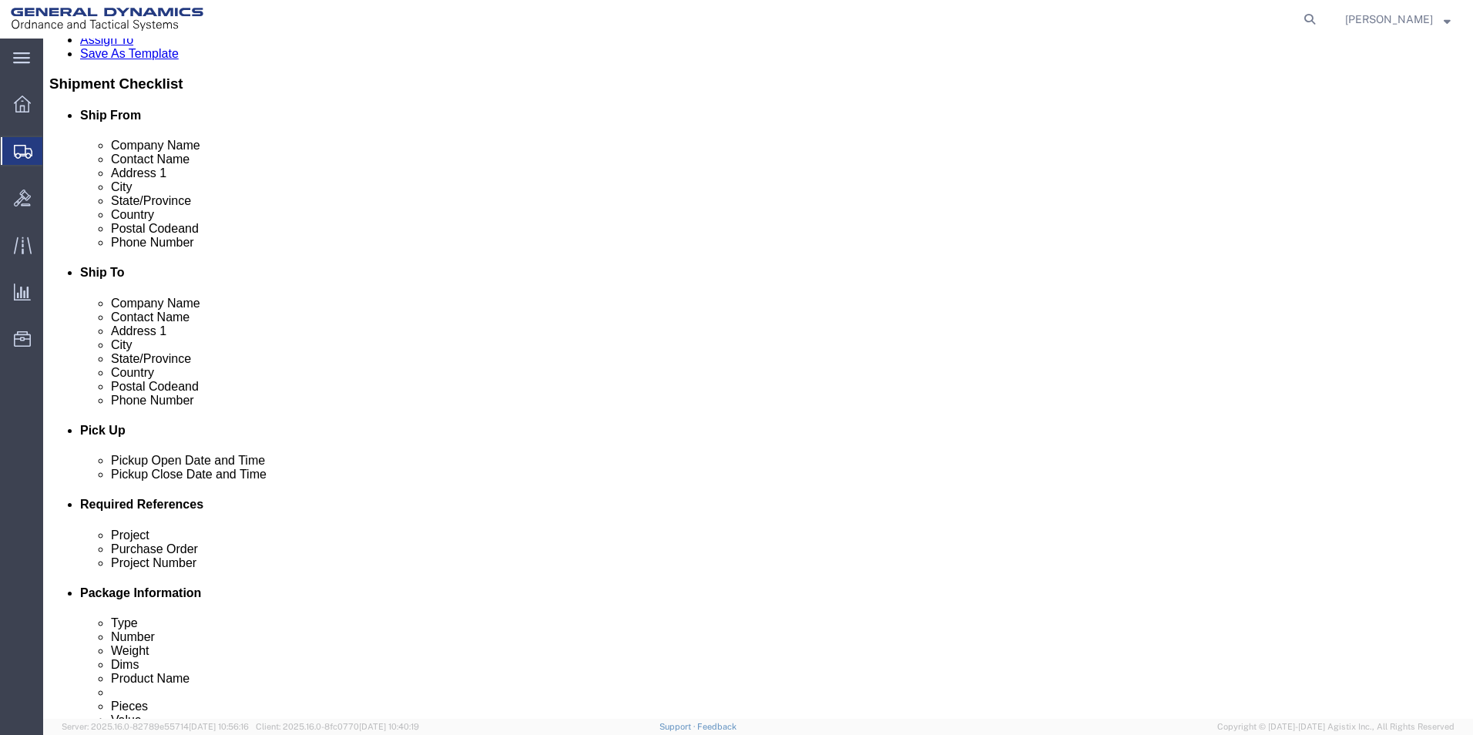
type input "603-427-0701"
click button "Rate Shipment"
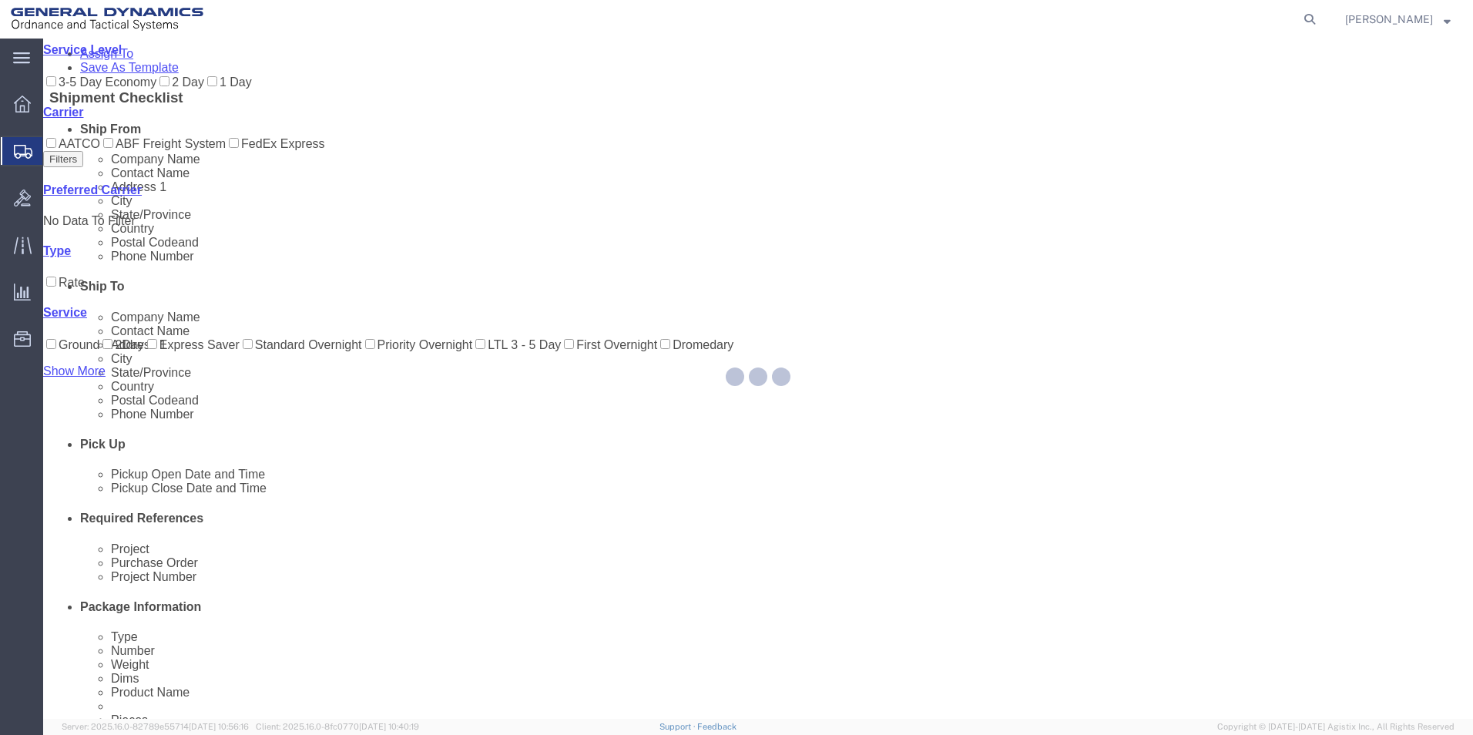
scroll to position [0, 0]
